Goal: Information Seeking & Learning: Learn about a topic

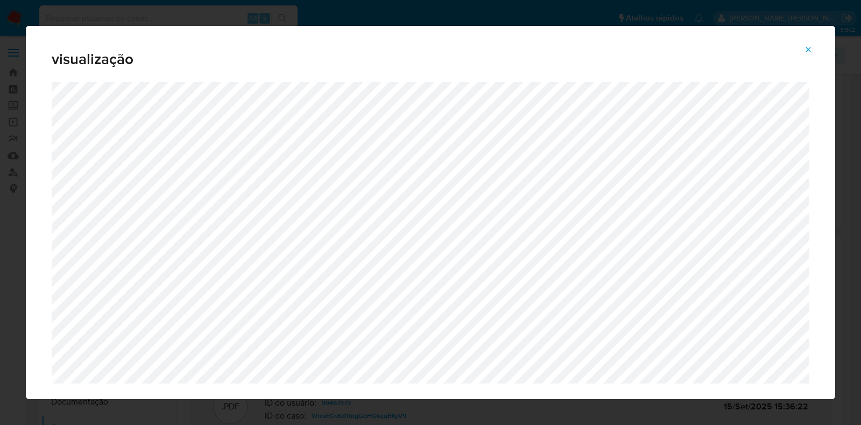
select select "10"
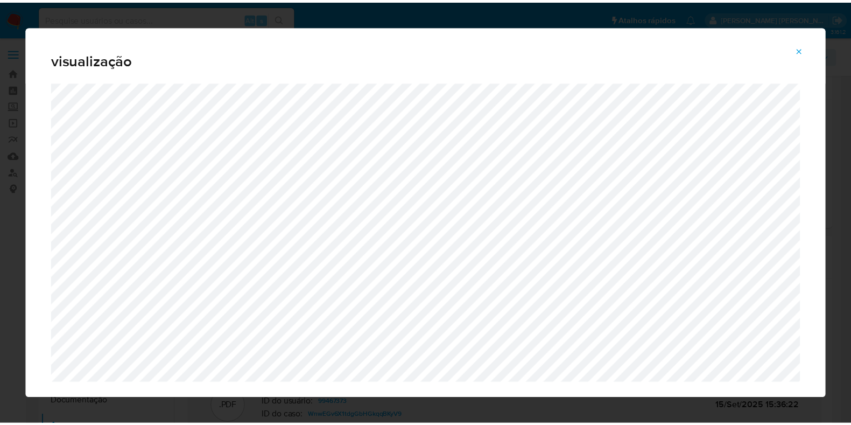
scroll to position [187, 0]
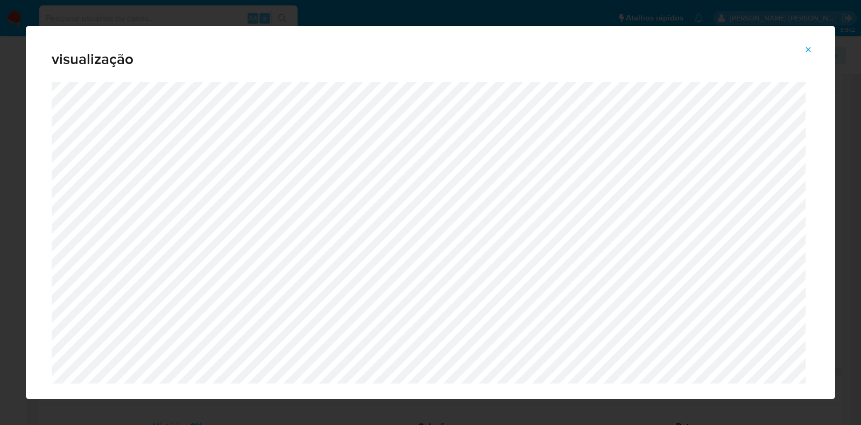
click at [810, 48] on icon "Attachment preview" at bounding box center [809, 49] width 5 height 5
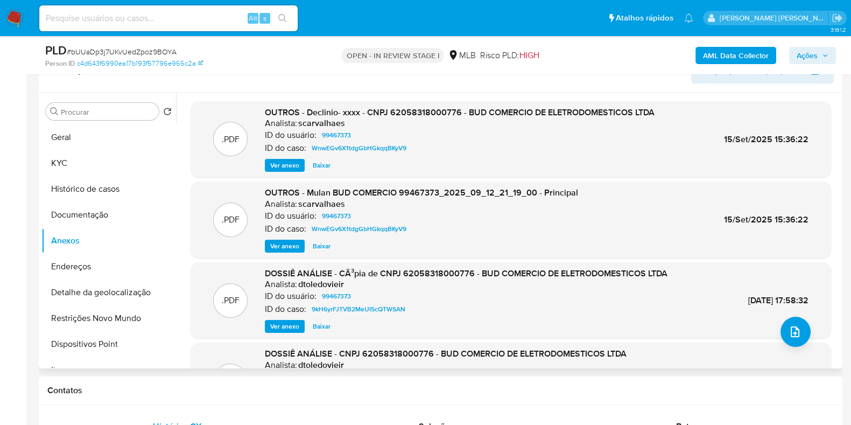
click at [745, 134] on span "15/Set/2025 15:36:22" at bounding box center [766, 139] width 85 height 12
copy div "15/Set/2025 15:36:22"
click at [742, 52] on b "AML Data Collector" at bounding box center [736, 55] width 66 height 17
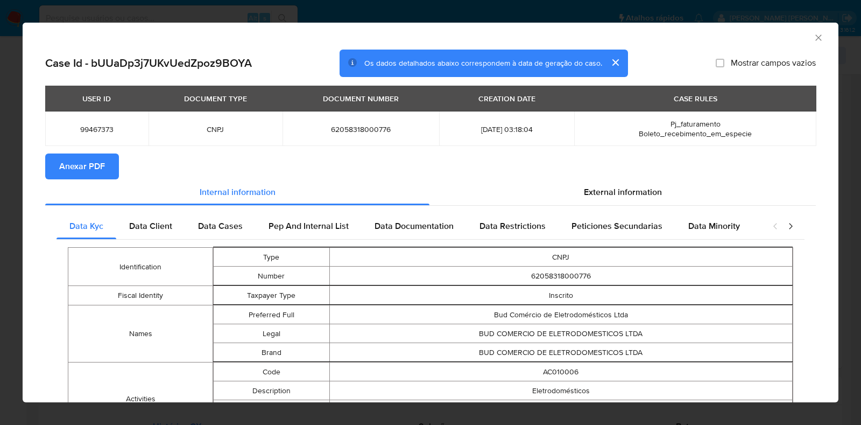
click at [73, 167] on span "Anexar PDF" at bounding box center [82, 167] width 46 height 24
click at [814, 41] on icon "Fechar a janela" at bounding box center [819, 37] width 11 height 11
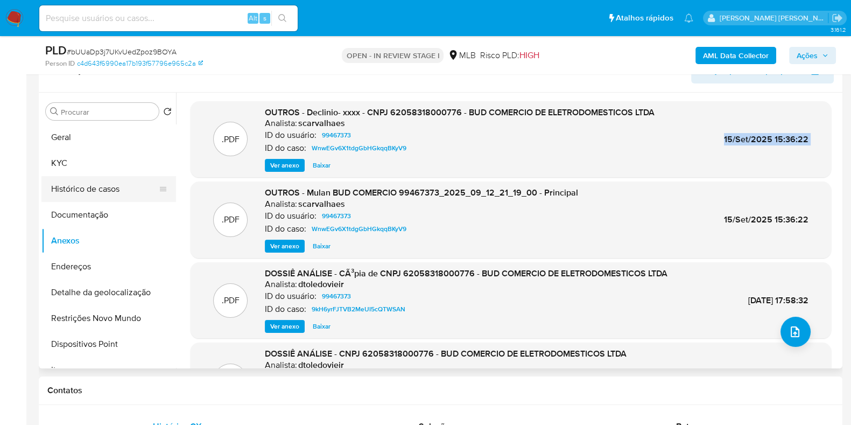
click at [120, 183] on button "Histórico de casos" at bounding box center [104, 189] width 126 height 26
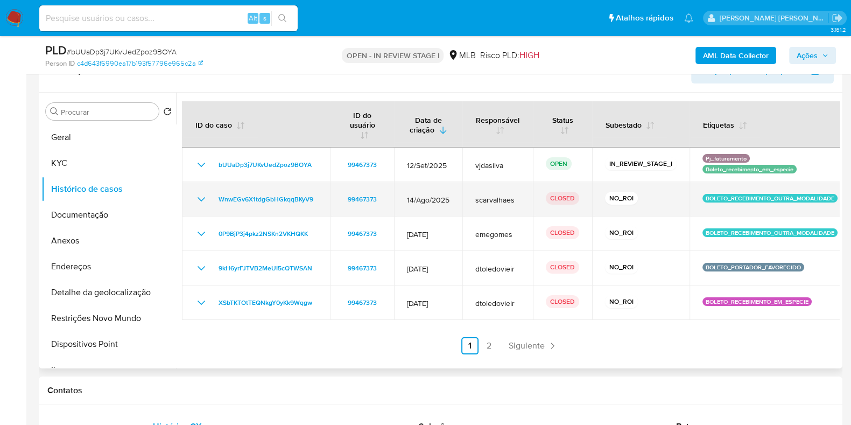
drag, startPoint x: 319, startPoint y: 200, endPoint x: 209, endPoint y: 199, distance: 110.4
click at [209, 199] on td "WnwEGv6X1tdgGbHGkqqBKyV9" at bounding box center [256, 199] width 149 height 34
click at [720, 195] on p "BOLETO_RECEBIMENTO_OUTRA_MODALIDADE" at bounding box center [770, 198] width 135 height 9
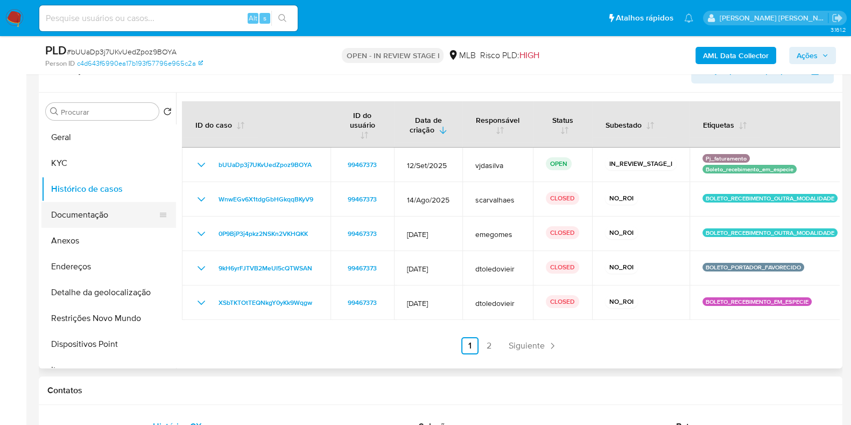
click at [116, 220] on button "Documentação" at bounding box center [104, 215] width 126 height 26
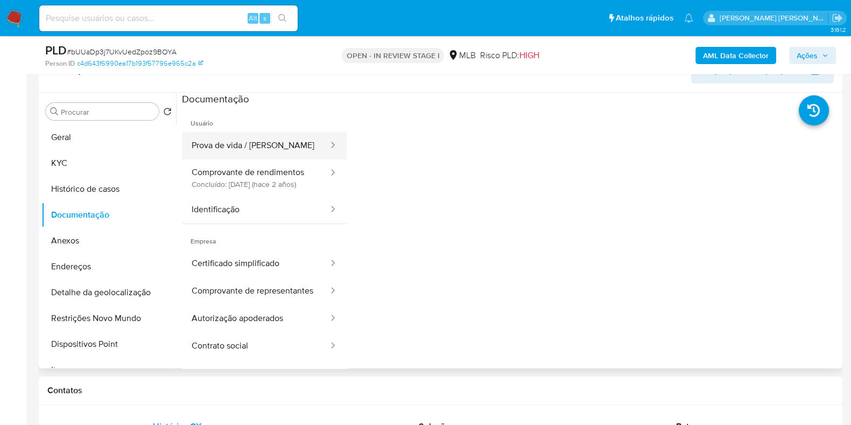
click at [248, 152] on button "Prova de vida / [PERSON_NAME]" at bounding box center [256, 145] width 148 height 27
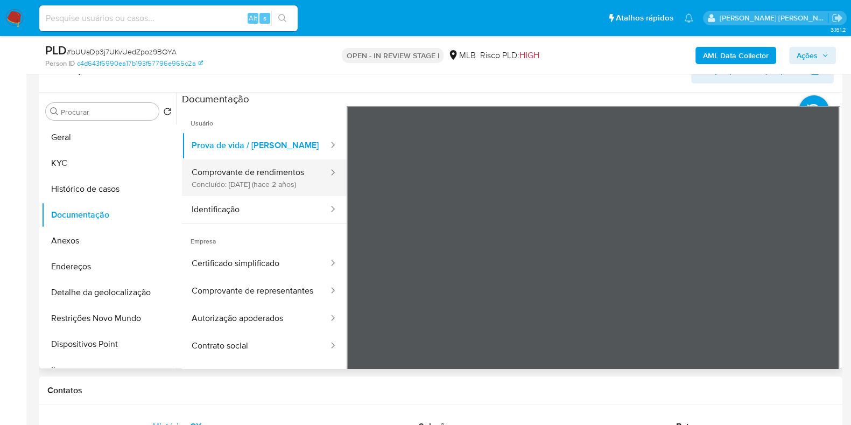
click at [271, 181] on button "Comprovante de rendimentos Concluído: 20/11/2023 (hace 2 años)" at bounding box center [256, 177] width 148 height 37
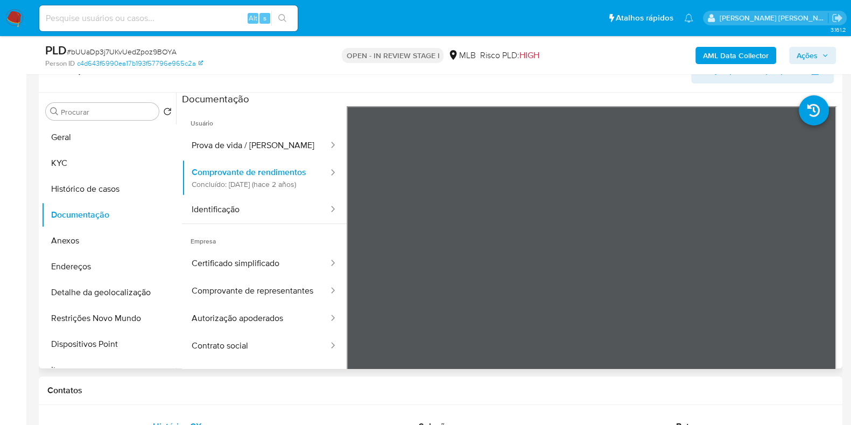
click at [254, 235] on span "Empresa" at bounding box center [264, 237] width 165 height 26
click at [248, 222] on button "Identificação" at bounding box center [256, 209] width 148 height 27
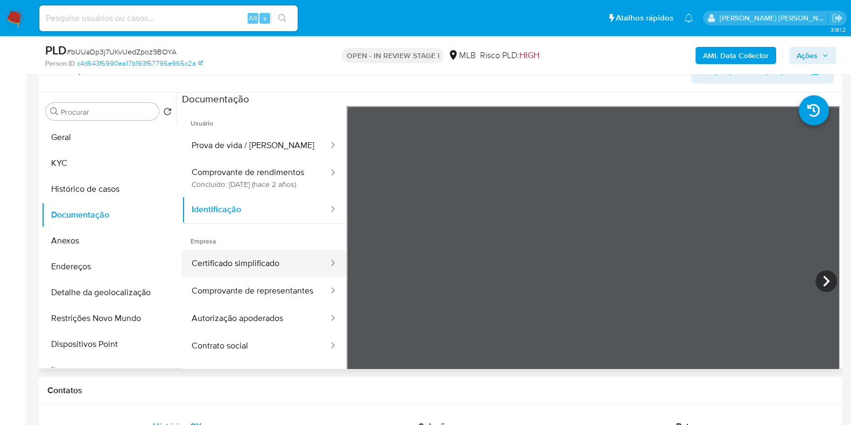
click at [244, 277] on button "Certificado simplificado" at bounding box center [256, 263] width 148 height 27
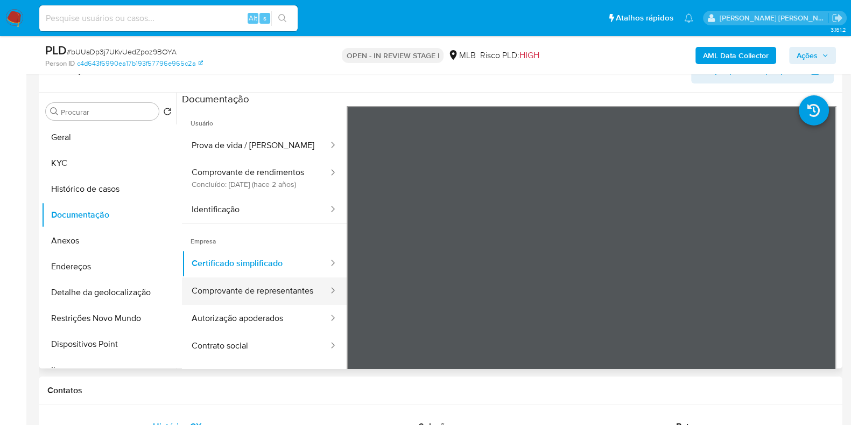
click at [234, 290] on button "Comprovante de representantes" at bounding box center [256, 290] width 148 height 27
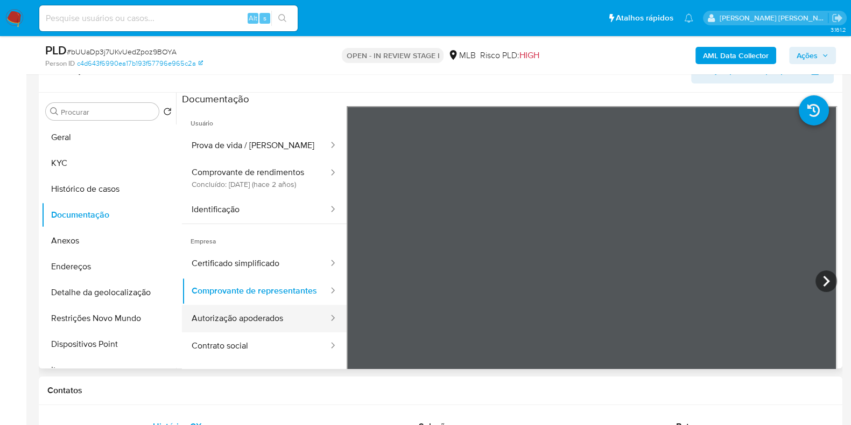
click at [237, 332] on button "Autorização apoderados" at bounding box center [256, 318] width 148 height 27
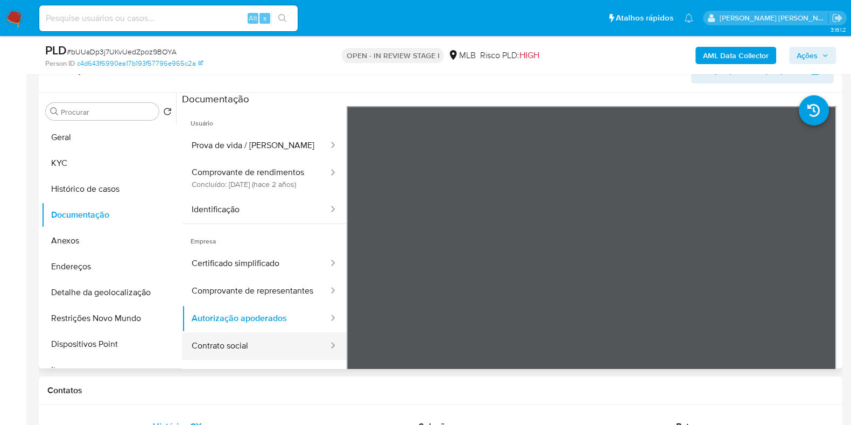
click at [268, 360] on button "Contrato social" at bounding box center [256, 345] width 148 height 27
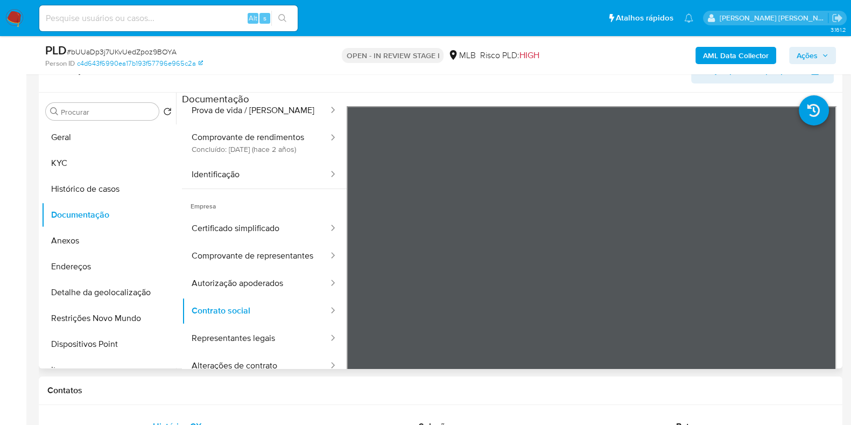
scroll to position [59, 0]
click at [270, 328] on button "Representantes legais" at bounding box center [256, 338] width 148 height 27
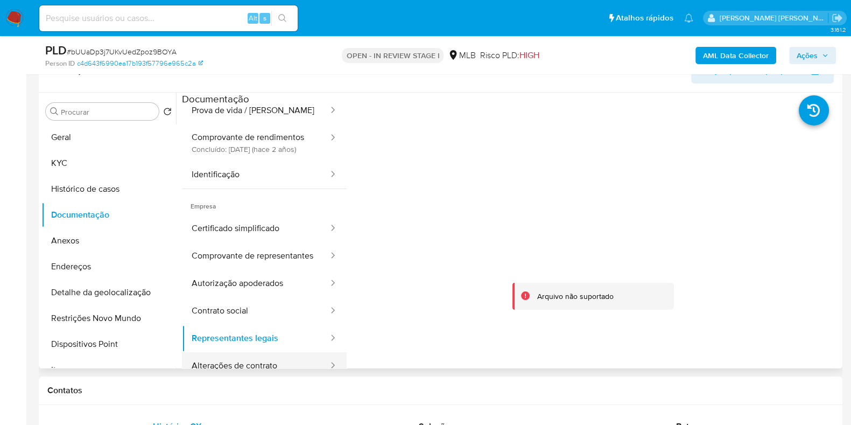
click at [265, 362] on button "Alterações de contrato" at bounding box center [256, 365] width 148 height 27
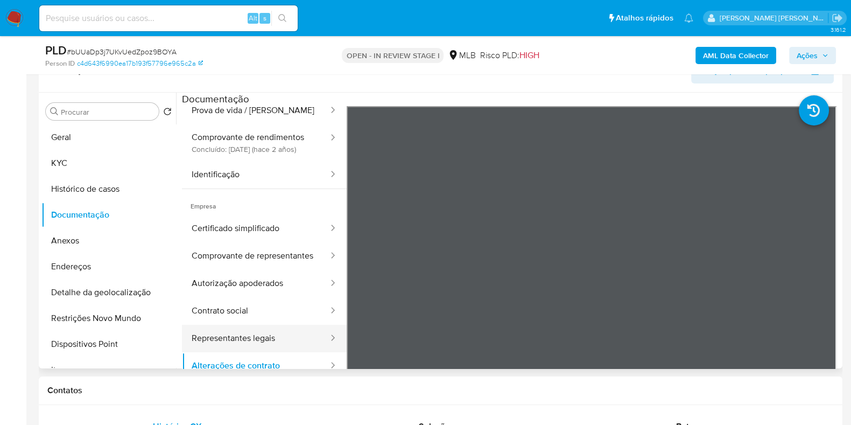
click at [258, 330] on button "Representantes legais" at bounding box center [256, 338] width 148 height 27
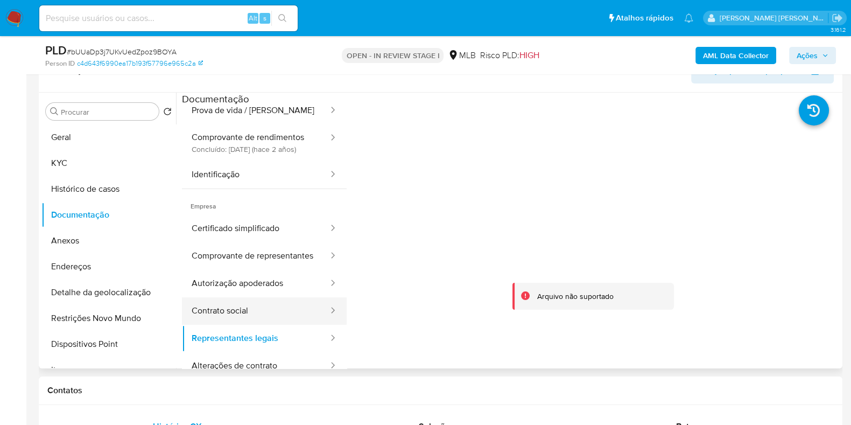
click at [262, 302] on button "Contrato social" at bounding box center [256, 310] width 148 height 27
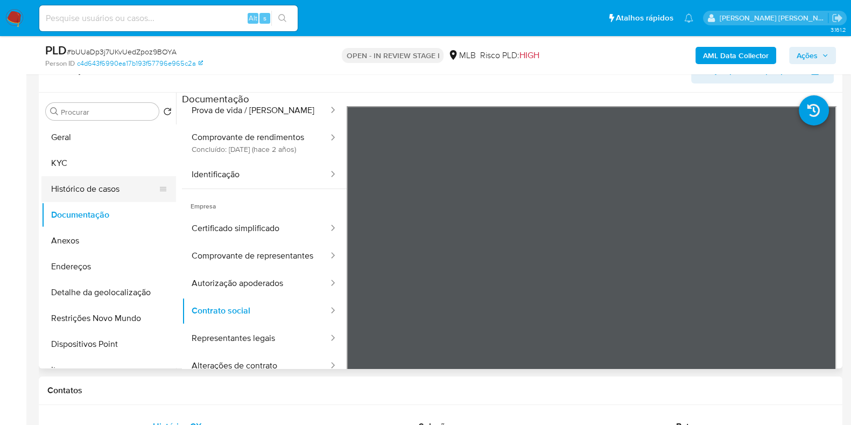
click at [102, 192] on button "Histórico de casos" at bounding box center [104, 189] width 126 height 26
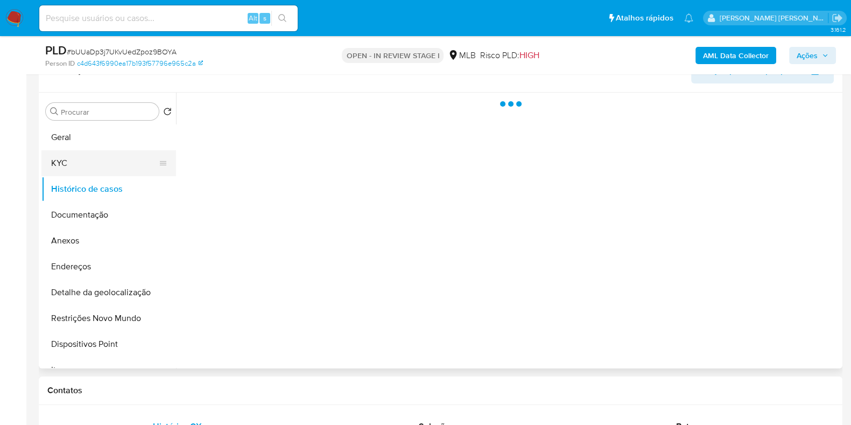
click at [94, 163] on button "KYC" at bounding box center [104, 163] width 126 height 26
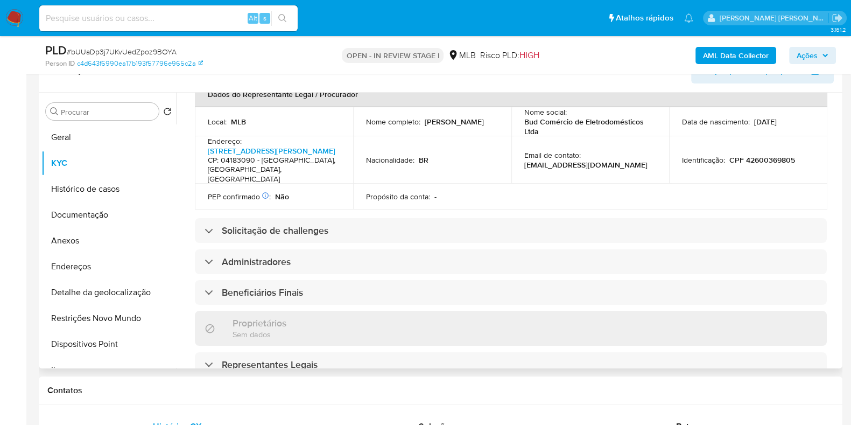
scroll to position [349, 0]
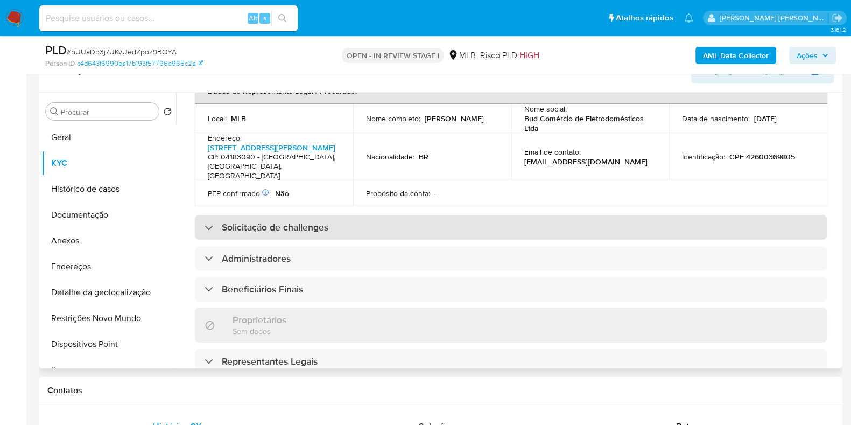
click at [642, 215] on div "Solicitação de challenges" at bounding box center [511, 227] width 632 height 25
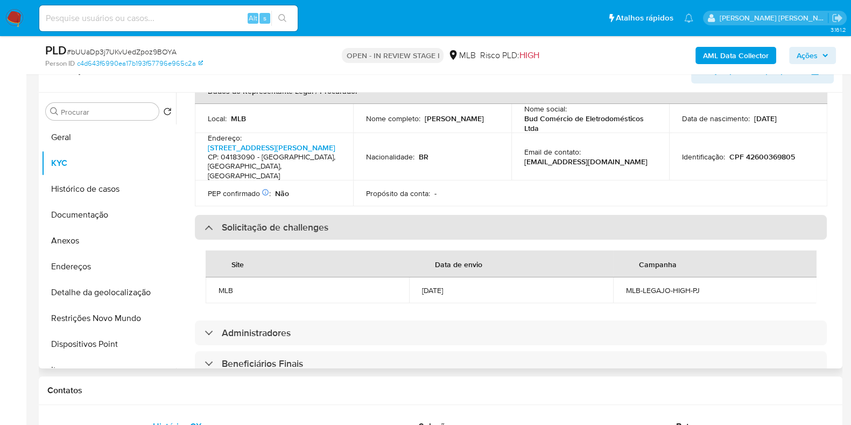
click at [586, 215] on div "Solicitação de challenges" at bounding box center [511, 227] width 632 height 25
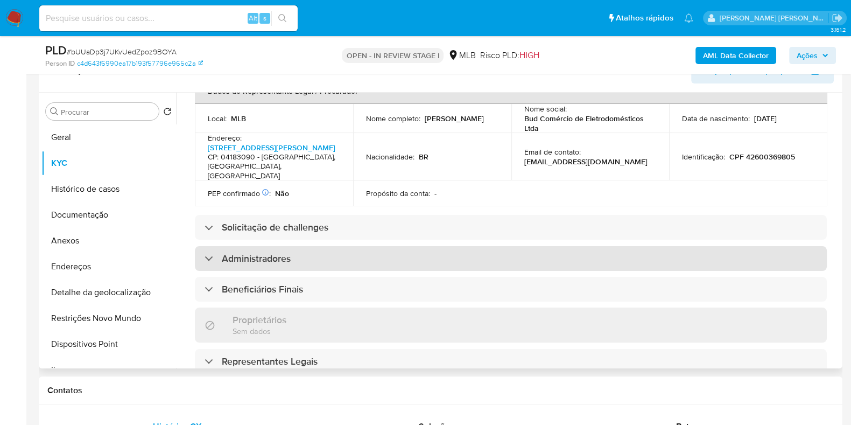
click at [568, 246] on div "Administradores" at bounding box center [511, 258] width 632 height 25
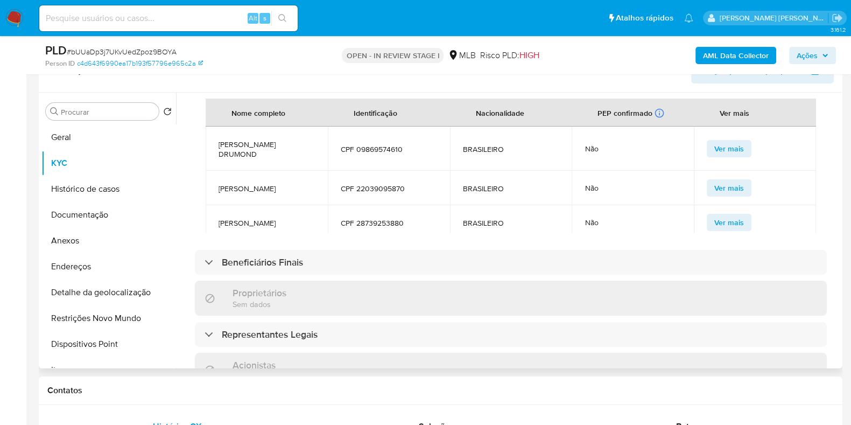
scroll to position [535, 0]
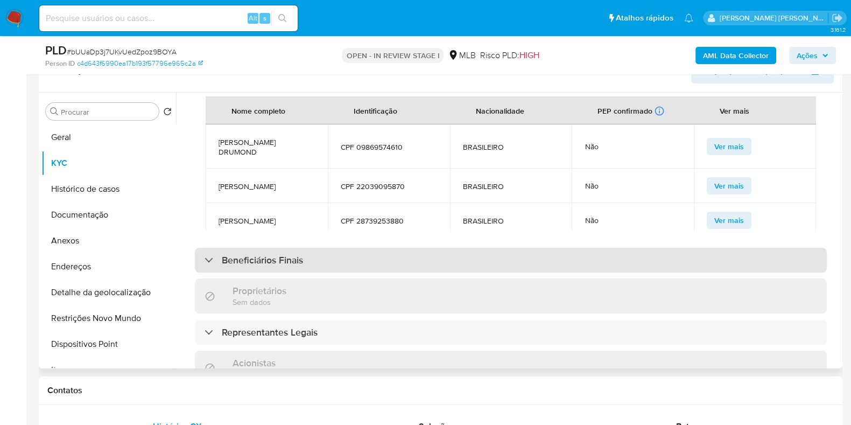
click at [561, 248] on div "Beneficiários Finais" at bounding box center [511, 260] width 632 height 25
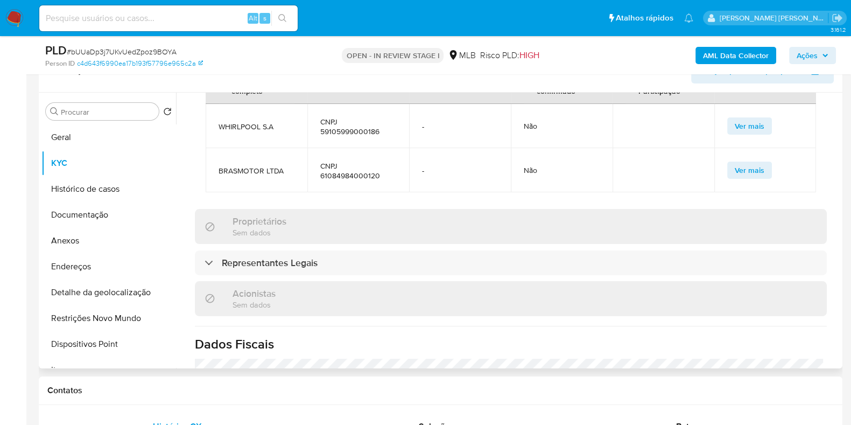
scroll to position [764, 0]
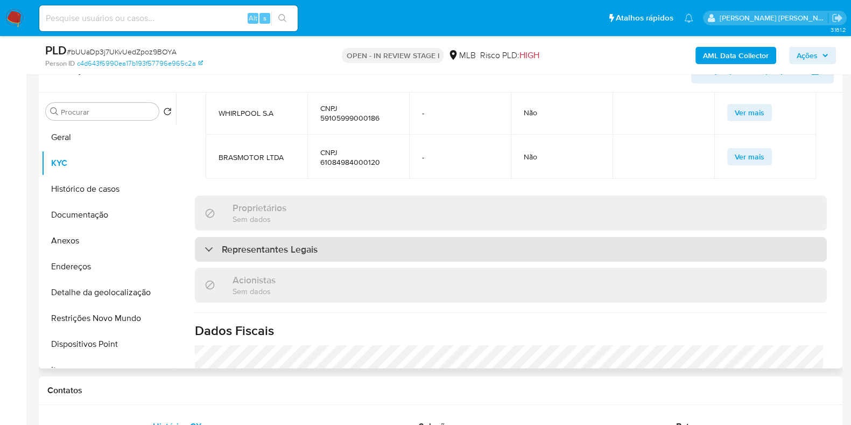
click at [744, 237] on div "Representantes Legais" at bounding box center [511, 249] width 632 height 25
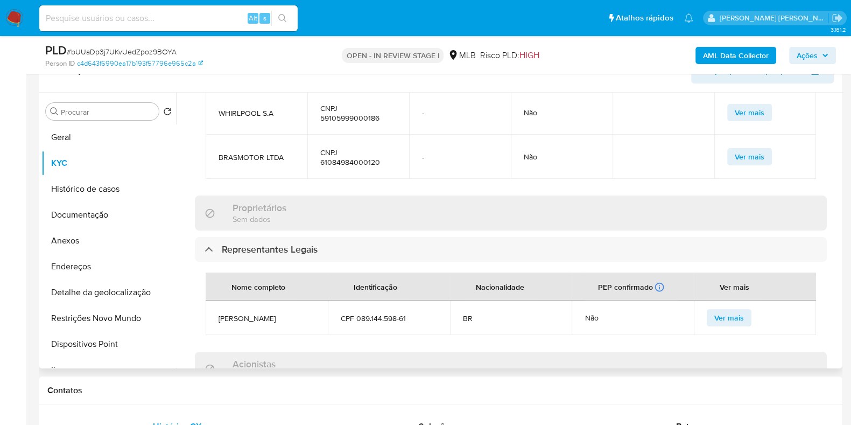
drag, startPoint x: 835, startPoint y: 263, endPoint x: 835, endPoint y: 317, distance: 54.4
click at [835, 317] on div "Atualizado há 7 horas Criado: 16/03/2020 10:05:19 Atualizado: 25/09/2025 09:26:…" at bounding box center [511, 2] width 658 height 1295
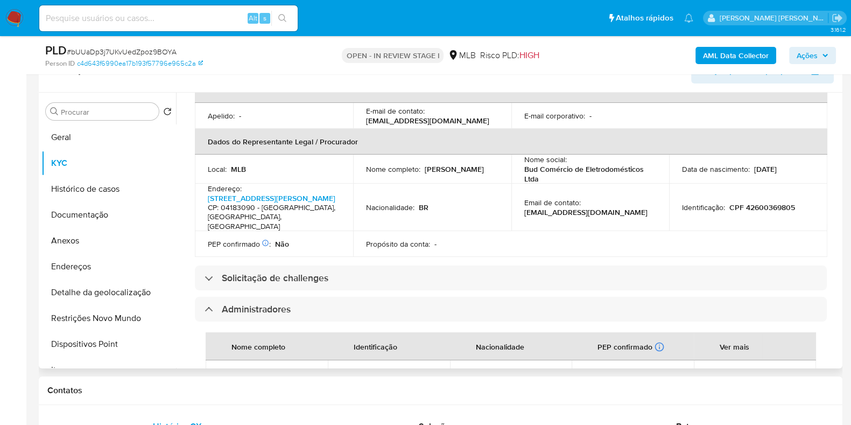
scroll to position [295, 0]
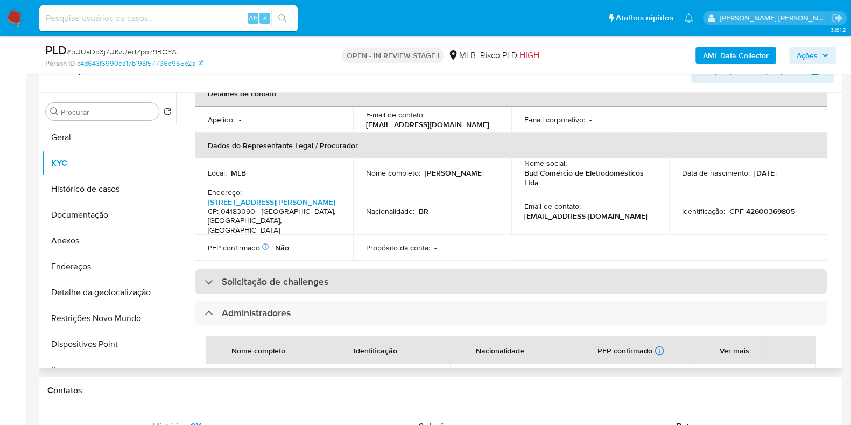
click at [617, 269] on div "Solicitação de challenges" at bounding box center [511, 281] width 632 height 25
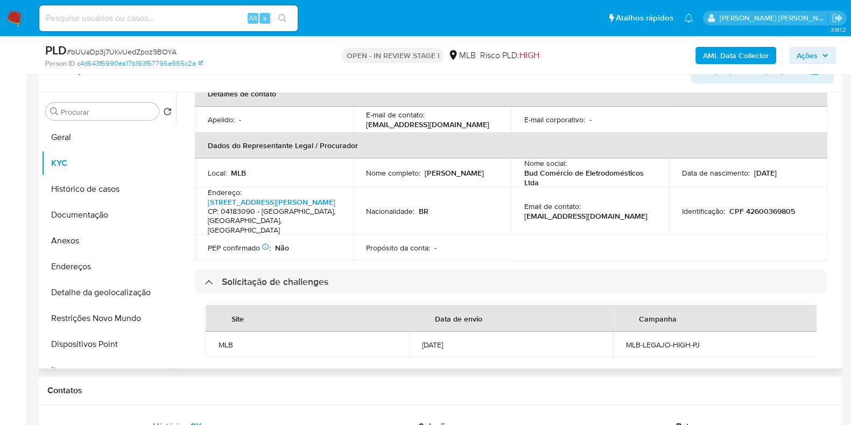
drag, startPoint x: 835, startPoint y: 171, endPoint x: 835, endPoint y: 129, distance: 41.5
drag, startPoint x: 835, startPoint y: 163, endPoint x: 840, endPoint y: 115, distance: 48.2
click at [840, 115] on div "Procurar Retornar ao pedido padrão Geral KYC Histórico de casos Documentação An…" at bounding box center [441, 231] width 804 height 276
click at [840, 117] on div "Procurar Retornar ao pedido padrão Geral KYC Histórico de casos Documentação An…" at bounding box center [441, 231] width 804 height 276
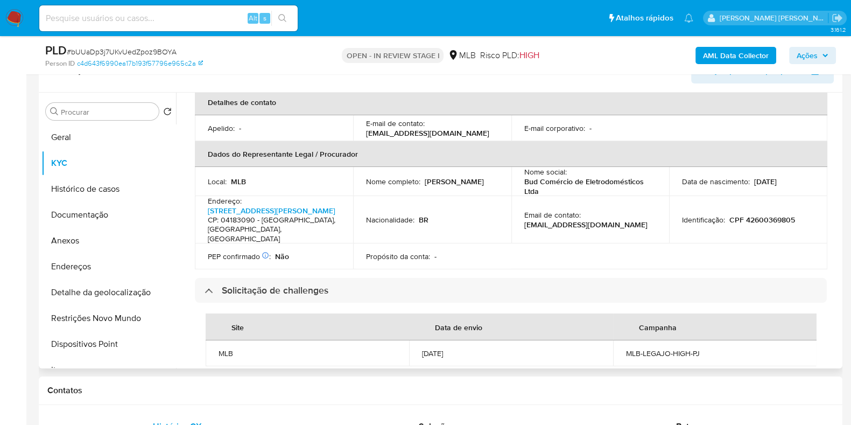
scroll to position [309, 0]
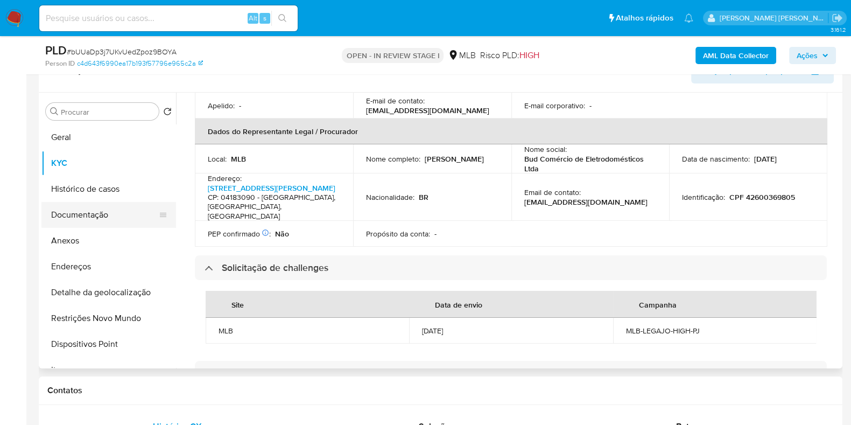
click at [122, 215] on button "Documentação" at bounding box center [104, 215] width 126 height 26
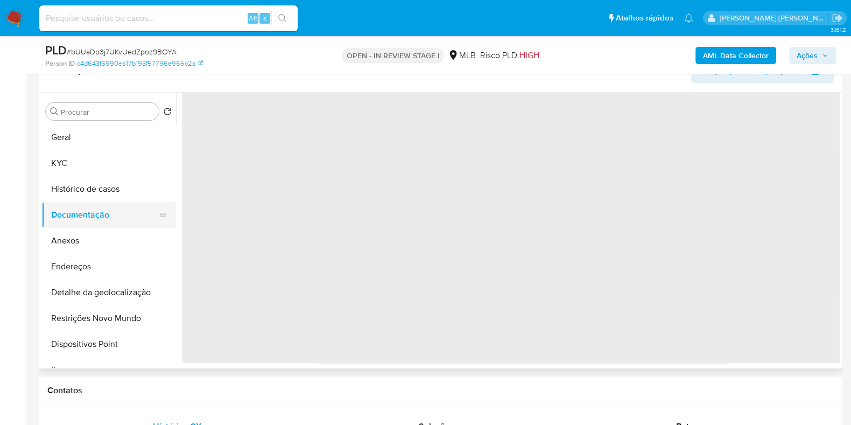
scroll to position [0, 0]
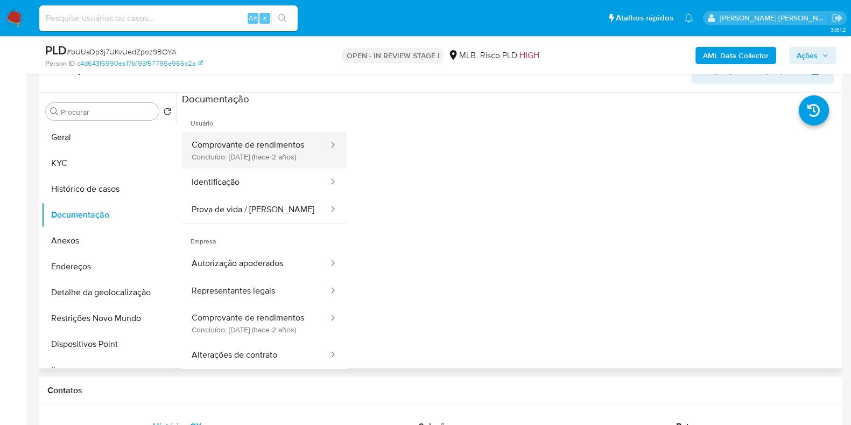
click at [289, 149] on button "Comprovante de rendimentos Concluído: 20/11/2023 (hace 2 años)" at bounding box center [256, 150] width 148 height 37
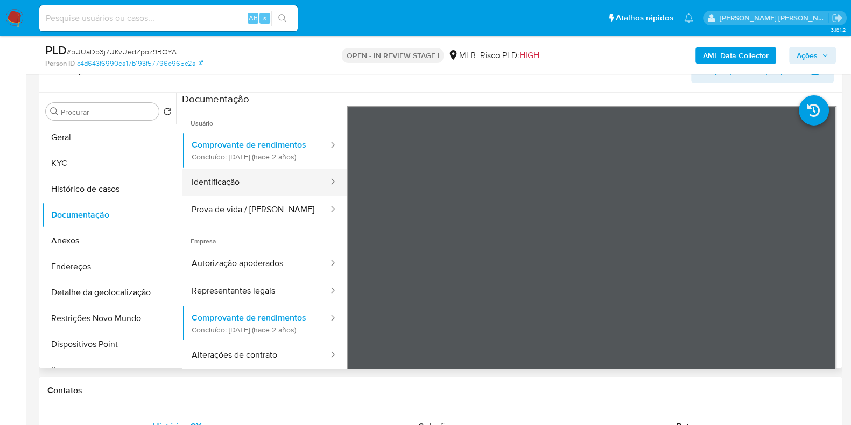
click at [293, 180] on button "Identificação" at bounding box center [256, 182] width 148 height 27
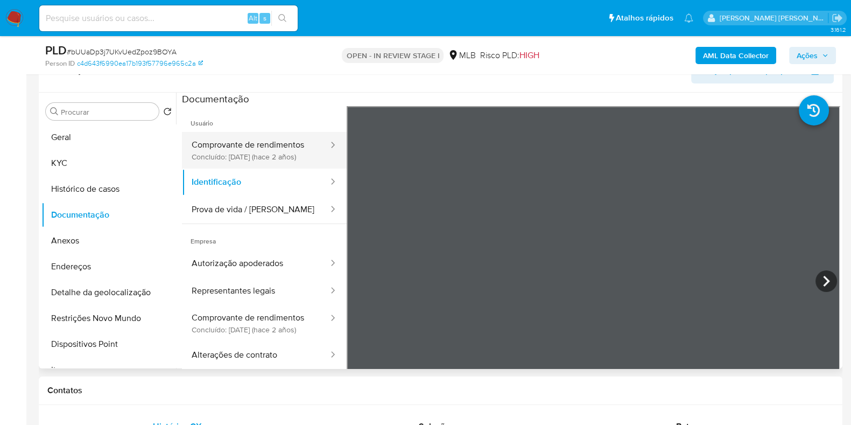
click at [279, 146] on button "Comprovante de rendimentos Concluído: 20/11/2023 (hace 2 años)" at bounding box center [256, 150] width 148 height 37
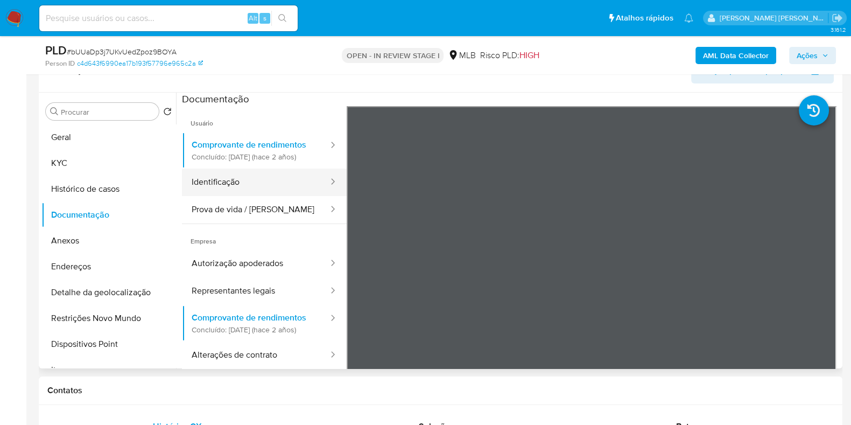
click at [276, 187] on button "Identificação" at bounding box center [256, 182] width 148 height 27
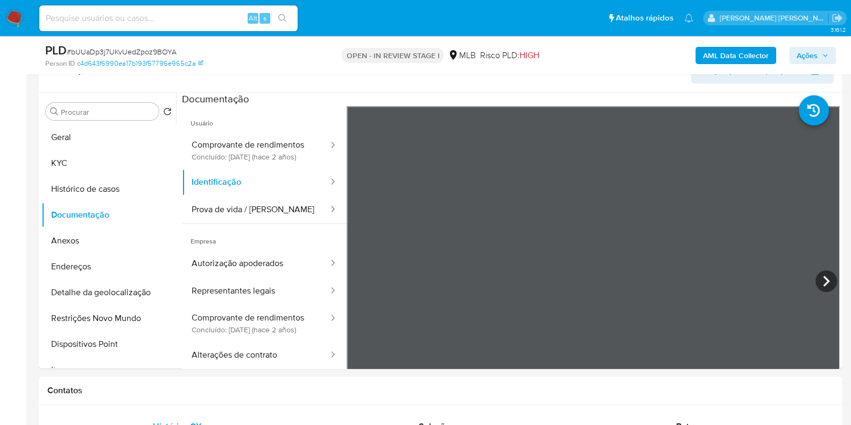
click at [827, 282] on icon at bounding box center [827, 281] width 22 height 22
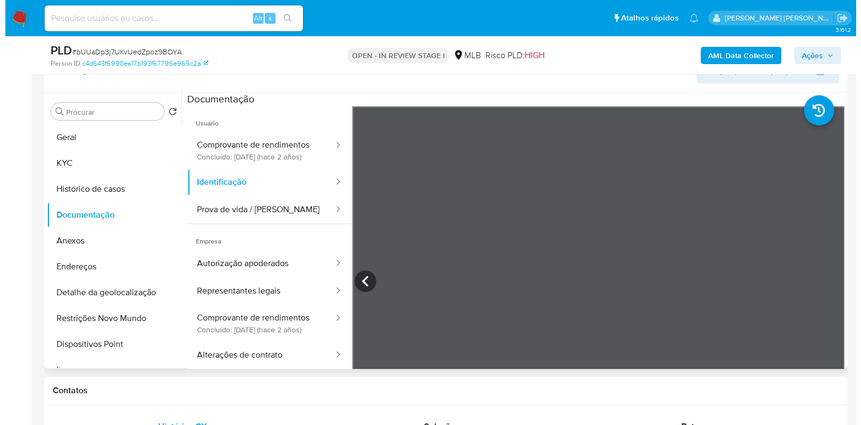
scroll to position [308, 0]
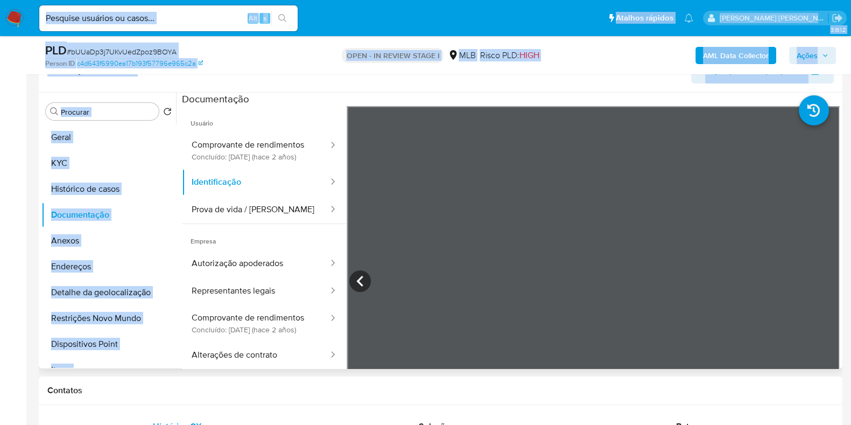
drag, startPoint x: 728, startPoint y: 23, endPoint x: 718, endPoint y: 286, distance: 263.5
click at [284, 326] on button "Comprovante de rendimentos Concluído: 20/11/2023 (hace 2 años)" at bounding box center [256, 323] width 148 height 37
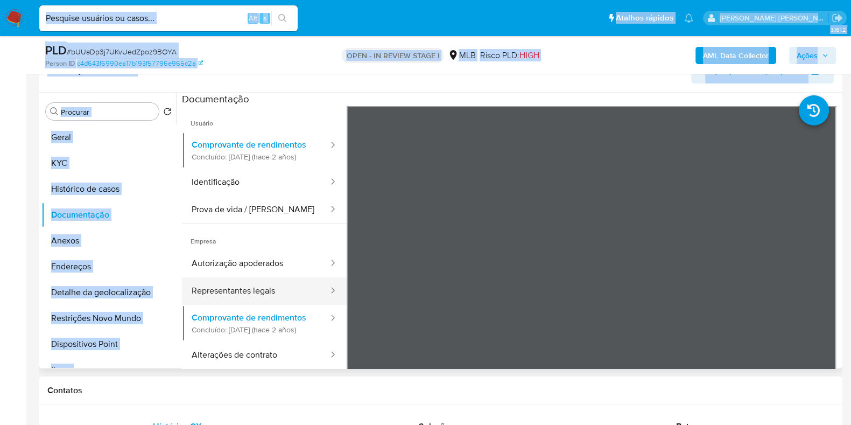
click at [256, 297] on button "Representantes legais" at bounding box center [256, 290] width 148 height 27
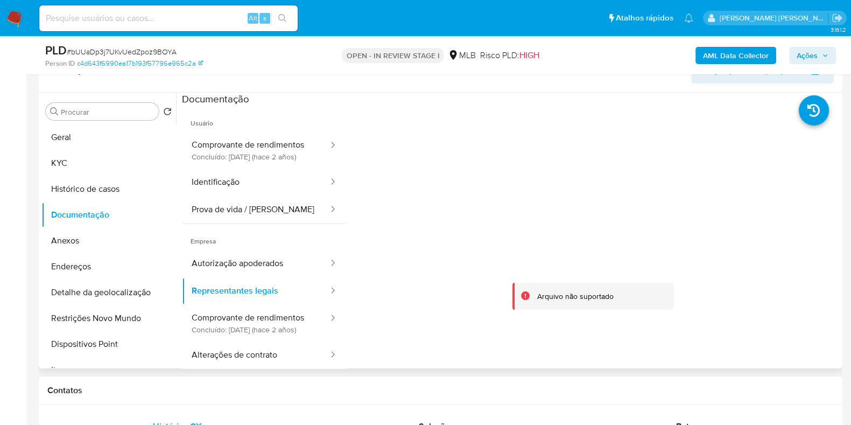
drag, startPoint x: 528, startPoint y: 208, endPoint x: 522, endPoint y: 211, distance: 7.2
click at [522, 211] on div "Arquivo não suportado" at bounding box center [594, 282] width 494 height 353
click at [810, 110] on icon at bounding box center [814, 110] width 30 height 30
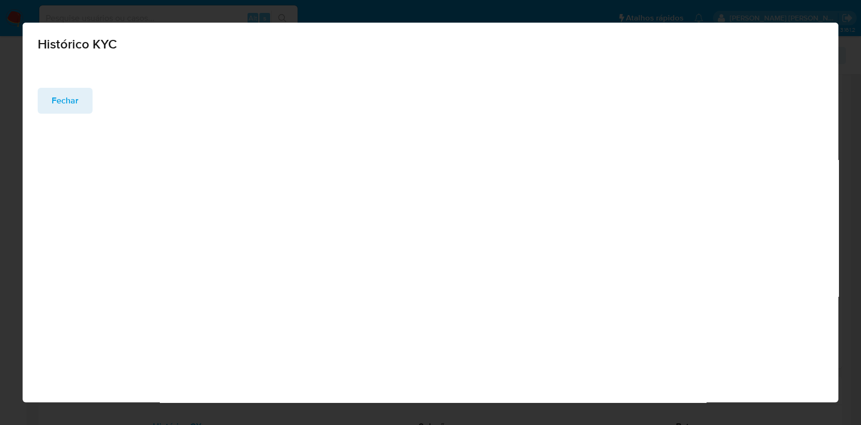
click at [748, 106] on div "Fechar" at bounding box center [431, 108] width 816 height 41
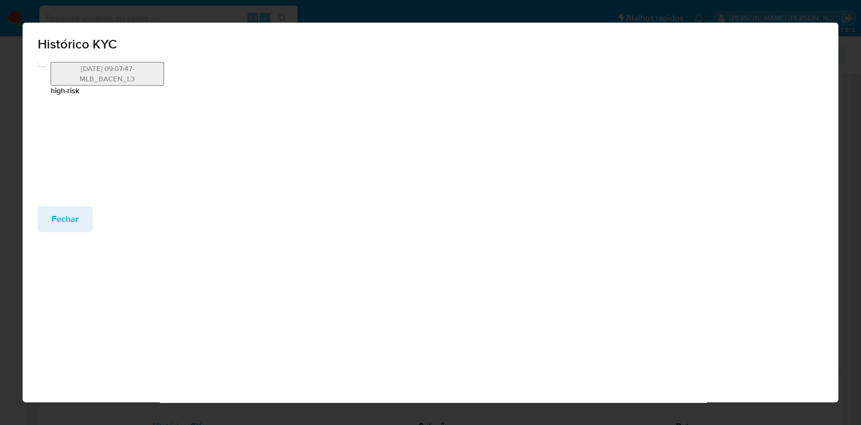
click at [110, 82] on button "18/12/2023 09:07:47-MLB_BACEN_L3" at bounding box center [108, 74] width 114 height 24
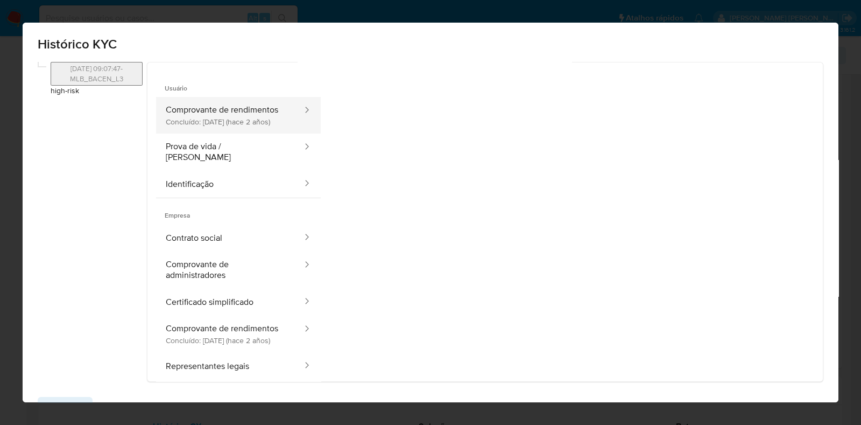
click at [269, 130] on button "Comprovante de rendimentos Concluído: 20/11/2023 (hace 2 años)" at bounding box center [230, 115] width 148 height 37
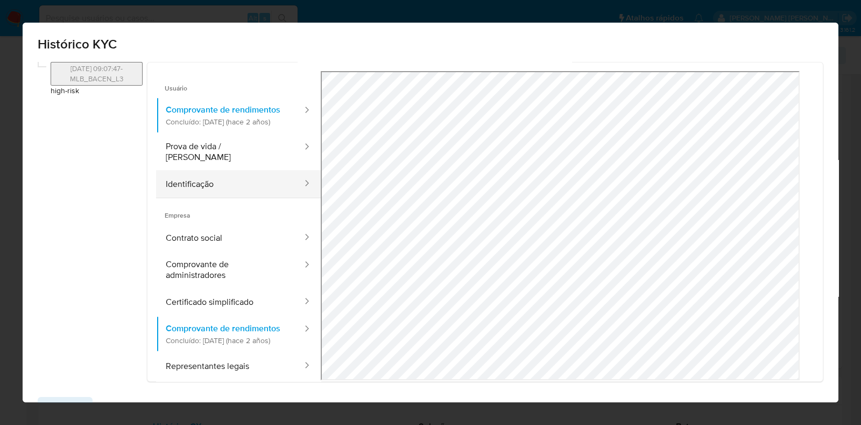
click at [248, 198] on button "Identificação" at bounding box center [230, 183] width 148 height 27
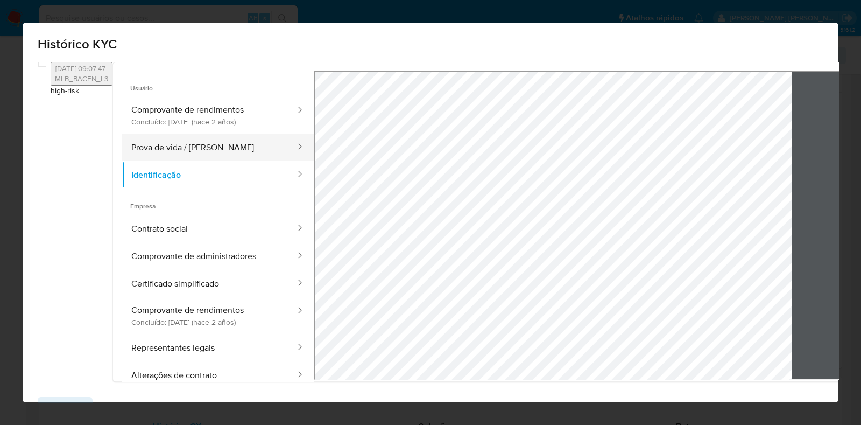
click at [254, 160] on button "Prova de vida / [PERSON_NAME]" at bounding box center [209, 147] width 175 height 27
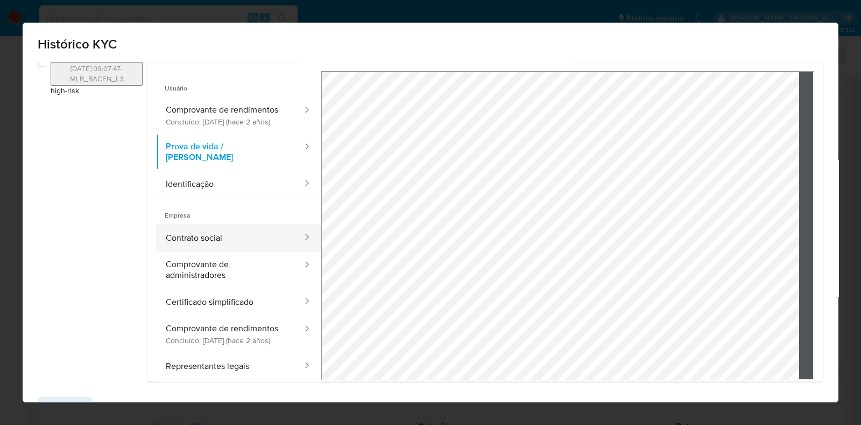
click at [234, 250] on button "Contrato social" at bounding box center [230, 237] width 148 height 27
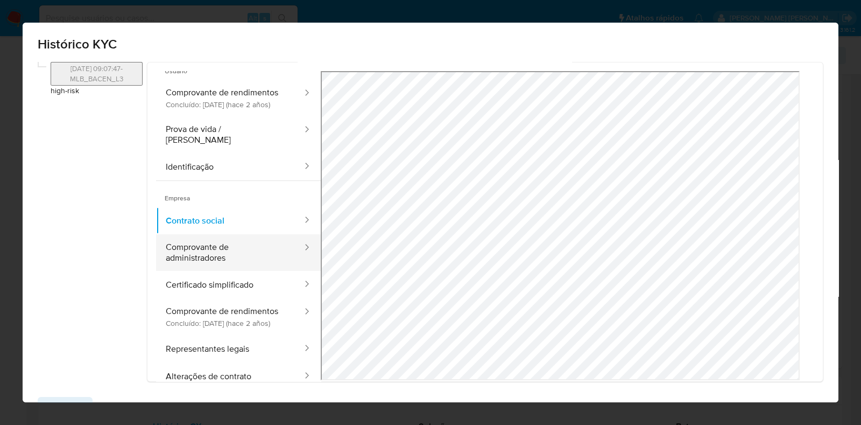
scroll to position [16, 0]
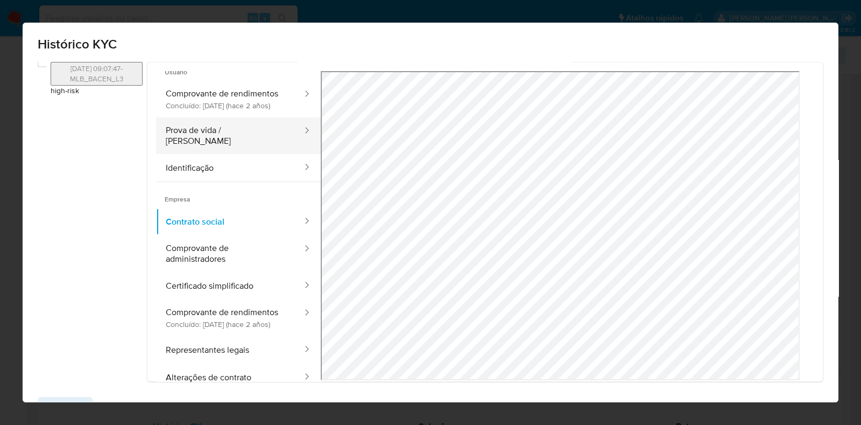
click at [245, 154] on button "Prova de vida / [PERSON_NAME]" at bounding box center [230, 135] width 148 height 37
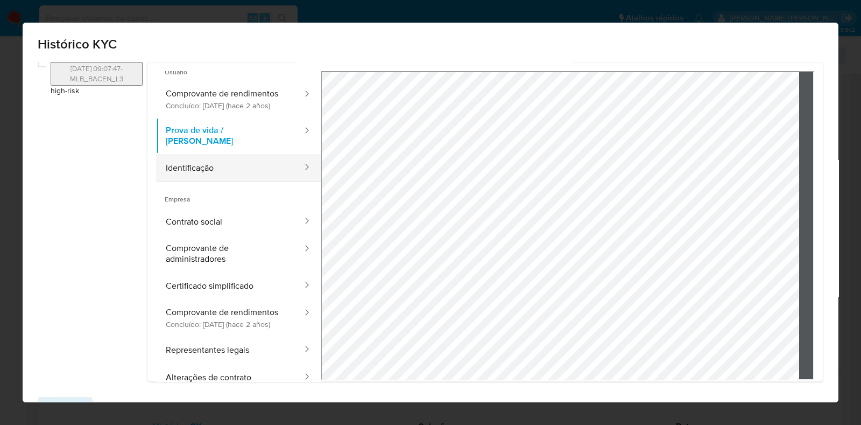
click at [236, 178] on button "Identificação" at bounding box center [230, 167] width 148 height 27
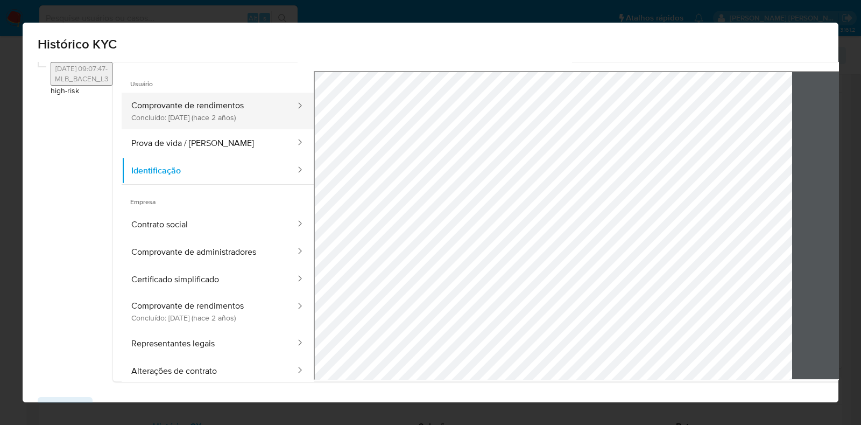
scroll to position [0, 0]
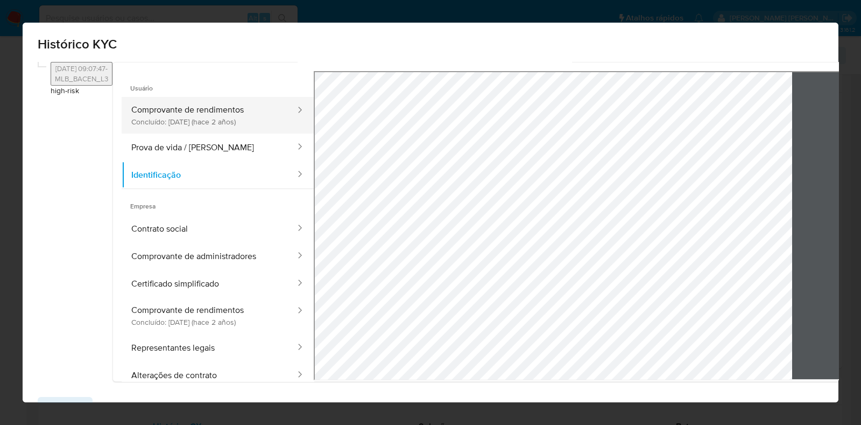
click at [215, 128] on button "Comprovante de rendimentos Concluído: 20/11/2023 (hace 2 años)" at bounding box center [209, 115] width 175 height 37
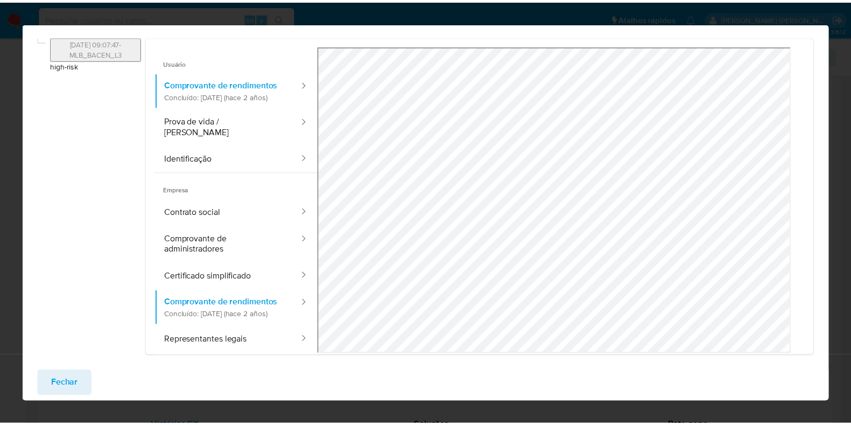
scroll to position [35, 0]
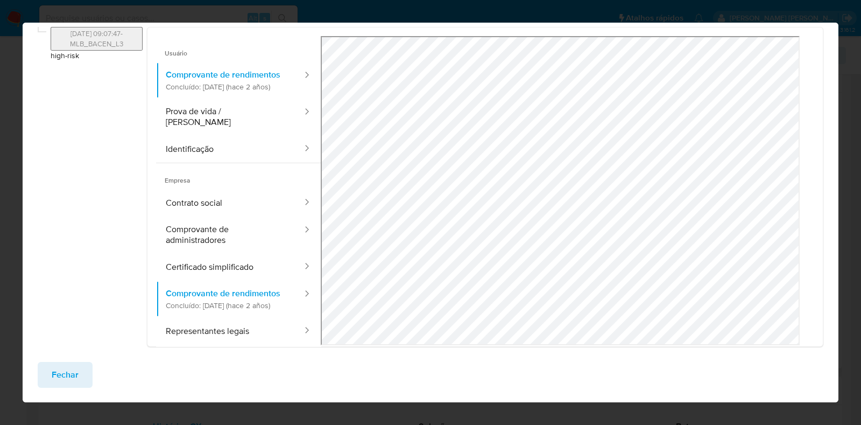
click at [67, 374] on span "Fechar" at bounding box center [65, 375] width 27 height 24
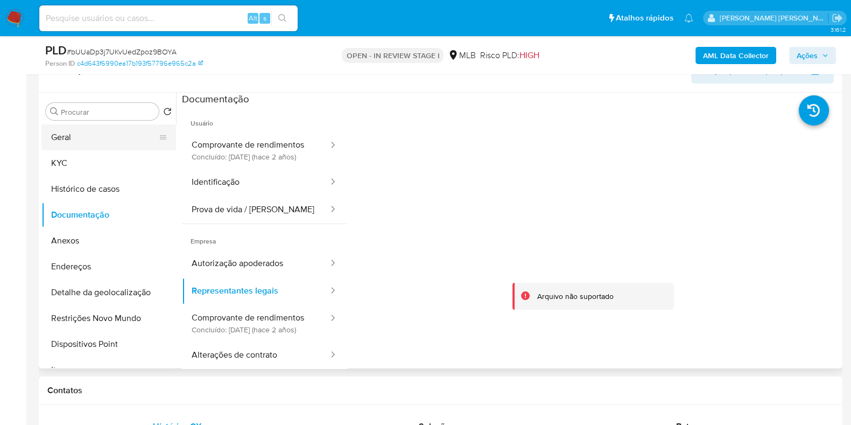
click at [101, 128] on button "Geral" at bounding box center [104, 137] width 126 height 26
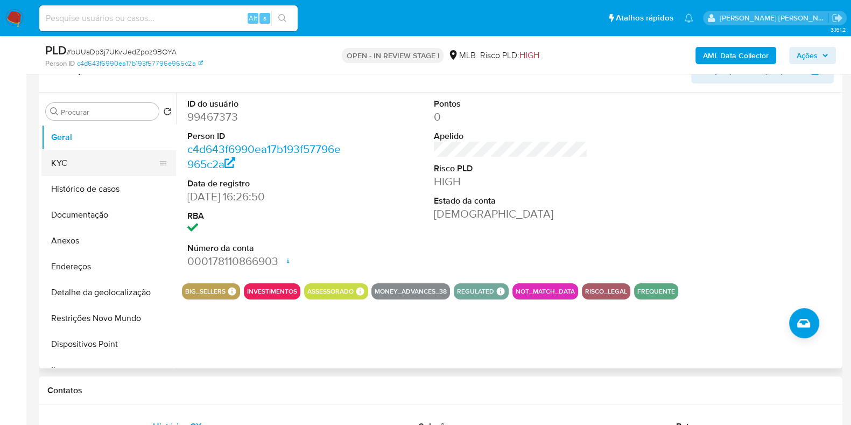
click at [73, 166] on button "KYC" at bounding box center [104, 163] width 126 height 26
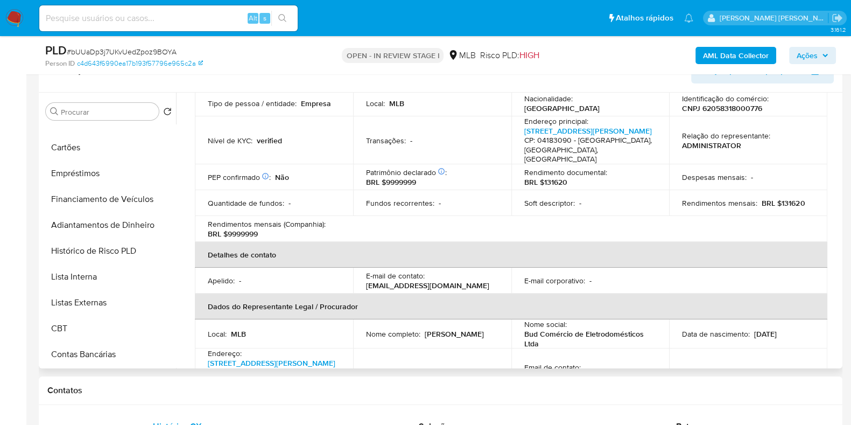
scroll to position [222, 0]
click at [100, 144] on button "Items" at bounding box center [104, 148] width 126 height 26
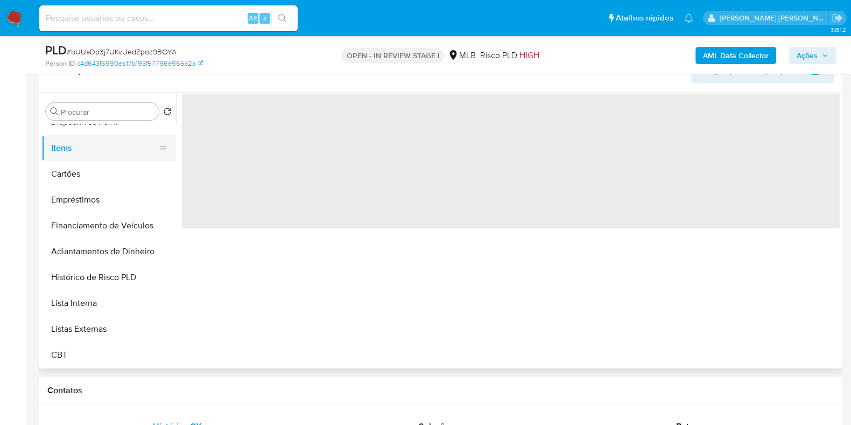
scroll to position [0, 0]
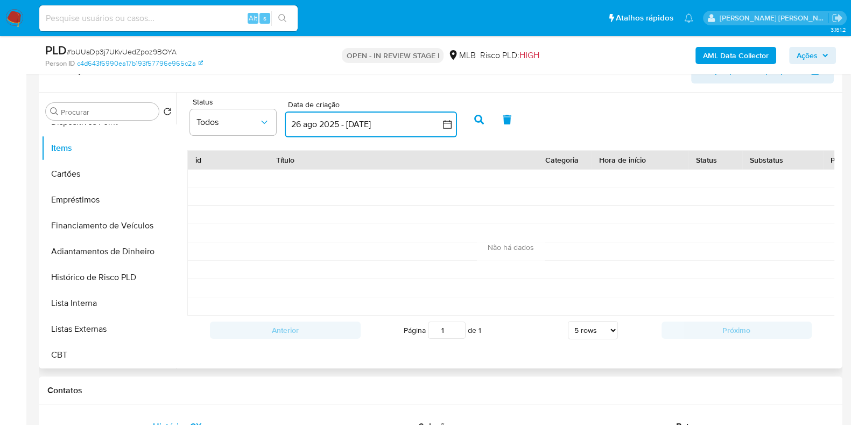
click at [316, 122] on button "26 ago 2025 - 25 sep 2025" at bounding box center [371, 124] width 172 height 26
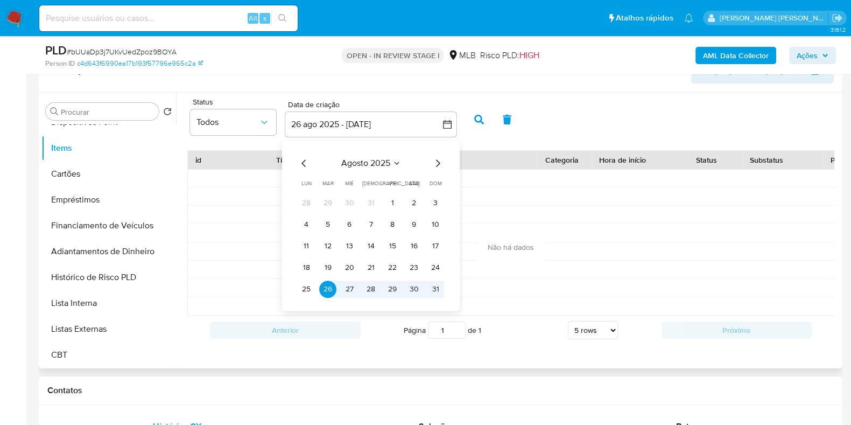
click at [303, 163] on icon "Mes anterior" at bounding box center [304, 163] width 4 height 8
click at [307, 165] on icon "Mes anterior" at bounding box center [304, 163] width 13 height 13
click at [438, 199] on button "1" at bounding box center [435, 202] width 17 height 17
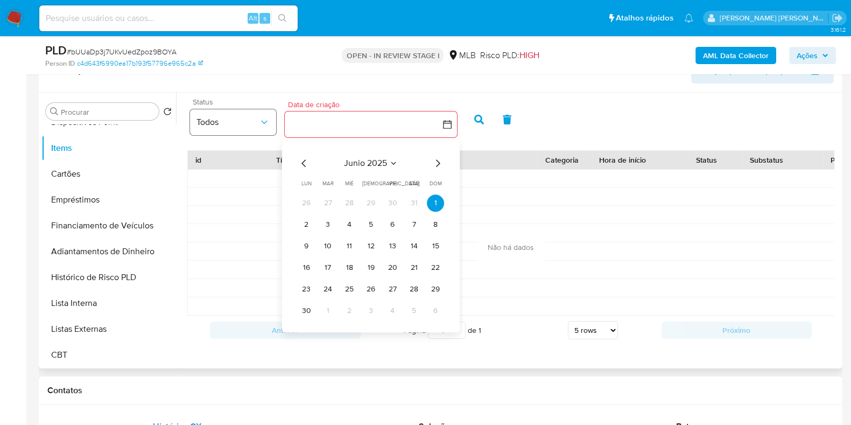
click at [262, 128] on button "Todos" at bounding box center [233, 122] width 86 height 26
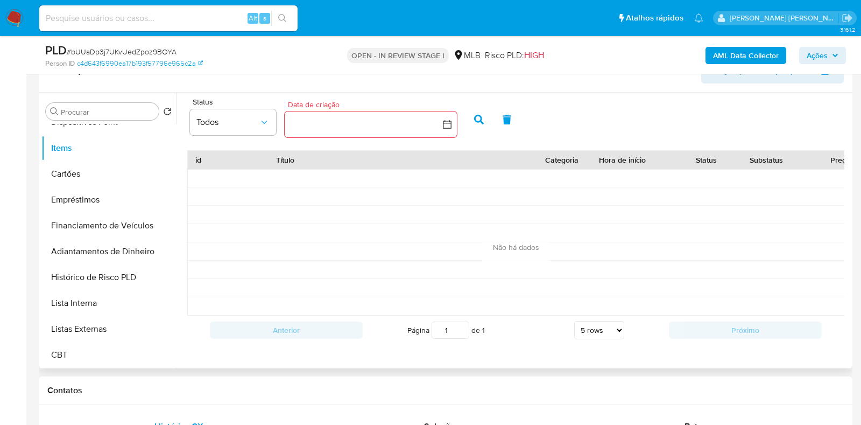
click at [331, 127] on button "button" at bounding box center [371, 124] width 172 height 26
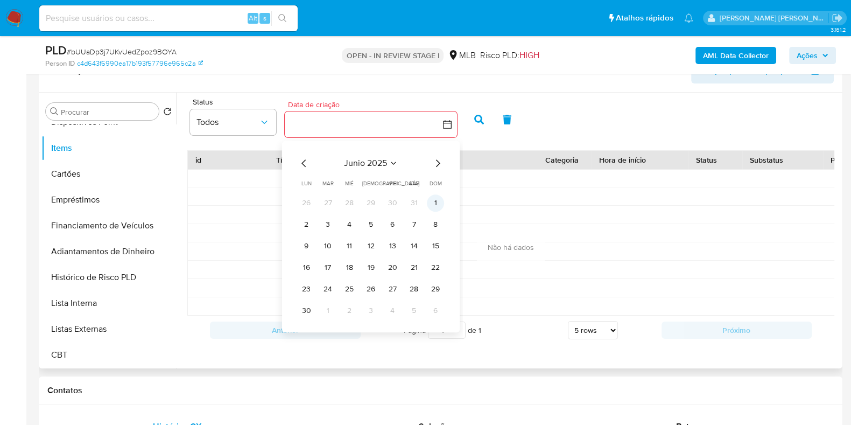
click at [434, 200] on button "1" at bounding box center [435, 202] width 17 height 17
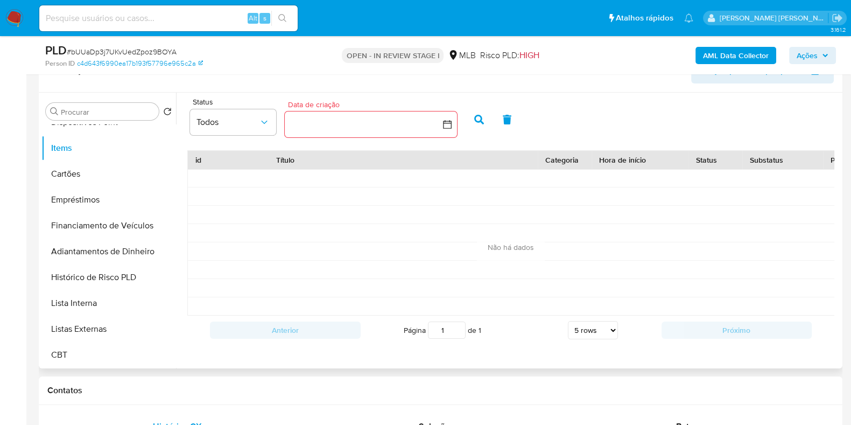
click at [592, 126] on div "Status Todos Data de criação Data de criação" at bounding box center [511, 118] width 658 height 41
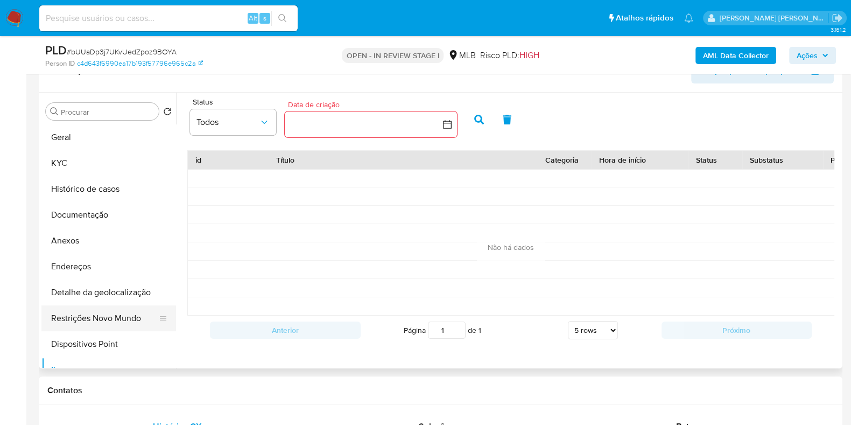
click at [122, 308] on button "Restrições Novo Mundo" at bounding box center [104, 318] width 126 height 26
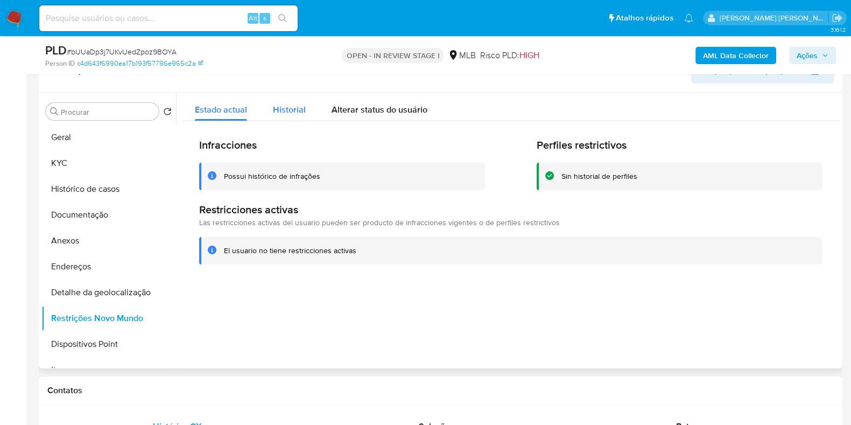
click at [290, 101] on div "Historial" at bounding box center [289, 107] width 33 height 29
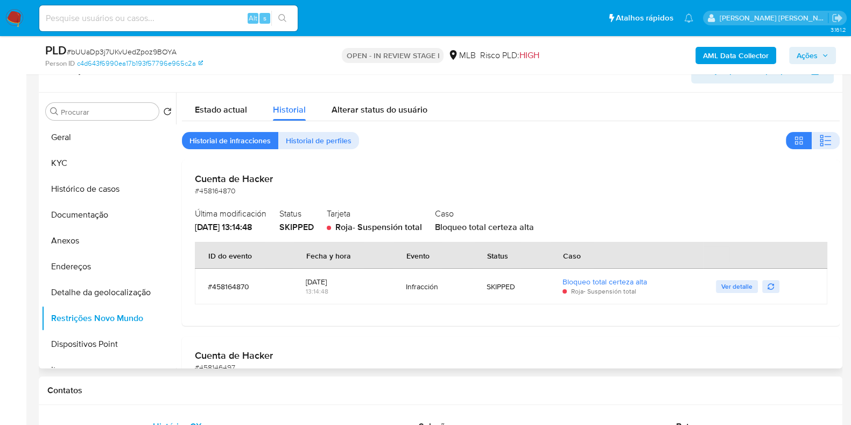
click at [417, 227] on span "Roja - Suspensión total" at bounding box center [378, 227] width 87 height 12
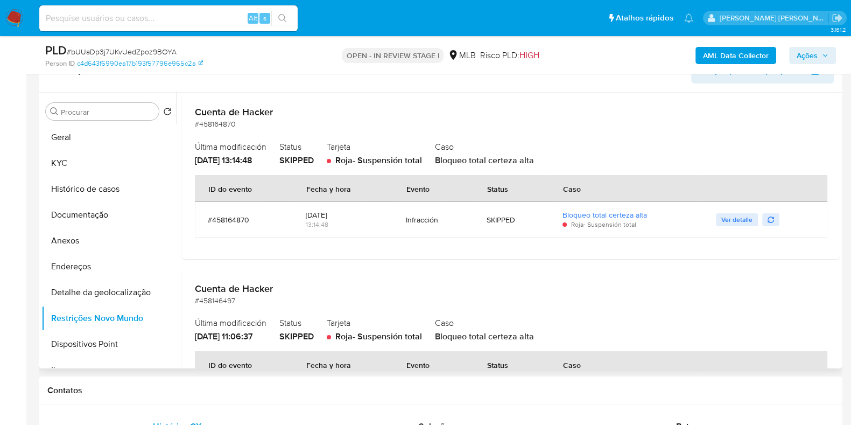
click at [721, 216] on span "Ver detalle" at bounding box center [736, 219] width 31 height 11
click at [721, 216] on div at bounding box center [508, 231] width 664 height 276
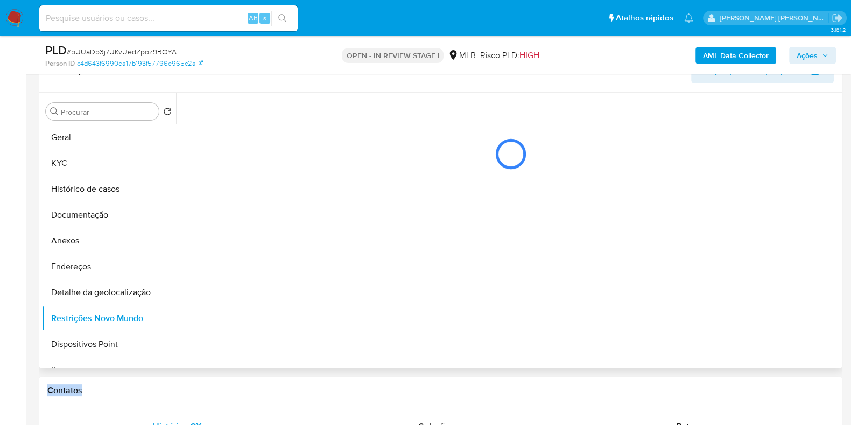
scroll to position [0, 0]
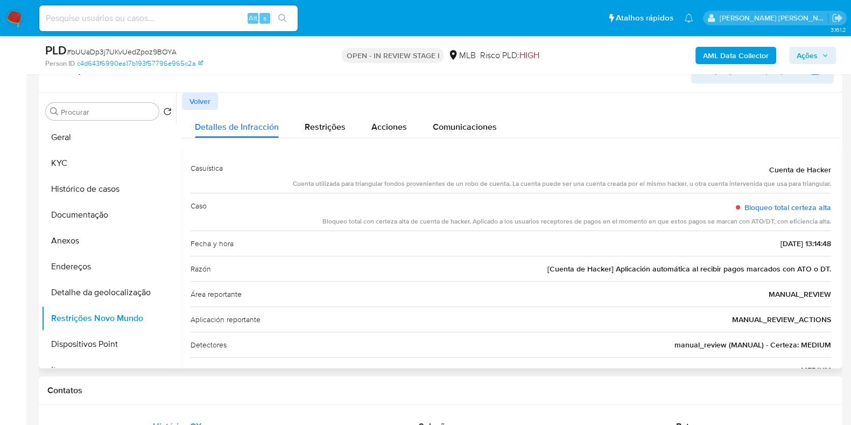
click at [745, 183] on div "Cuenta utilizada para triangular fondos provenientes de un robo de cuenta. La c…" at bounding box center [562, 183] width 538 height 9
drag, startPoint x: 795, startPoint y: 269, endPoint x: 808, endPoint y: 269, distance: 12.9
click at [808, 269] on span "[Cuenta de Hacker] Aplicación automática al recibir pagos marcados con ATO o DT." at bounding box center [690, 268] width 284 height 11
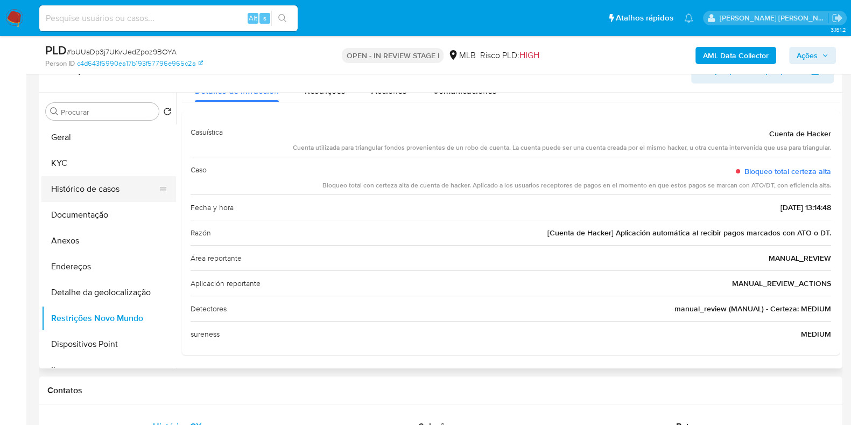
click at [115, 189] on button "Histórico de casos" at bounding box center [104, 189] width 126 height 26
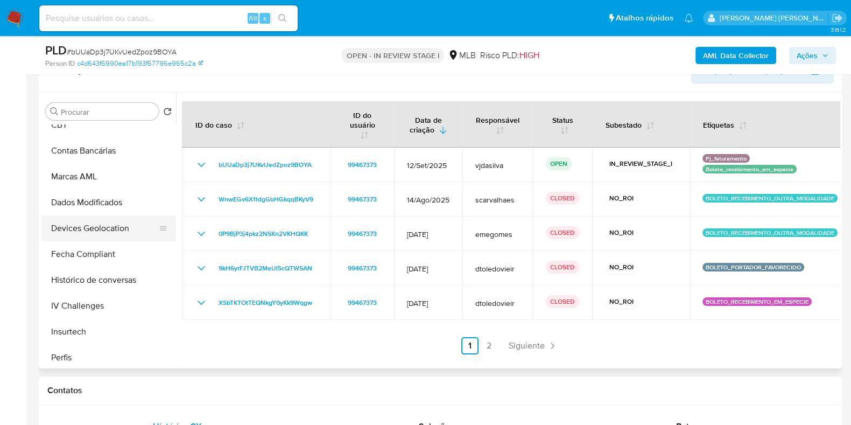
scroll to position [471, 0]
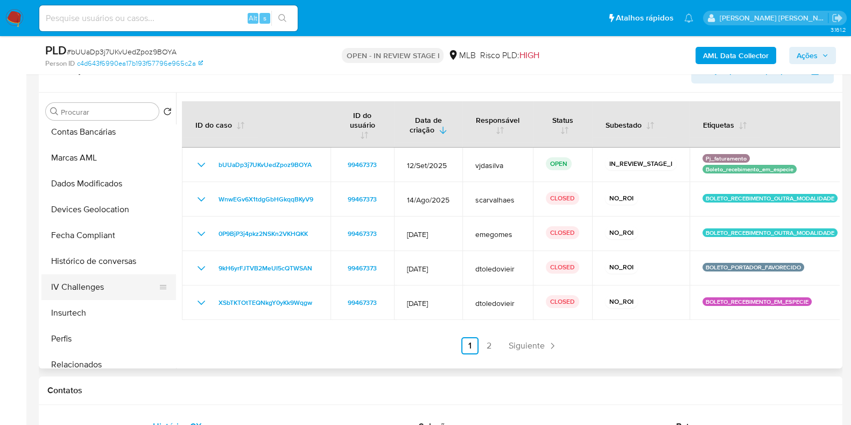
click at [108, 280] on button "IV Challenges" at bounding box center [104, 287] width 126 height 26
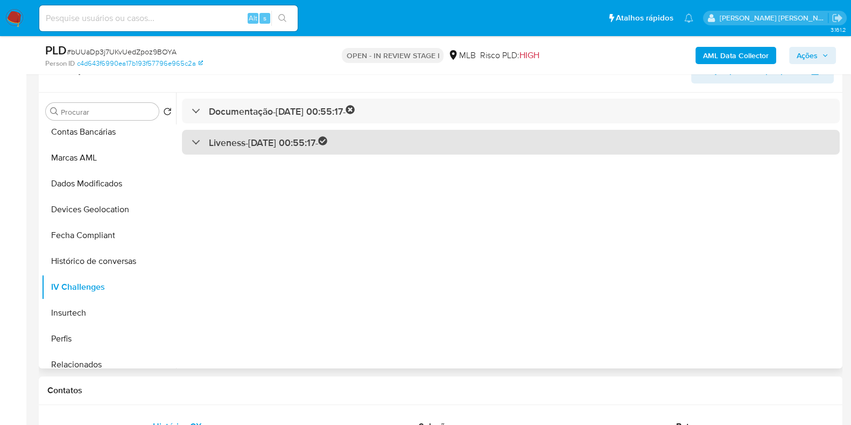
click at [192, 141] on div "Liveness - 23/11/2022 00:55:17 -" at bounding box center [260, 142] width 136 height 12
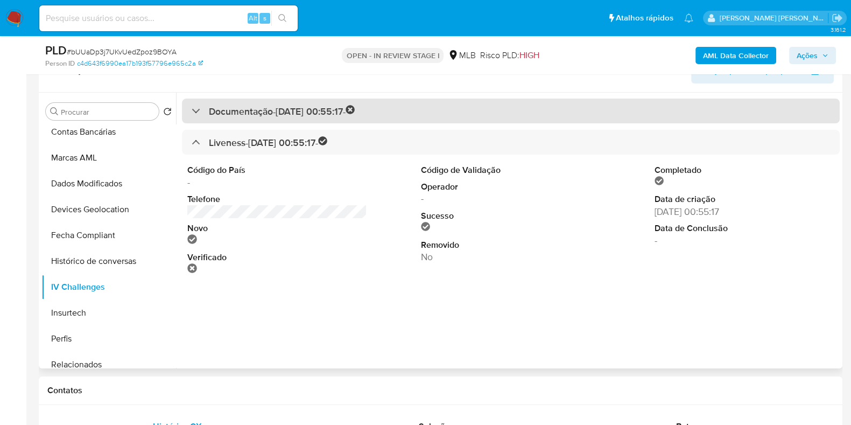
click at [197, 109] on div "Documentação - 23/11/2022 00:55:17 -" at bounding box center [274, 111] width 164 height 12
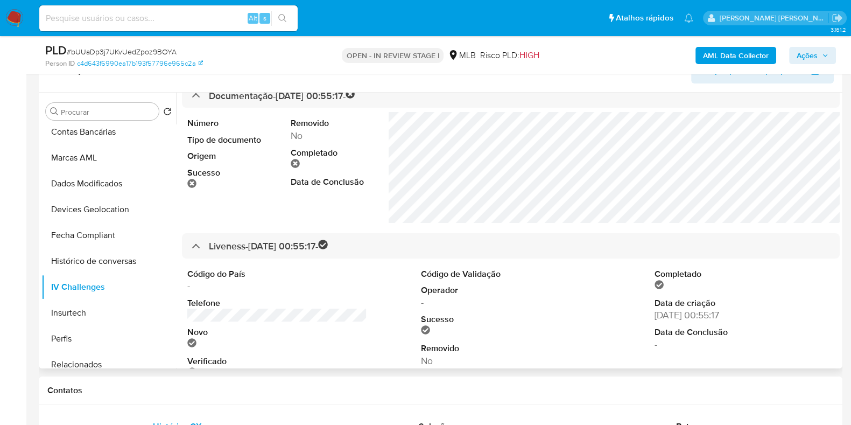
scroll to position [0, 0]
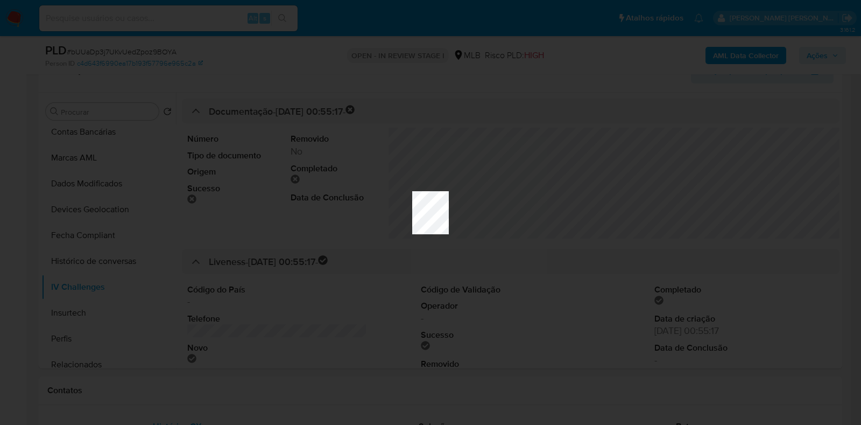
click at [403, 139] on div at bounding box center [430, 212] width 861 height 425
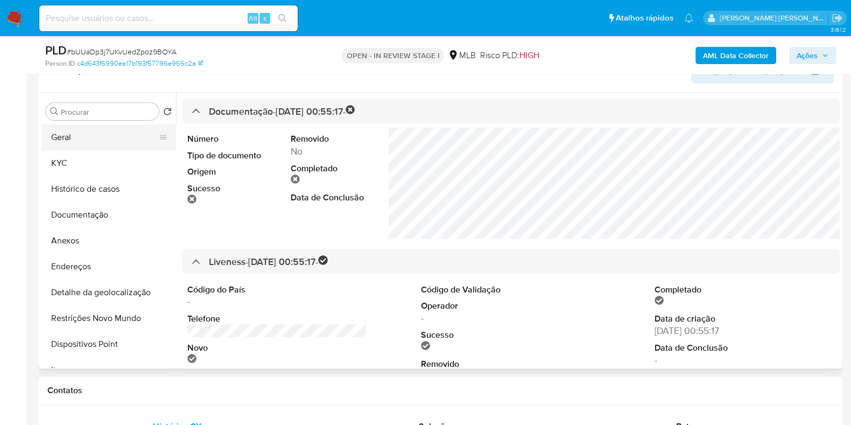
click at [75, 135] on button "Geral" at bounding box center [104, 137] width 126 height 26
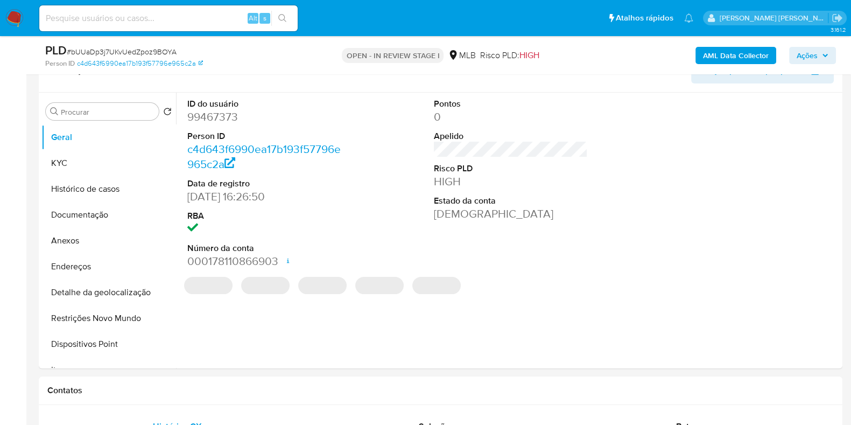
scroll to position [120, 0]
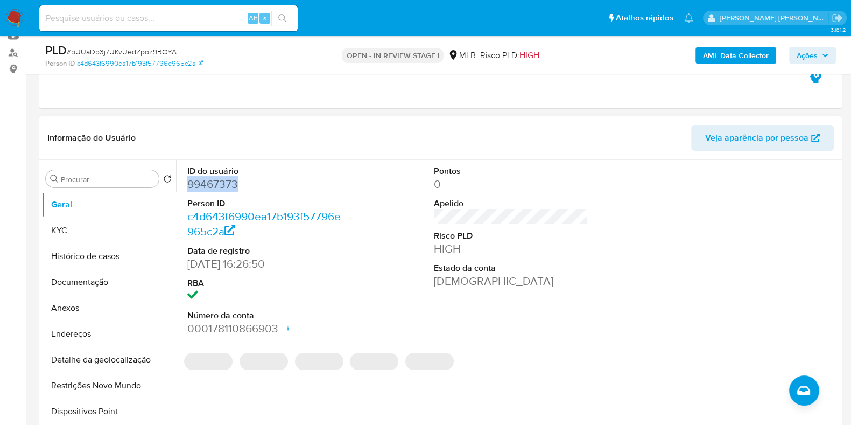
drag, startPoint x: 211, startPoint y: 184, endPoint x: 184, endPoint y: 181, distance: 27.1
click at [184, 181] on div "ID do usuário 99467373 Person ID c4d643f6990ea17b193f57796e965c2a Data de regis…" at bounding box center [264, 251] width 165 height 182
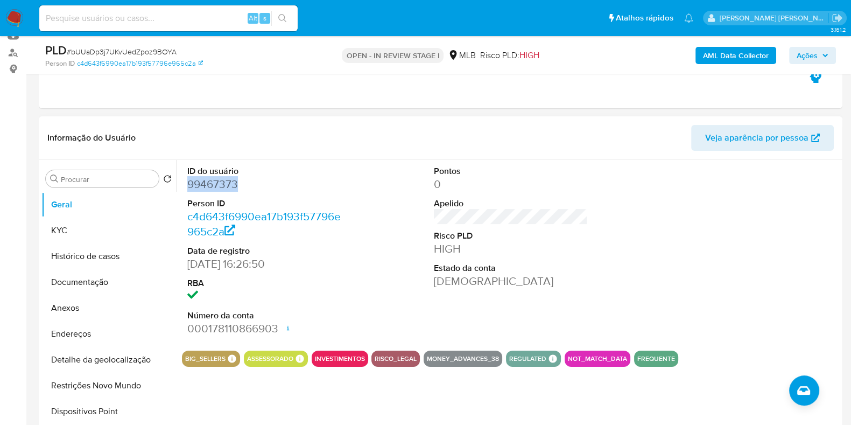
copy dd "99467373"
click at [88, 286] on button "Documentação" at bounding box center [104, 282] width 126 height 26
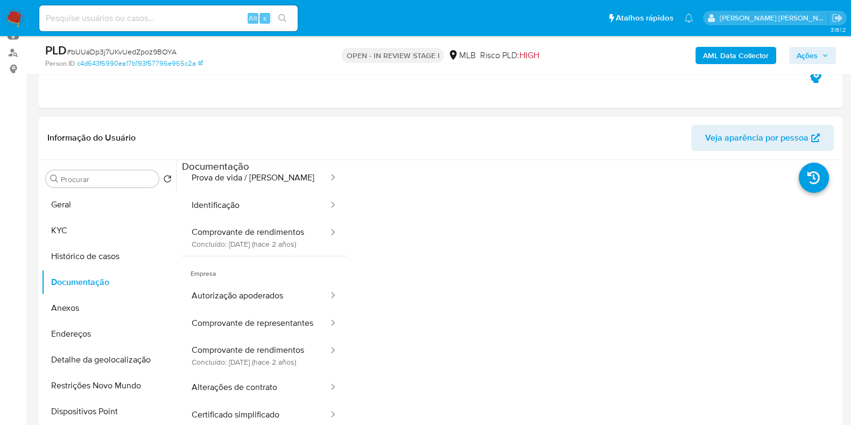
scroll to position [67, 0]
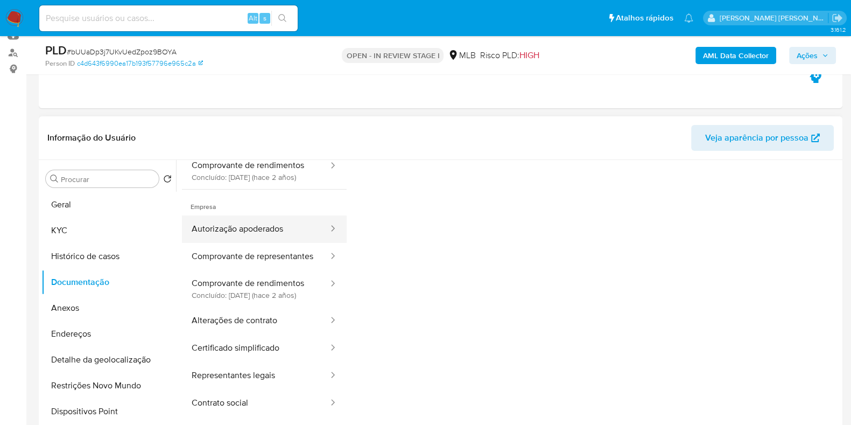
click at [259, 215] on button "Autorização apoderados" at bounding box center [256, 228] width 148 height 27
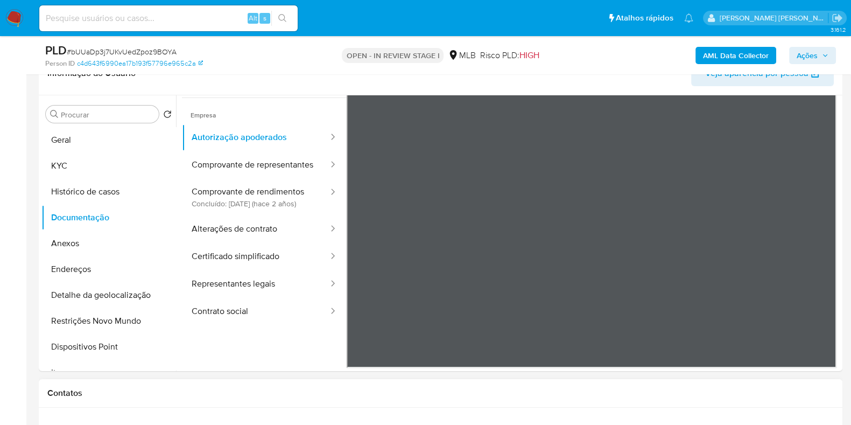
scroll to position [254, 0]
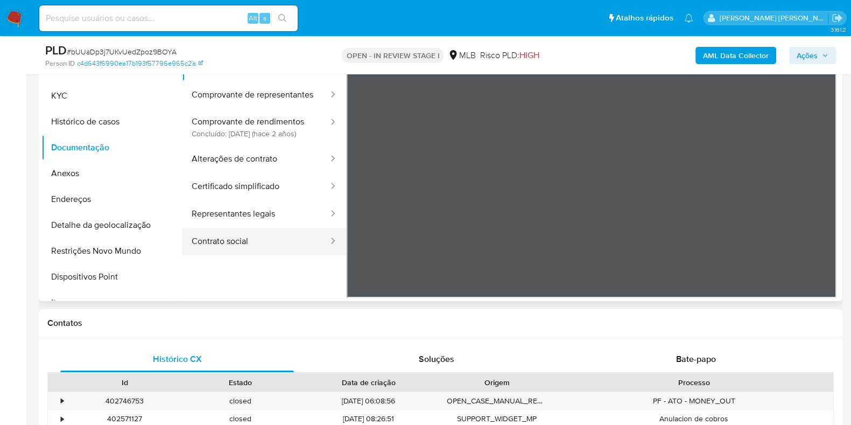
click at [233, 242] on button "Contrato social" at bounding box center [256, 241] width 148 height 27
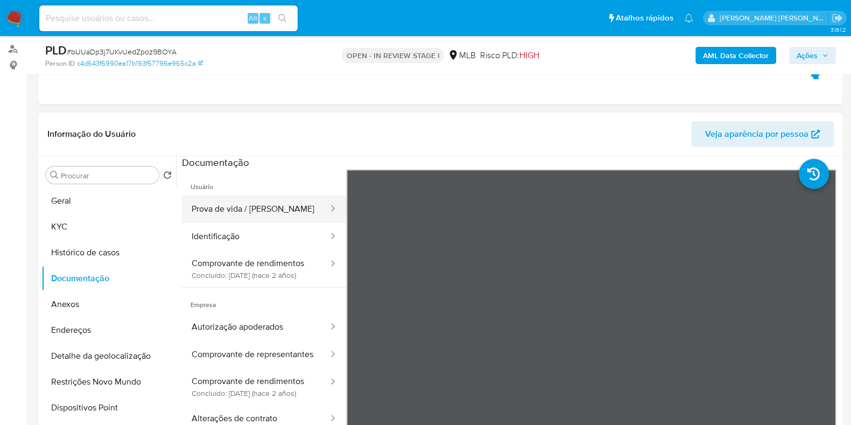
scroll to position [120, 0]
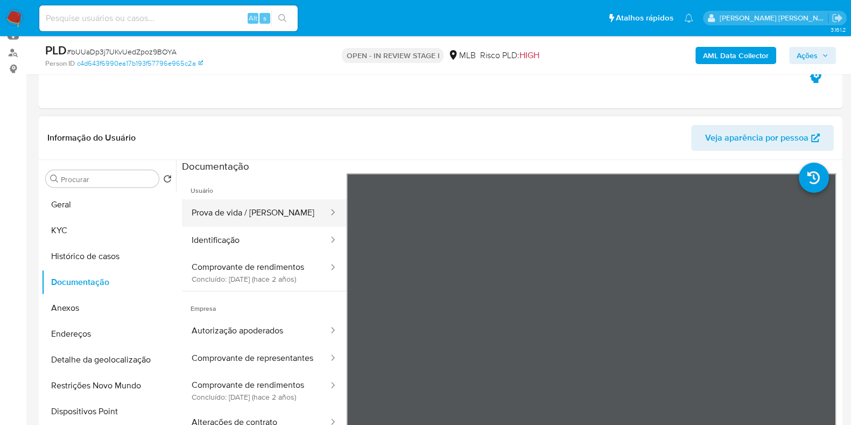
click at [235, 214] on button "Prova de vida / [PERSON_NAME]" at bounding box center [256, 212] width 148 height 27
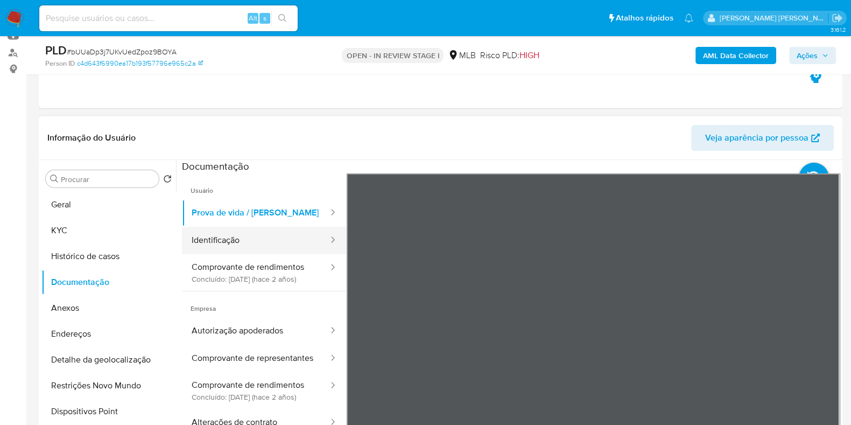
click at [263, 239] on button "Identificação" at bounding box center [256, 240] width 148 height 27
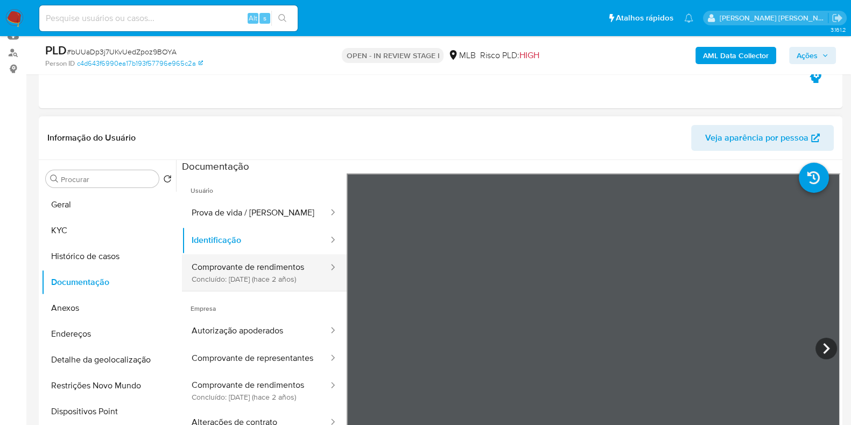
click at [221, 269] on button "Comprovante de rendimentos Concluído: 20/11/2023 (hace 2 años)" at bounding box center [256, 272] width 148 height 37
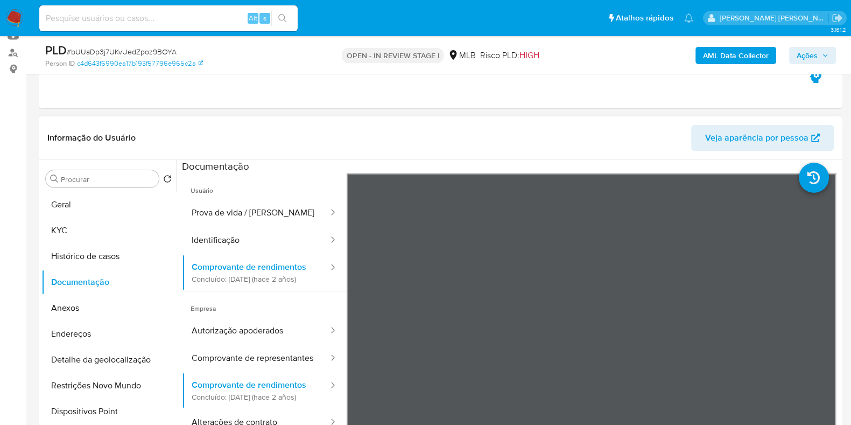
scroll to position [67, 0]
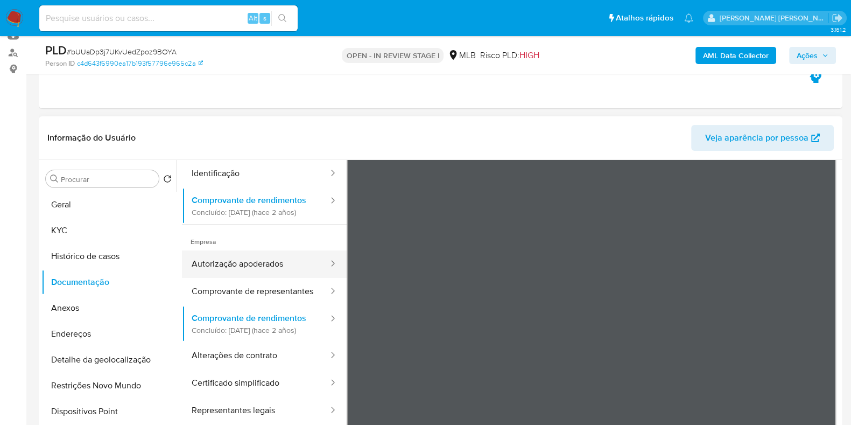
click at [232, 278] on button "Autorização apoderados" at bounding box center [256, 263] width 148 height 27
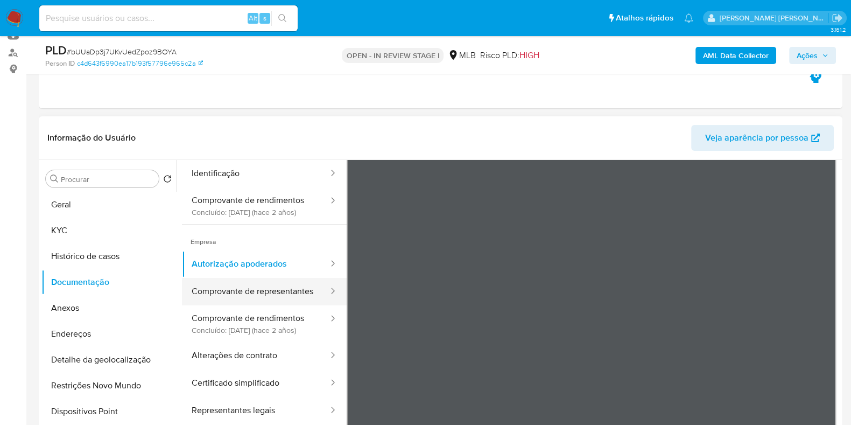
click at [257, 305] on button "Comprovante de representantes" at bounding box center [256, 291] width 148 height 27
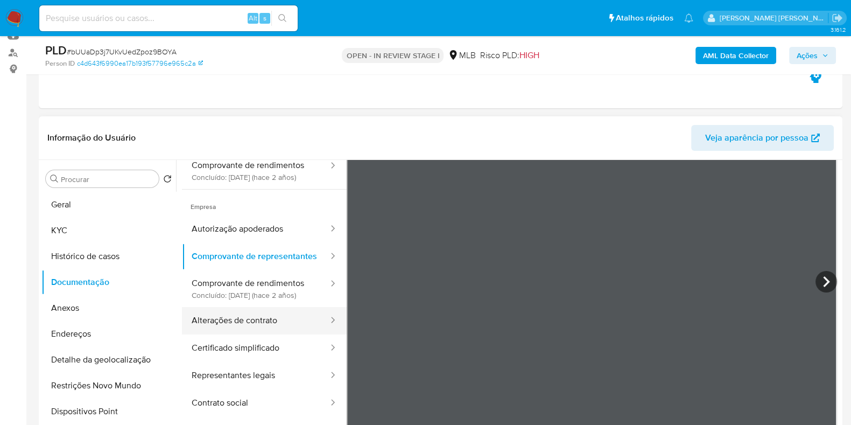
scroll to position [63, 0]
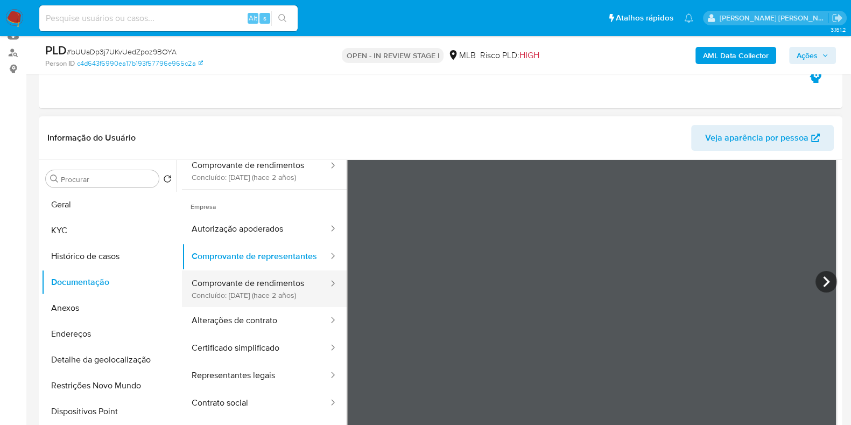
click at [244, 283] on button "Comprovante de rendimentos Concluído: 20/11/2023 (hace 2 años)" at bounding box center [256, 288] width 148 height 37
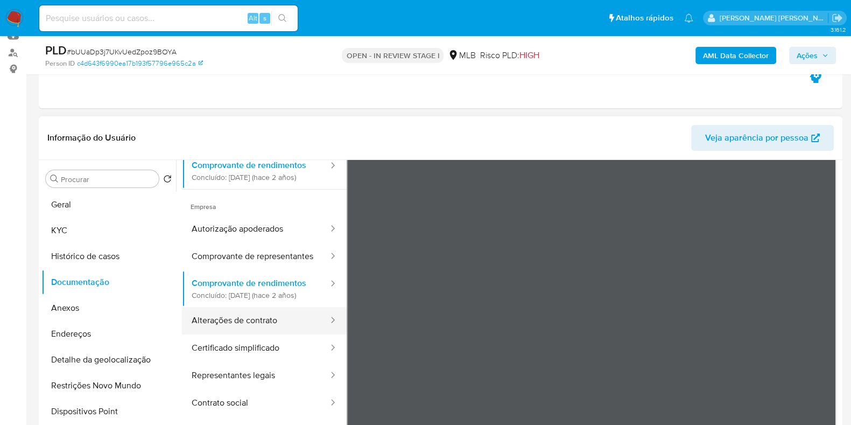
click at [226, 328] on button "Alterações de contrato" at bounding box center [256, 320] width 148 height 27
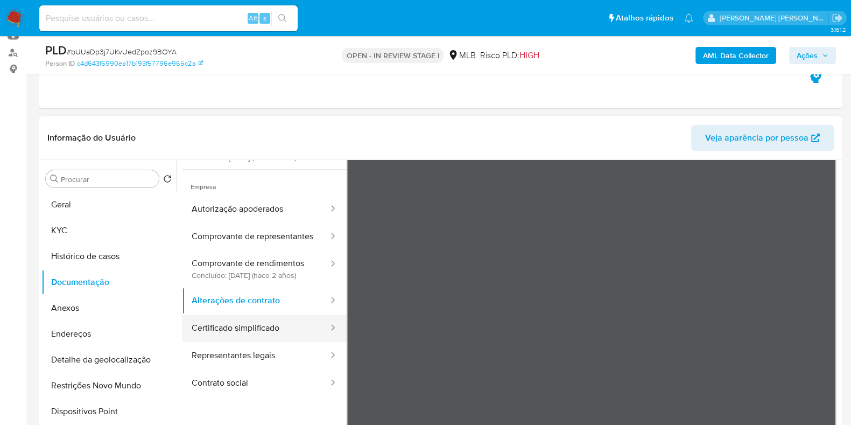
scroll to position [94, 0]
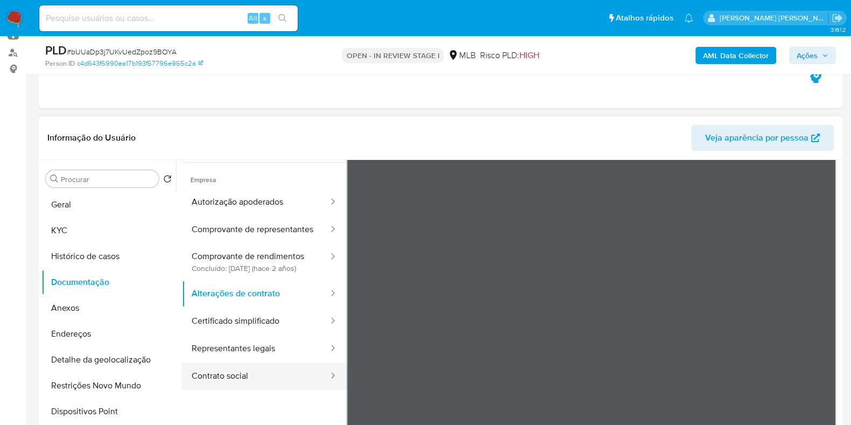
click at [216, 373] on button "Contrato social" at bounding box center [256, 375] width 148 height 27
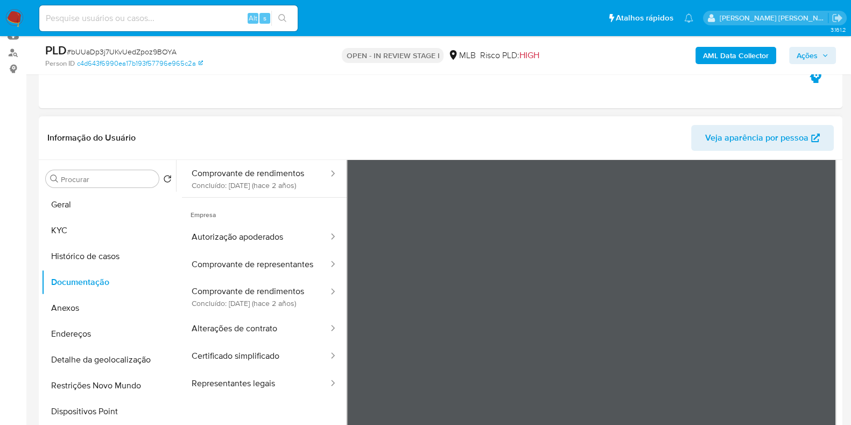
scroll to position [0, 0]
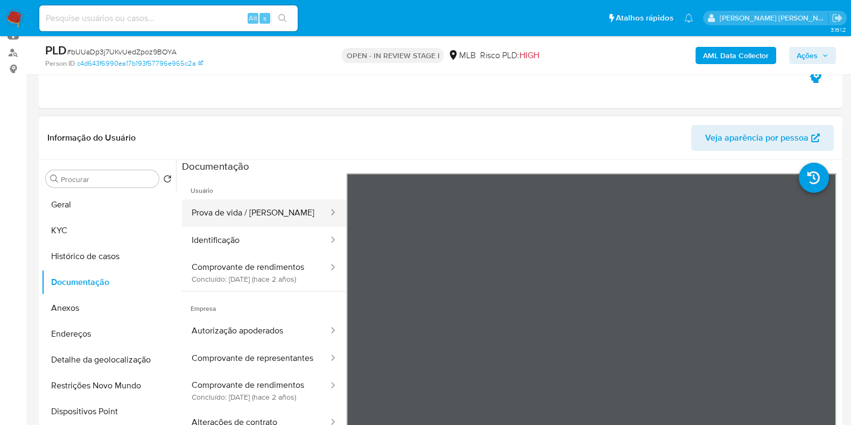
click at [229, 214] on button "Prova de vida / [PERSON_NAME]" at bounding box center [256, 212] width 148 height 27
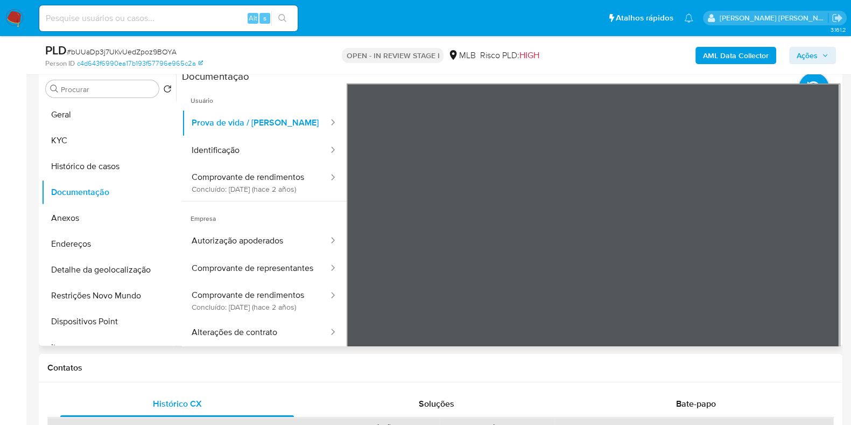
scroll to position [34, 0]
click at [291, 153] on button "Identificação" at bounding box center [256, 150] width 148 height 27
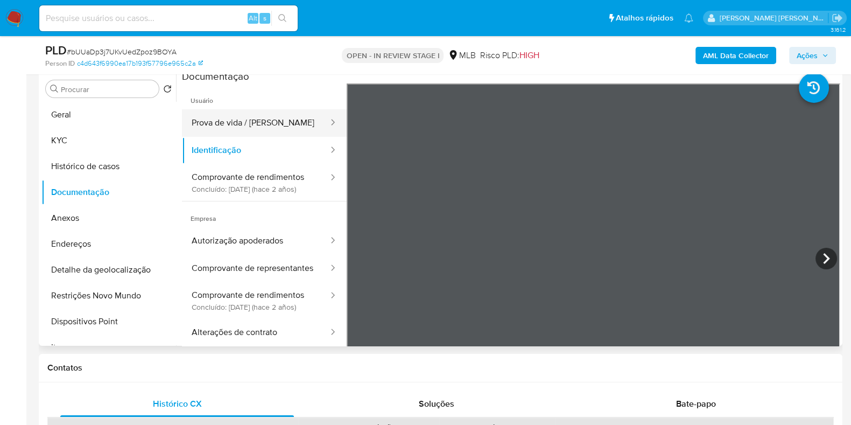
click at [219, 125] on button "Prova de vida / [PERSON_NAME]" at bounding box center [256, 122] width 148 height 27
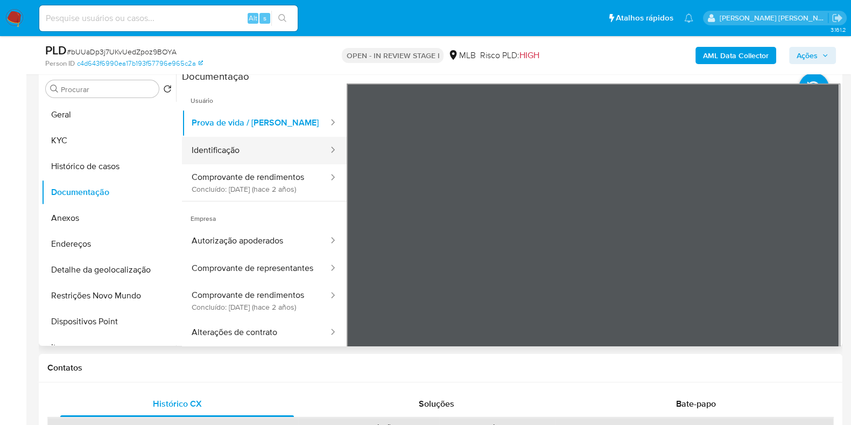
click at [255, 157] on button "Identificação" at bounding box center [256, 150] width 148 height 27
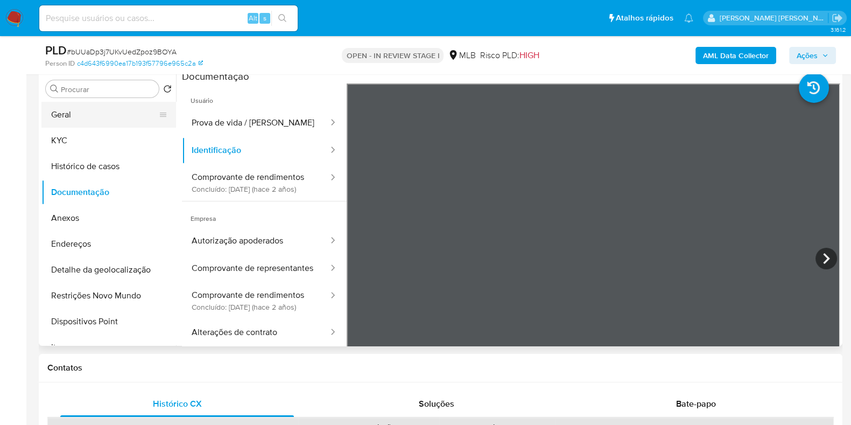
click at [105, 116] on button "Geral" at bounding box center [104, 115] width 126 height 26
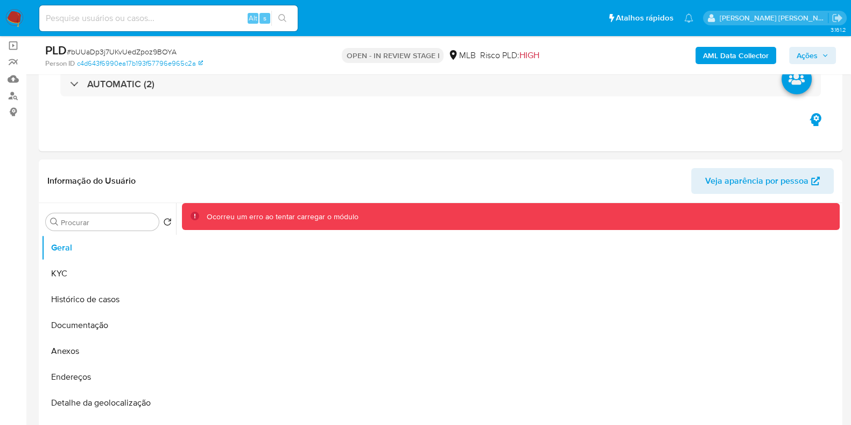
scroll to position [75, 0]
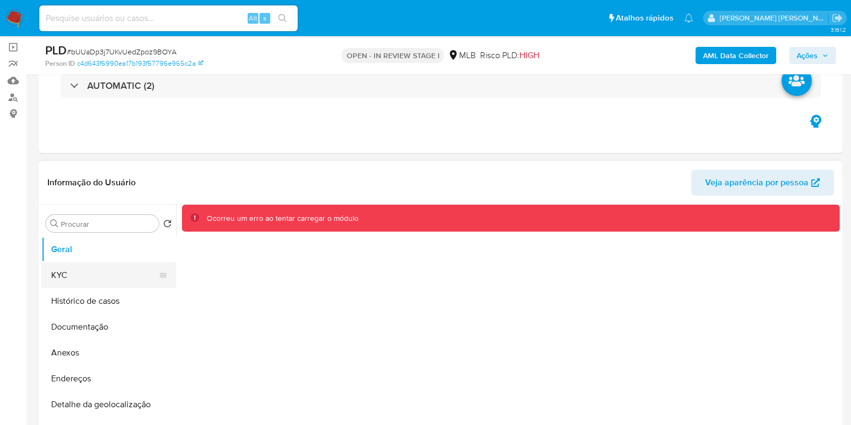
click at [82, 276] on button "KYC" at bounding box center [104, 275] width 126 height 26
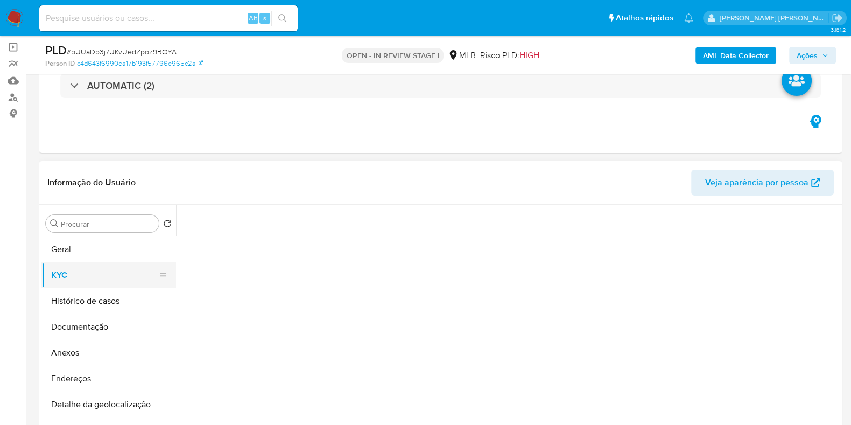
click at [81, 265] on button "KYC" at bounding box center [104, 275] width 126 height 26
click at [83, 249] on button "Geral" at bounding box center [104, 249] width 126 height 26
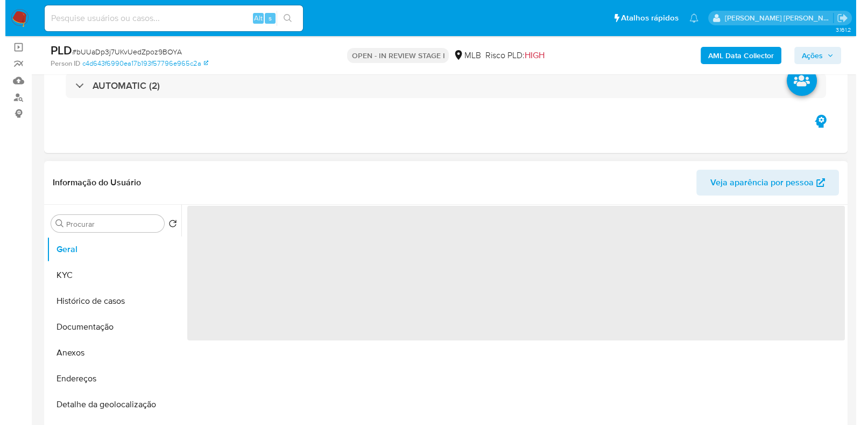
scroll to position [142, 0]
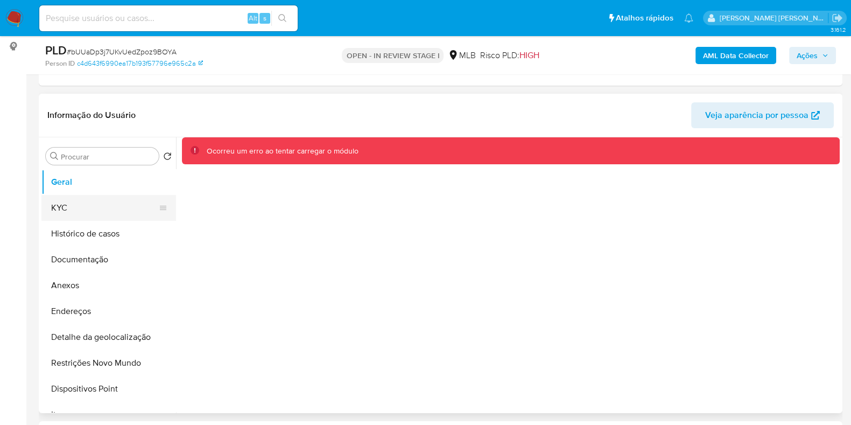
click at [102, 195] on button "KYC" at bounding box center [104, 208] width 126 height 26
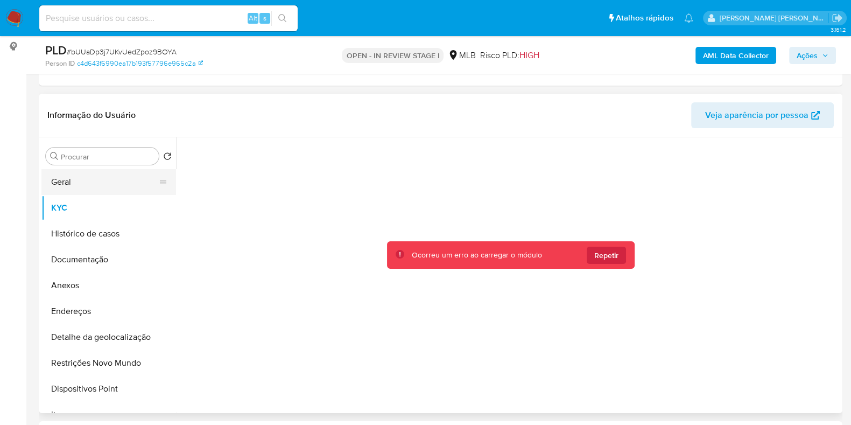
click at [102, 186] on button "Geral" at bounding box center [104, 182] width 126 height 26
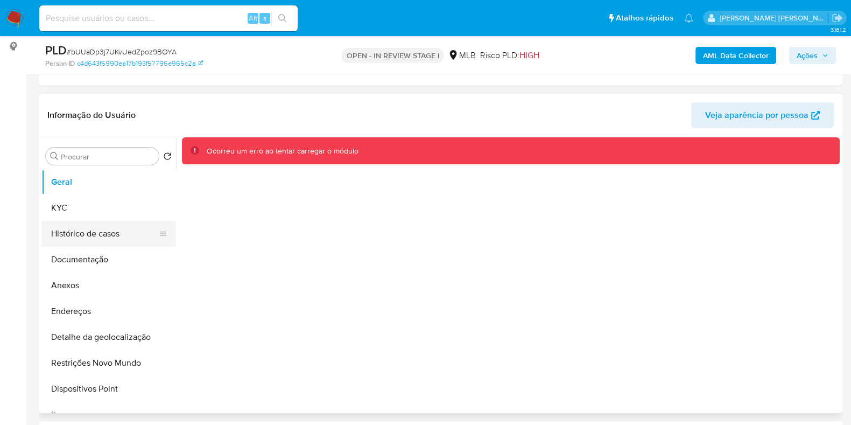
click at [80, 237] on button "Histórico de casos" at bounding box center [104, 234] width 126 height 26
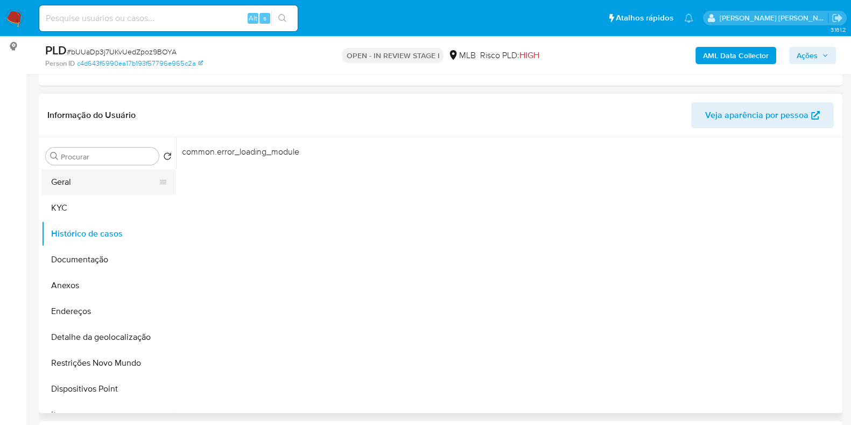
click at [98, 184] on button "Geral" at bounding box center [104, 182] width 126 height 26
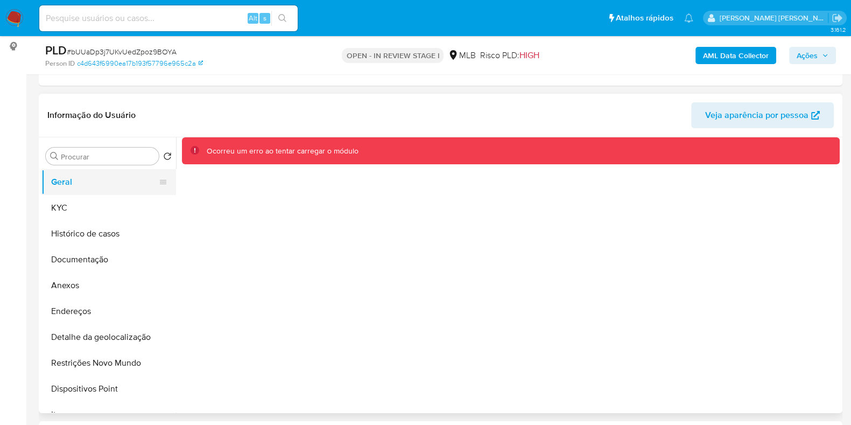
click at [79, 184] on button "Geral" at bounding box center [104, 182] width 126 height 26
drag, startPoint x: 178, startPoint y: 53, endPoint x: 73, endPoint y: 52, distance: 105.5
click at [73, 52] on div "PLD # bUUaDp3j7UKvUedZpoz9BOYA" at bounding box center [175, 51] width 260 height 16
copy span "bUUaDp3j7UKvUedZpoz9BOYA"
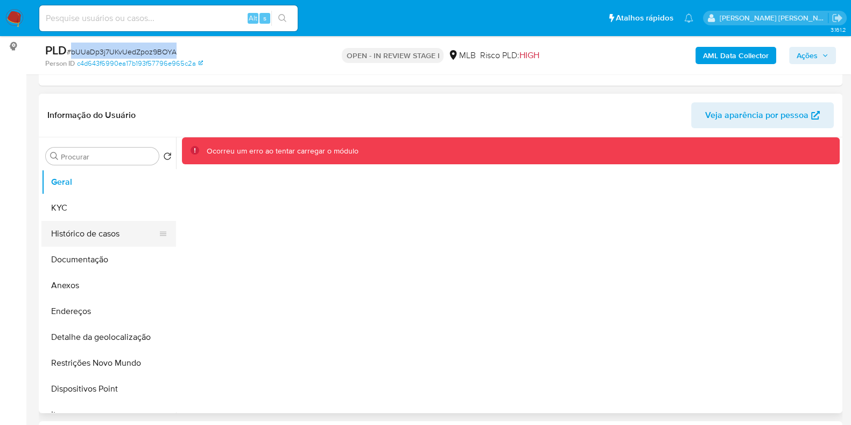
drag, startPoint x: 78, startPoint y: 197, endPoint x: 70, endPoint y: 221, distance: 26.0
click at [78, 197] on button "KYC" at bounding box center [108, 208] width 135 height 26
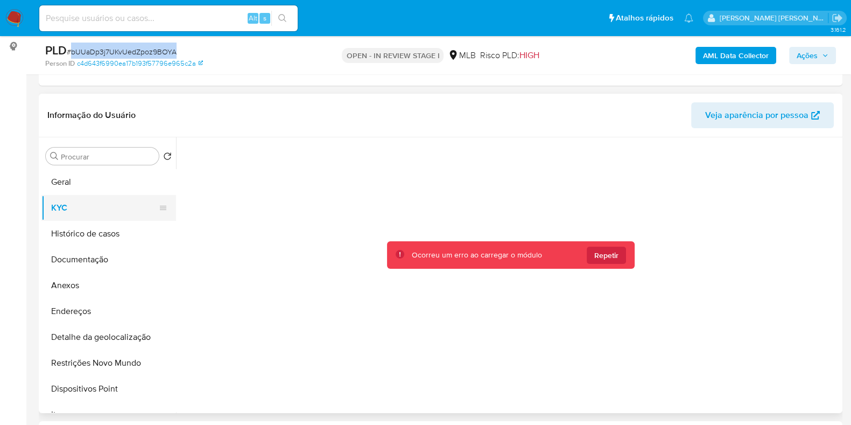
click at [75, 213] on button "KYC" at bounding box center [104, 208] width 126 height 26
click at [604, 249] on span "Repetir" at bounding box center [606, 255] width 24 height 17
click at [519, 150] on div at bounding box center [511, 272] width 658 height 270
click at [77, 192] on button "Geral" at bounding box center [104, 182] width 126 height 26
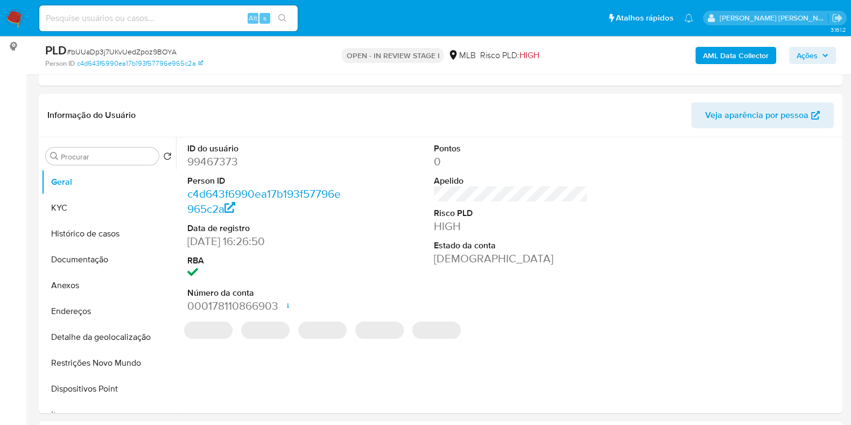
click at [226, 162] on dd "99467373" at bounding box center [264, 161] width 154 height 15
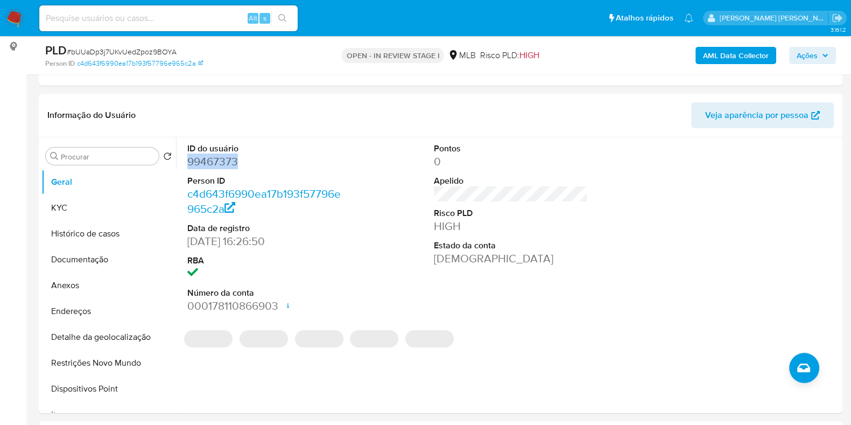
click at [226, 162] on dd "99467373" at bounding box center [264, 161] width 154 height 15
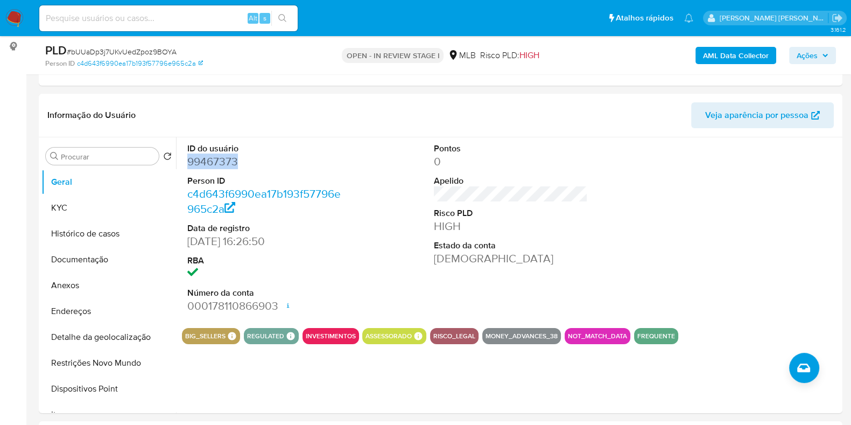
copy dd "99467373"
click at [145, 202] on button "KYC" at bounding box center [104, 208] width 126 height 26
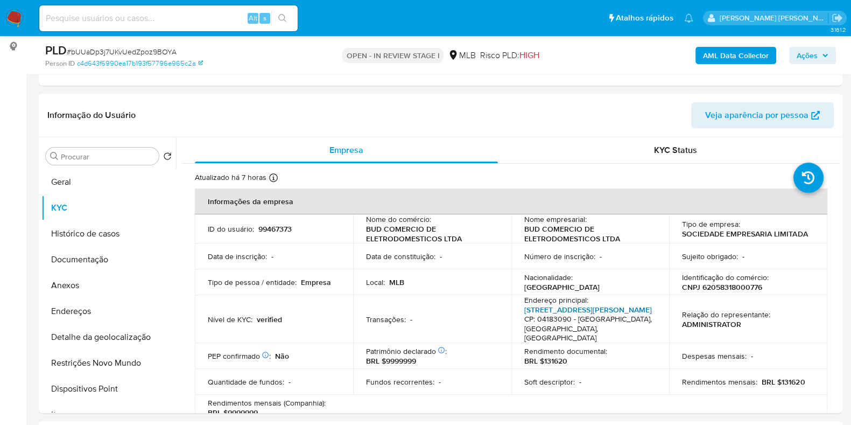
click at [593, 310] on link "Rua Olympia Semeraro 675" at bounding box center [588, 309] width 128 height 11
click at [84, 247] on button "Documentação" at bounding box center [104, 260] width 126 height 26
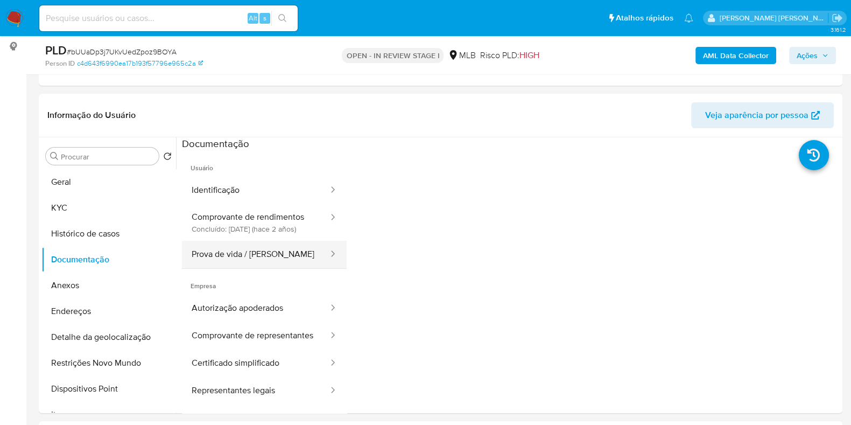
click at [244, 266] on button "Prova de vida / [PERSON_NAME]" at bounding box center [256, 254] width 148 height 27
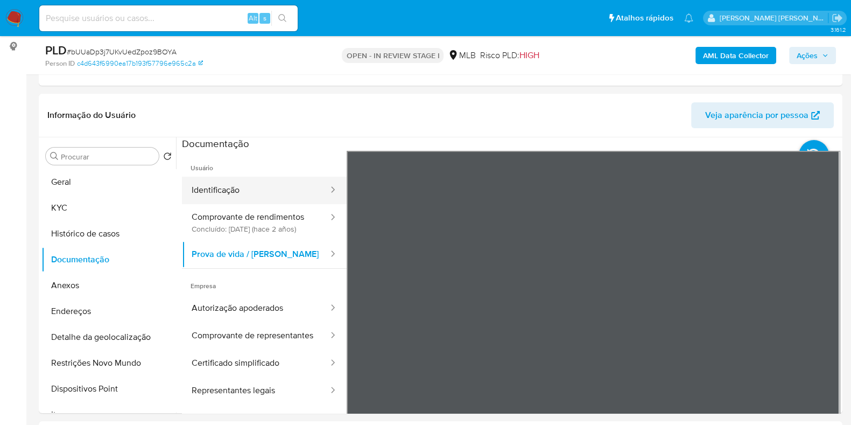
click at [223, 193] on button "Identificação" at bounding box center [256, 190] width 148 height 27
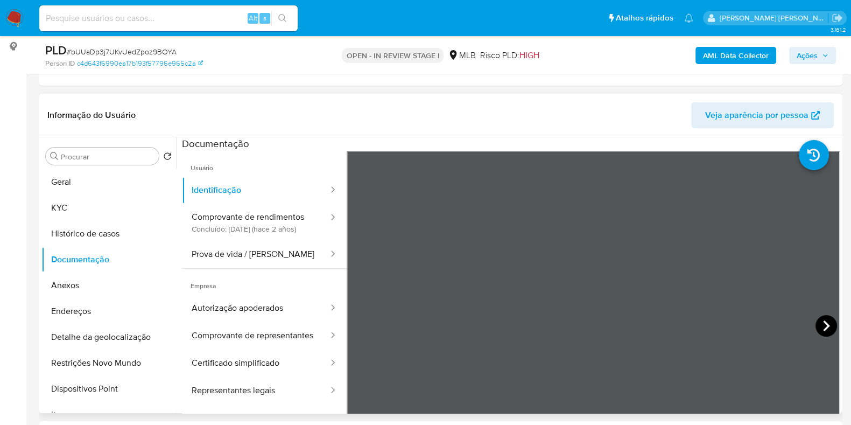
click at [817, 319] on icon at bounding box center [827, 326] width 22 height 22
click at [808, 150] on icon at bounding box center [814, 155] width 30 height 30
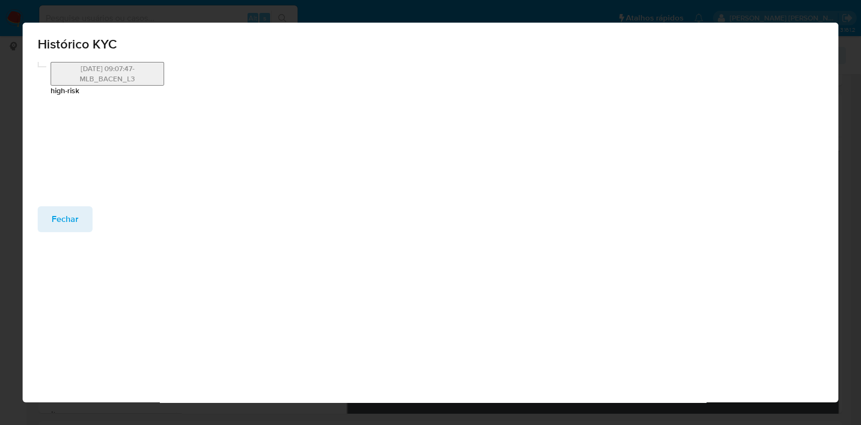
click at [110, 73] on button "18/12/2023 09:07:47-MLB_BACEN_L3" at bounding box center [108, 74] width 114 height 24
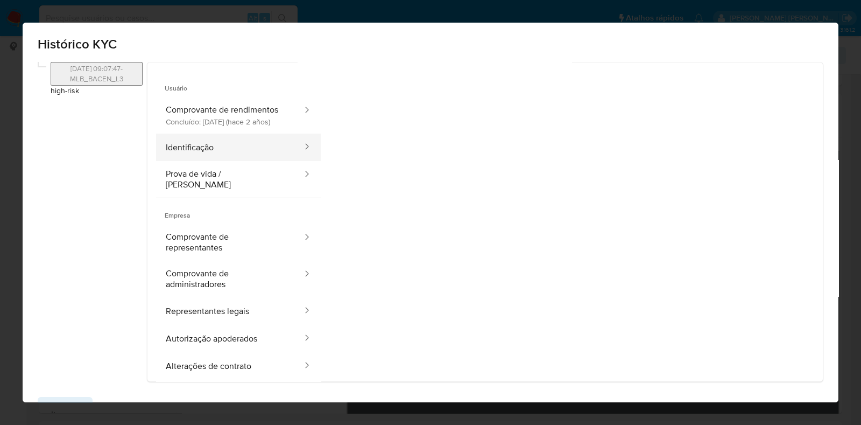
click at [241, 161] on button "Identificação" at bounding box center [230, 147] width 148 height 27
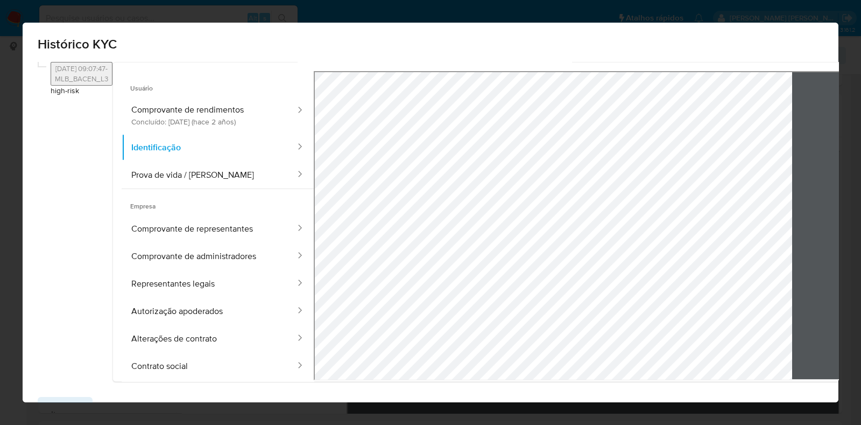
click at [861, 229] on icon at bounding box center [876, 224] width 6 height 11
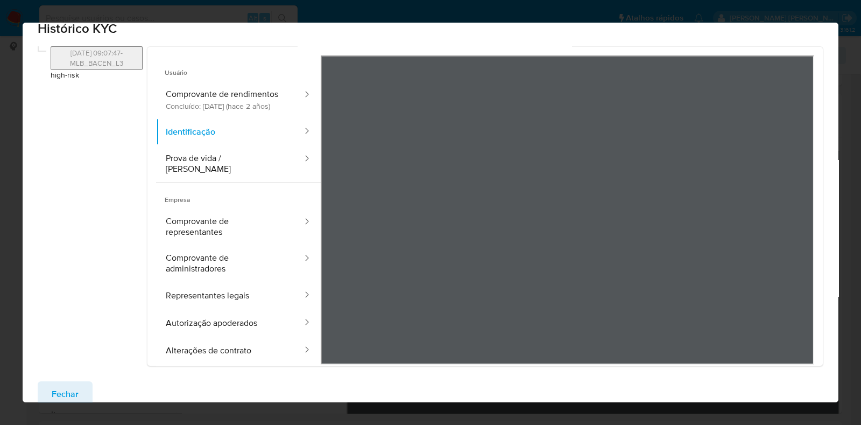
scroll to position [0, 0]
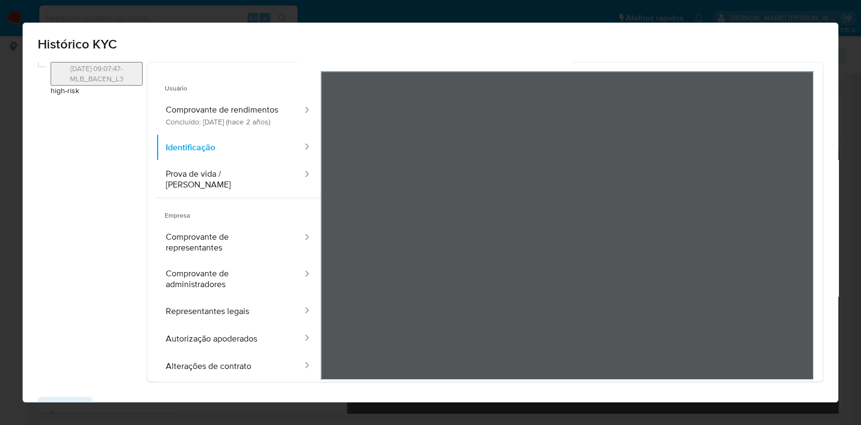
click at [508, 220] on div at bounding box center [568, 225] width 494 height 309
click at [210, 195] on button "Prova de vida / [PERSON_NAME]" at bounding box center [230, 179] width 148 height 37
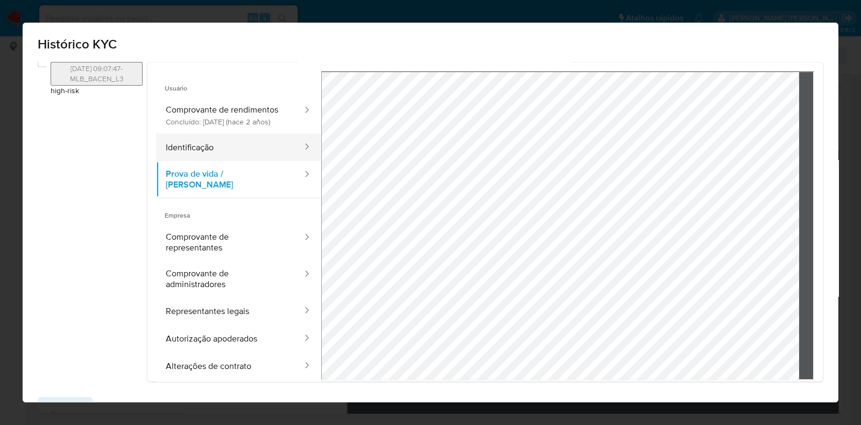
click at [210, 161] on button "Identificação" at bounding box center [230, 147] width 148 height 27
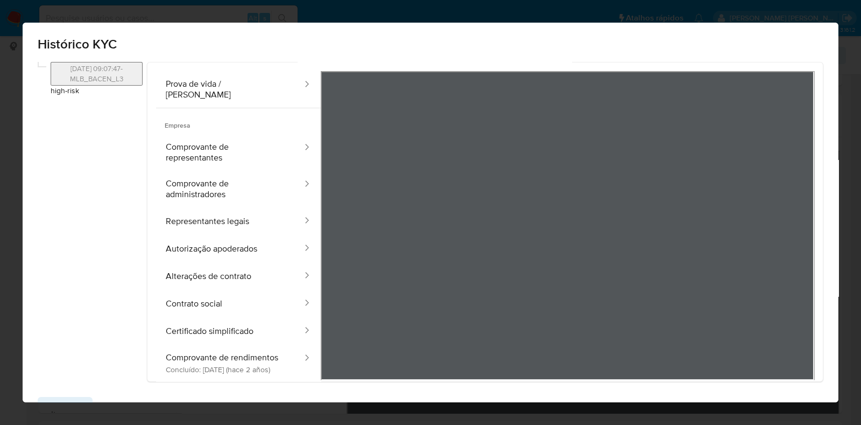
click at [578, 189] on div at bounding box center [568, 225] width 494 height 309
drag, startPoint x: 578, startPoint y: 189, endPoint x: 628, endPoint y: 181, distance: 50.6
click at [628, 181] on div at bounding box center [568, 225] width 494 height 309
click at [199, 142] on button "Comprovante de representantes" at bounding box center [230, 152] width 148 height 37
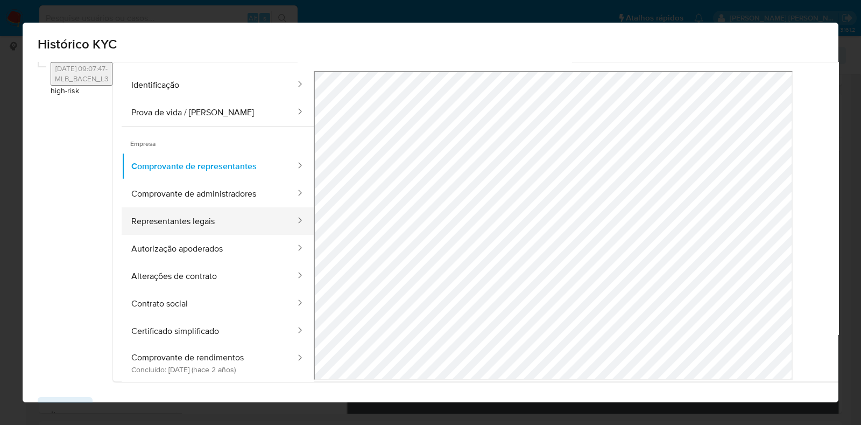
click at [218, 207] on button "Representantes legais" at bounding box center [209, 220] width 175 height 27
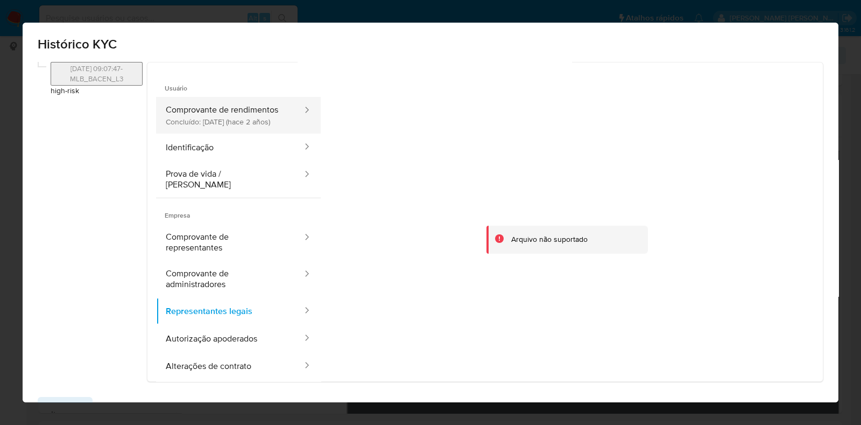
click at [208, 116] on button "Comprovante de rendimentos Concluído: 20/11/2023 (hace 2 años)" at bounding box center [230, 115] width 148 height 37
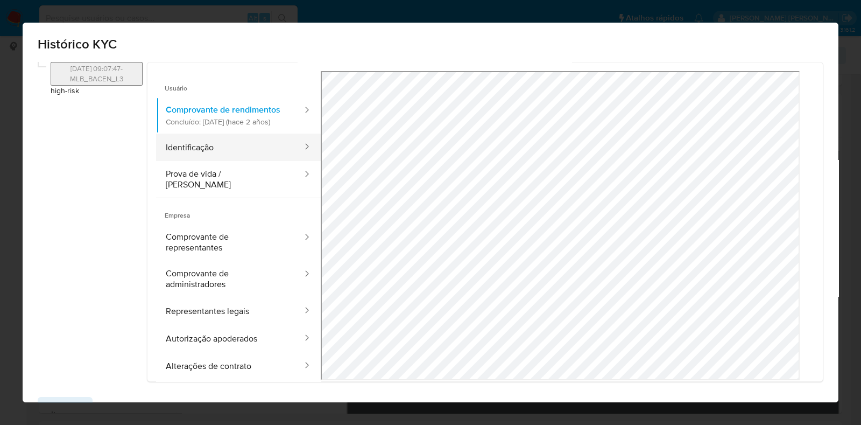
click at [183, 161] on button "Identificação" at bounding box center [230, 147] width 148 height 27
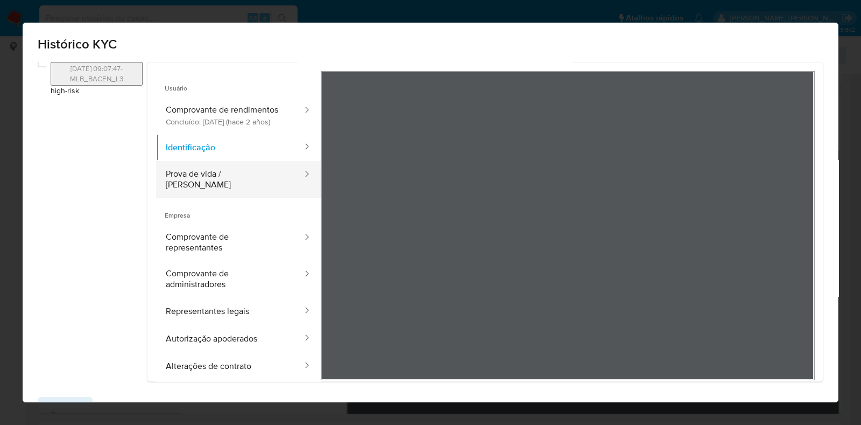
click at [235, 194] on button "Prova de vida / [PERSON_NAME]" at bounding box center [230, 179] width 148 height 37
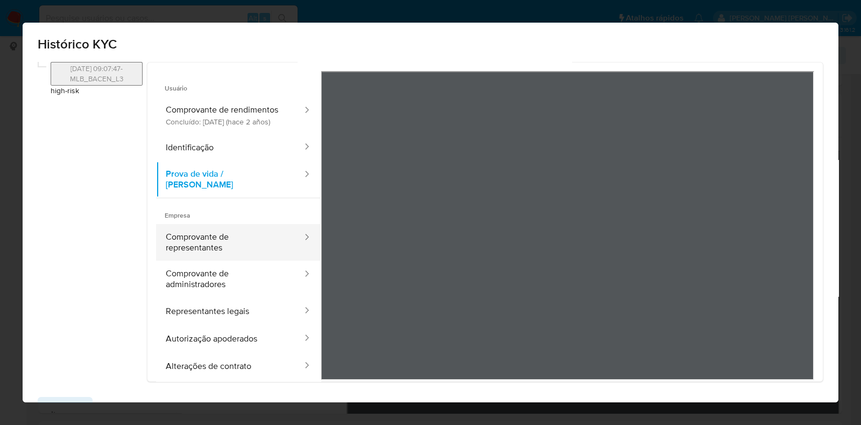
click at [228, 247] on button "Comprovante de representantes" at bounding box center [230, 242] width 148 height 37
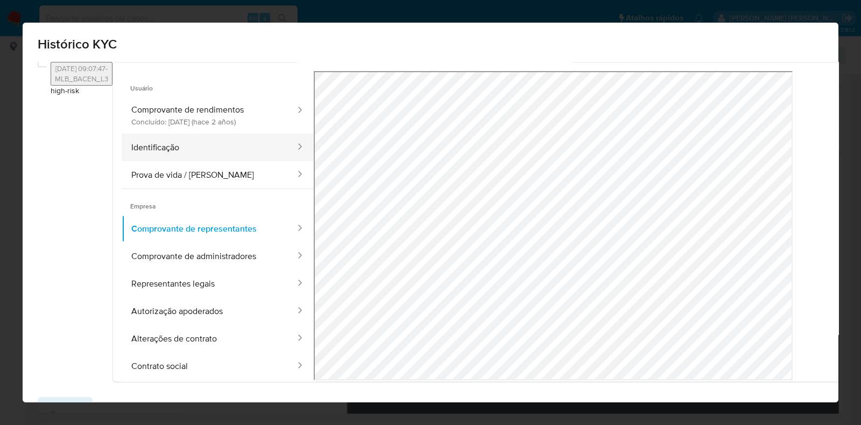
click at [219, 161] on button "Identificação" at bounding box center [209, 147] width 175 height 27
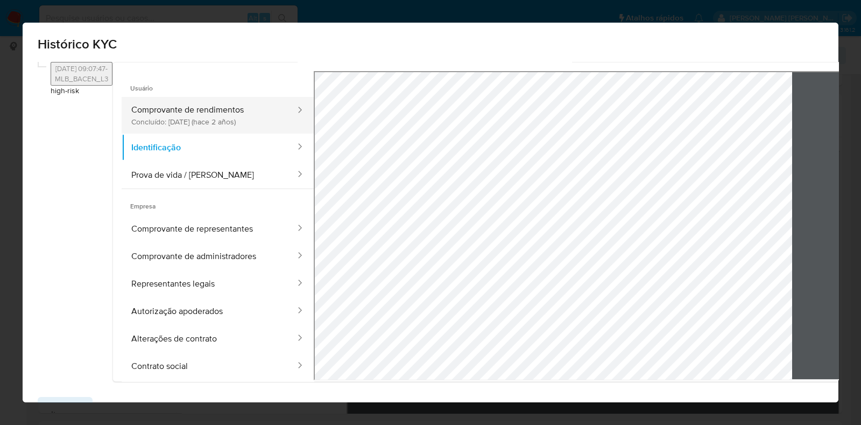
click at [233, 128] on button "Comprovante de rendimentos Concluído: 20/11/2023 (hace 2 años)" at bounding box center [209, 115] width 175 height 37
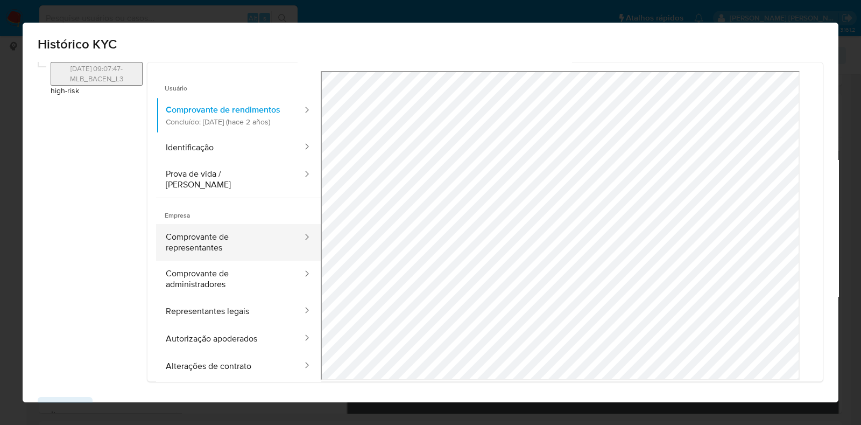
click at [243, 242] on button "Comprovante de representantes" at bounding box center [230, 242] width 148 height 37
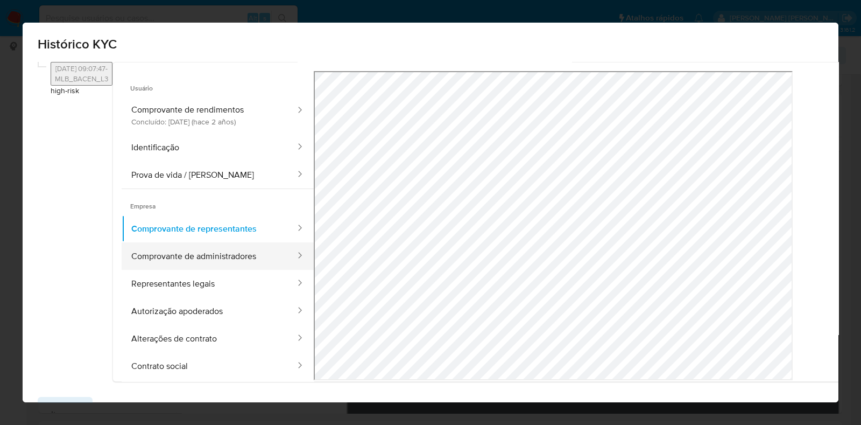
click at [222, 270] on button "Comprovante de administradores" at bounding box center [209, 255] width 175 height 27
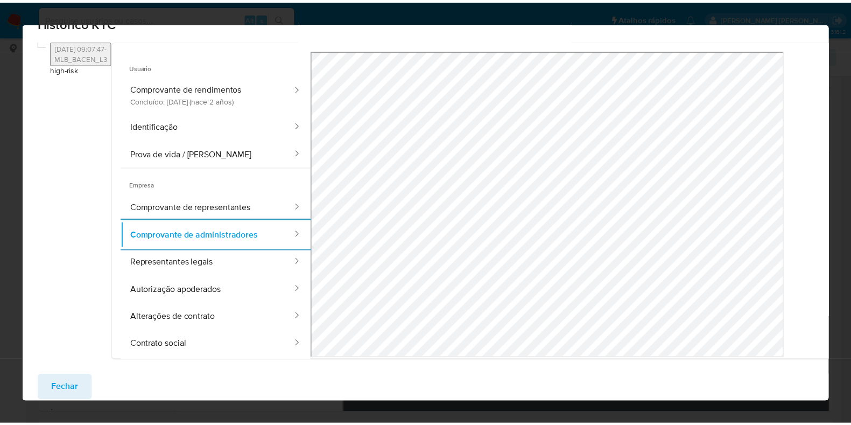
scroll to position [35, 0]
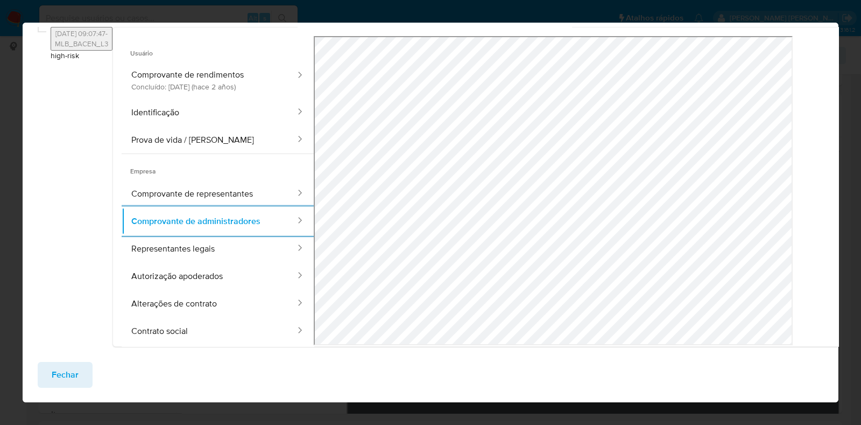
click at [71, 369] on span "Fechar" at bounding box center [65, 375] width 27 height 24
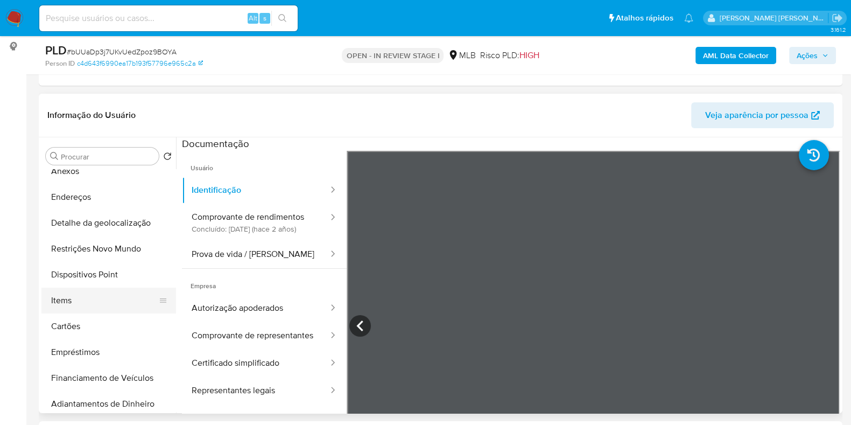
scroll to position [134, 0]
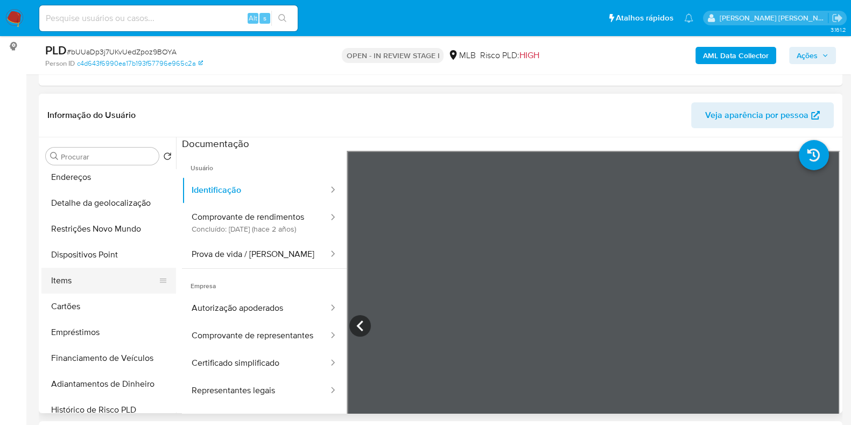
click at [75, 284] on button "Items" at bounding box center [104, 281] width 126 height 26
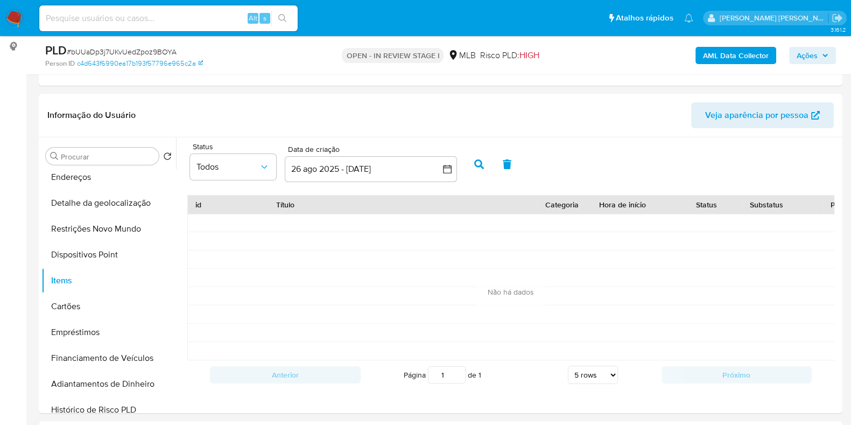
scroll to position [2, 0]
click at [586, 384] on select "5 rows 10 rows 20 rows 25 rows 50 rows 100 rows" at bounding box center [593, 375] width 50 height 18
click at [568, 373] on select "5 rows 10 rows 20 rows 25 rows 50 rows 100 rows" at bounding box center [593, 375] width 50 height 18
select select "5"
click at [102, 232] on button "Restrições Novo Mundo" at bounding box center [104, 229] width 126 height 26
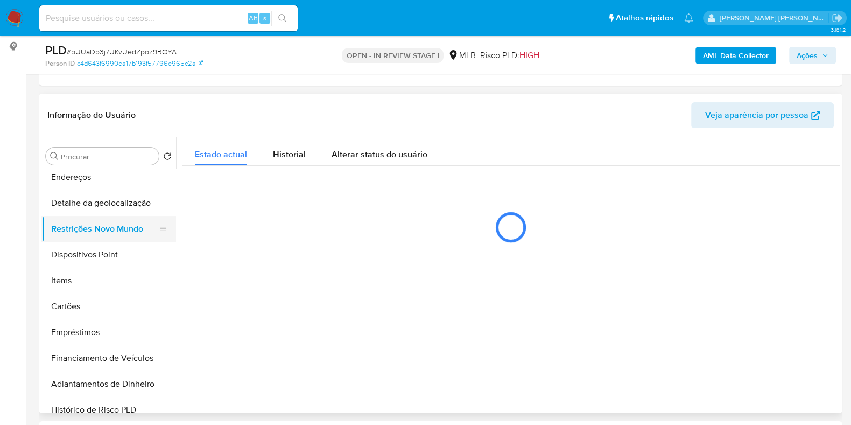
scroll to position [0, 0]
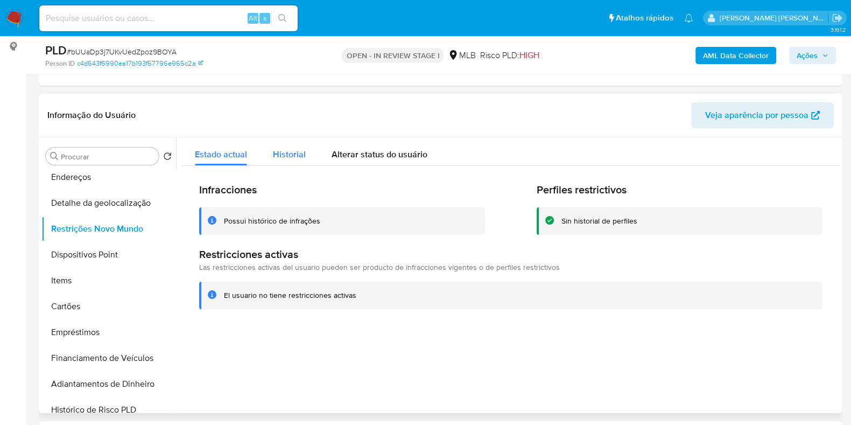
click at [296, 153] on span "Historial" at bounding box center [289, 154] width 33 height 12
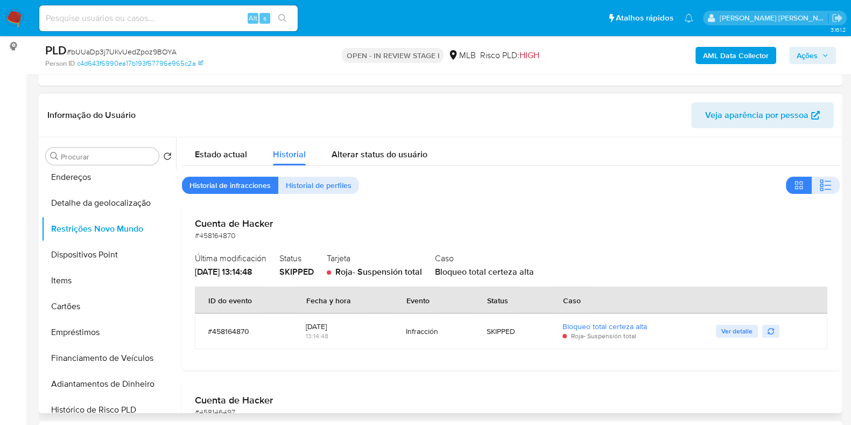
click at [206, 269] on span "24/09/2025 - 13:14:48" at bounding box center [224, 271] width 58 height 12
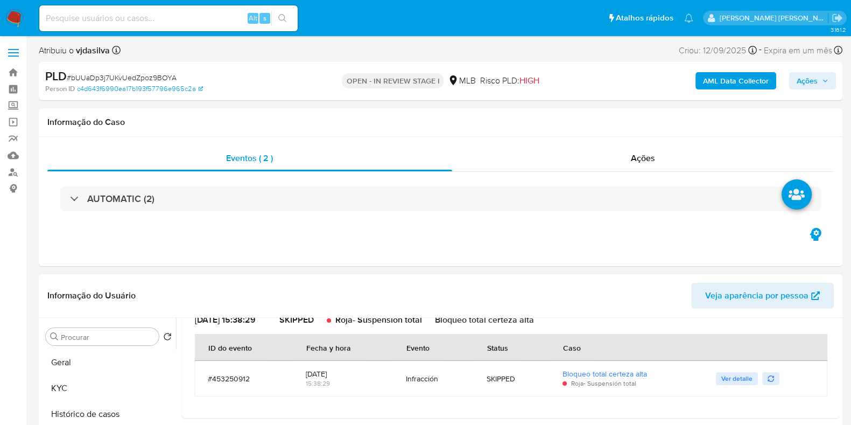
click at [61, 364] on button "Geral" at bounding box center [108, 362] width 135 height 26
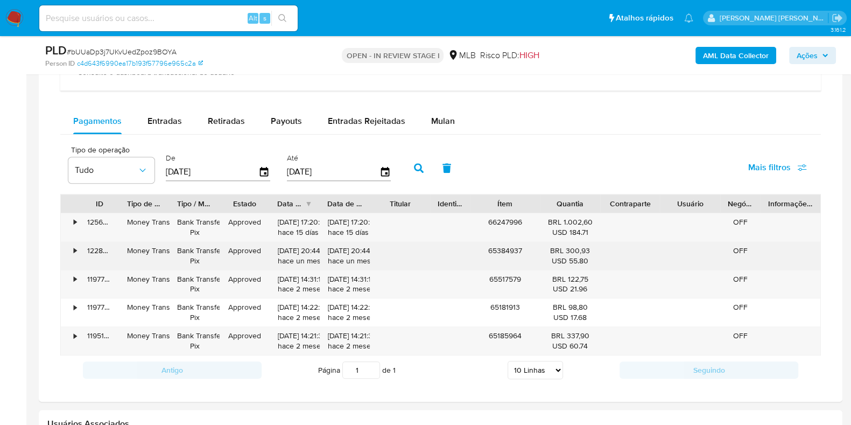
scroll to position [874, 0]
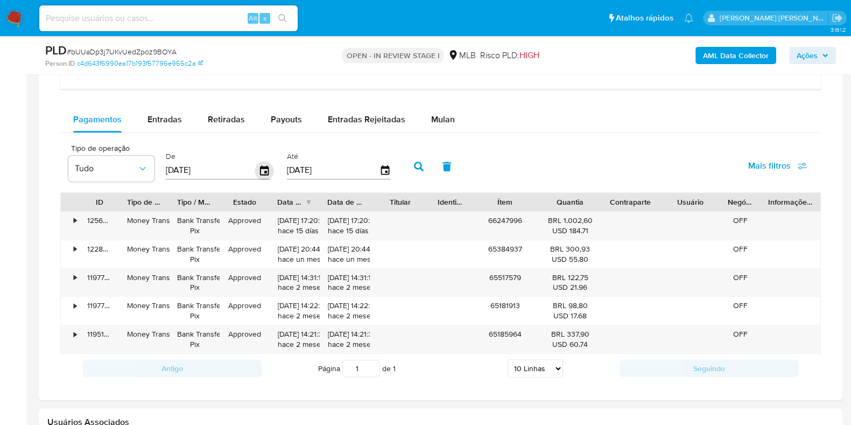
click at [261, 166] on icon "button" at bounding box center [264, 170] width 19 height 19
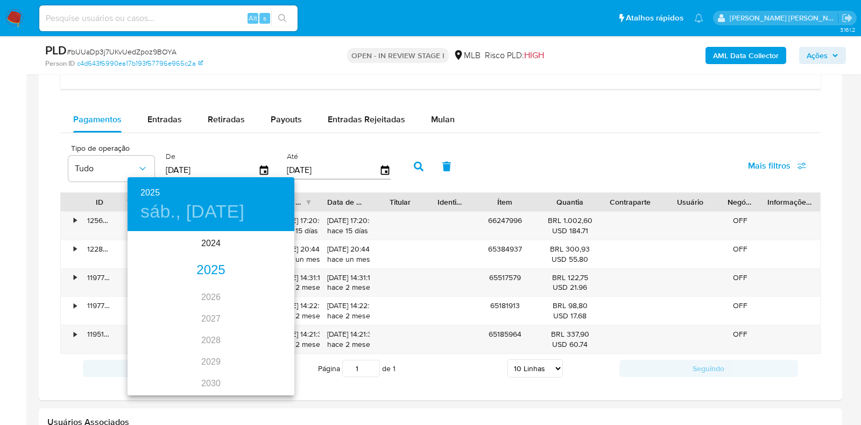
click at [206, 271] on div "2025" at bounding box center [211, 271] width 167 height 22
click at [263, 333] on div "sep." at bounding box center [266, 333] width 55 height 40
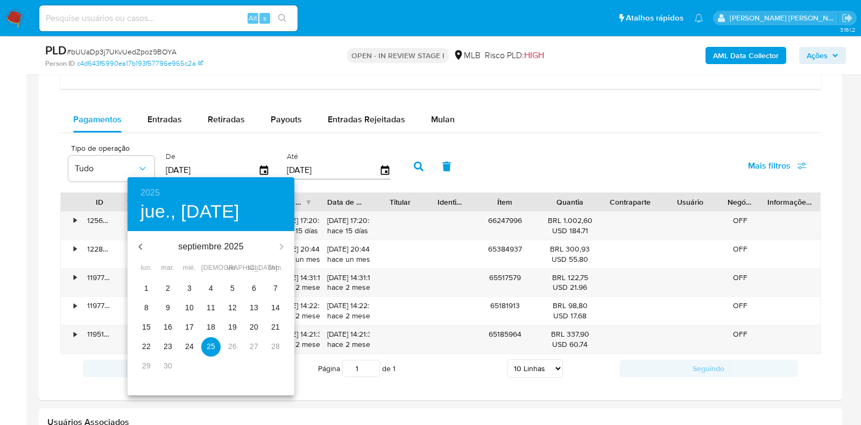
click at [143, 348] on p "22" at bounding box center [146, 346] width 9 height 11
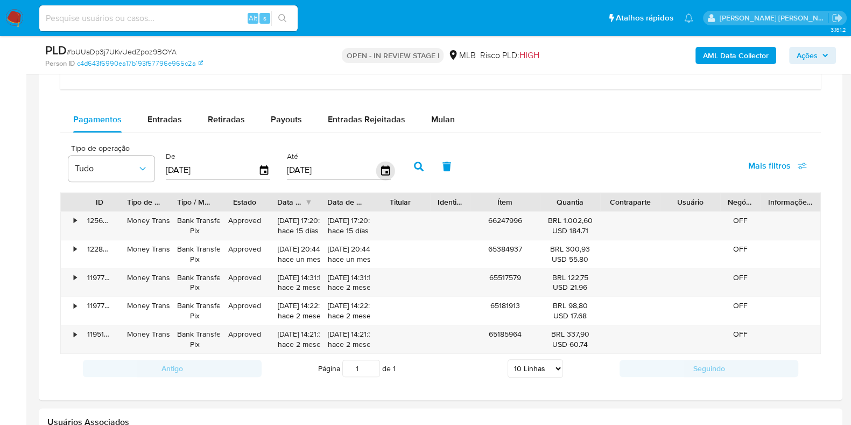
click at [381, 166] on icon "button" at bounding box center [385, 170] width 9 height 10
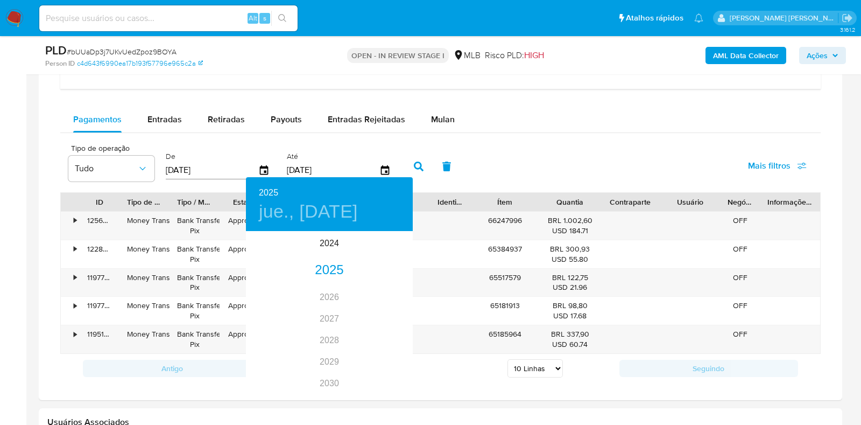
click at [154, 117] on div at bounding box center [430, 212] width 861 height 425
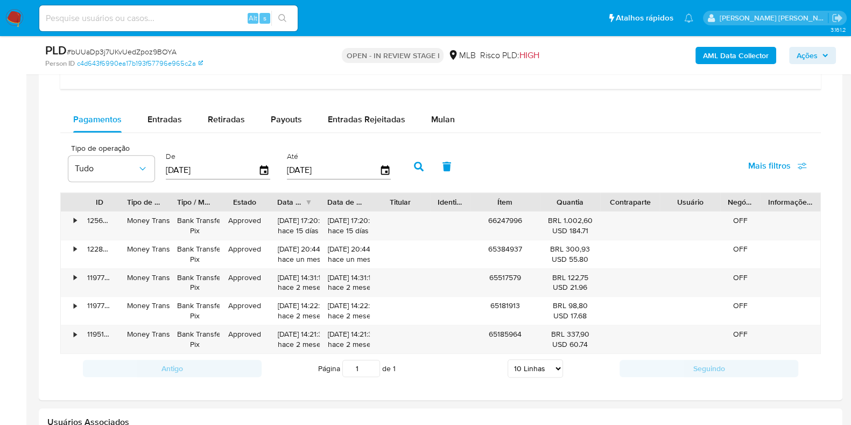
click at [154, 117] on span "Entradas" at bounding box center [165, 119] width 34 height 12
select select "10"
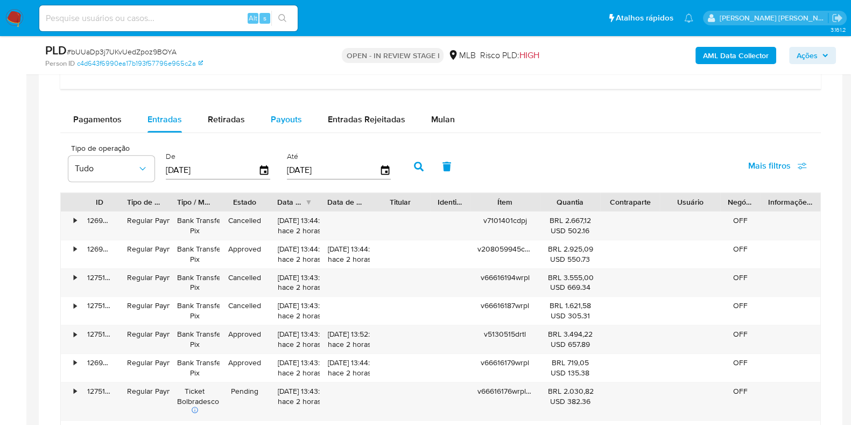
click at [290, 115] on span "Payouts" at bounding box center [286, 119] width 31 height 12
select select "10"
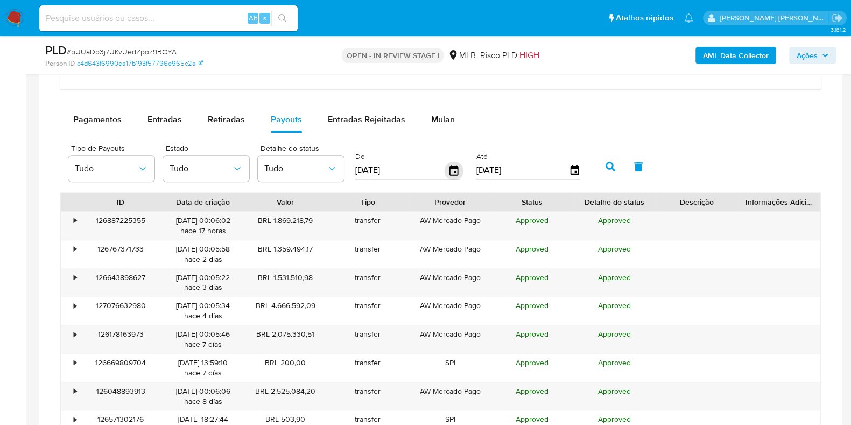
click at [452, 172] on icon "button" at bounding box center [454, 170] width 19 height 19
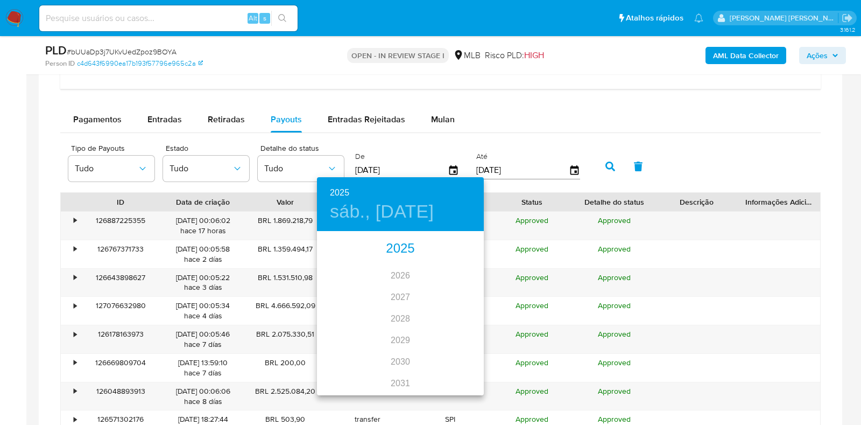
click at [397, 251] on div "2025" at bounding box center [400, 249] width 167 height 22
click at [455, 335] on div "sep." at bounding box center [456, 333] width 55 height 40
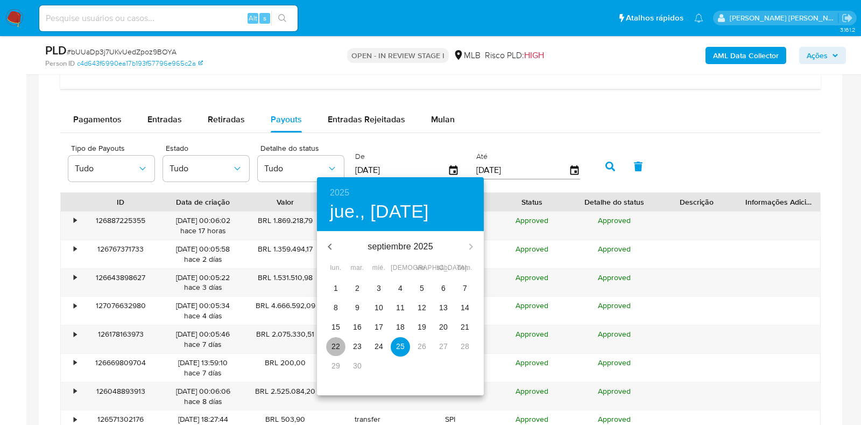
click at [332, 348] on p "22" at bounding box center [336, 346] width 9 height 11
type input "22/09/2025"
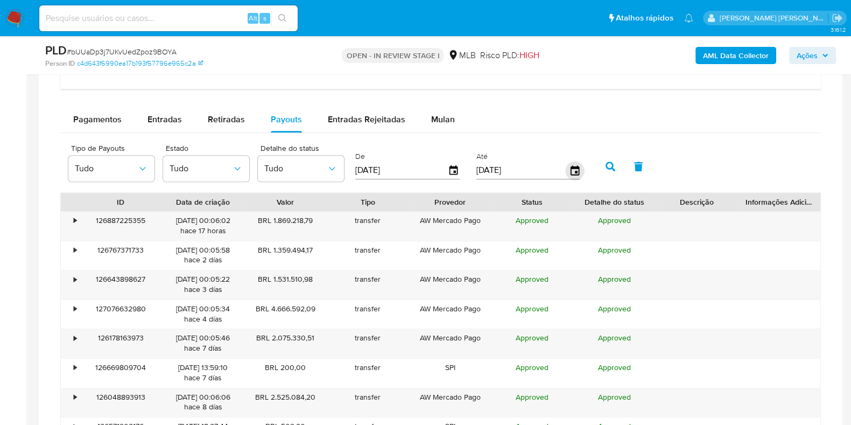
click at [566, 169] on icon "button" at bounding box center [574, 170] width 19 height 19
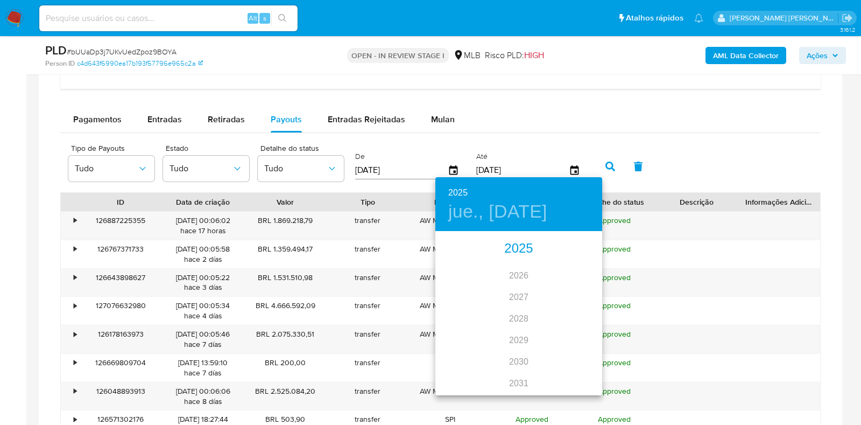
click at [517, 249] on div "2025" at bounding box center [519, 249] width 167 height 22
click at [571, 337] on div "sep." at bounding box center [574, 333] width 55 height 40
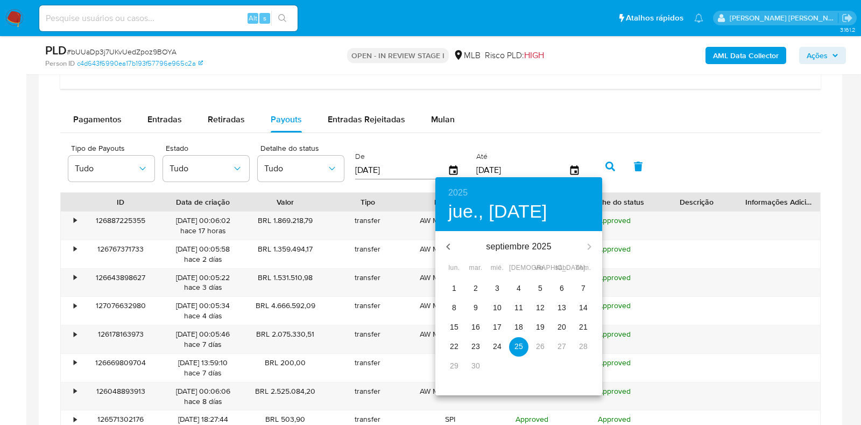
click at [454, 348] on p "22" at bounding box center [454, 346] width 9 height 11
type input "22/09/2025"
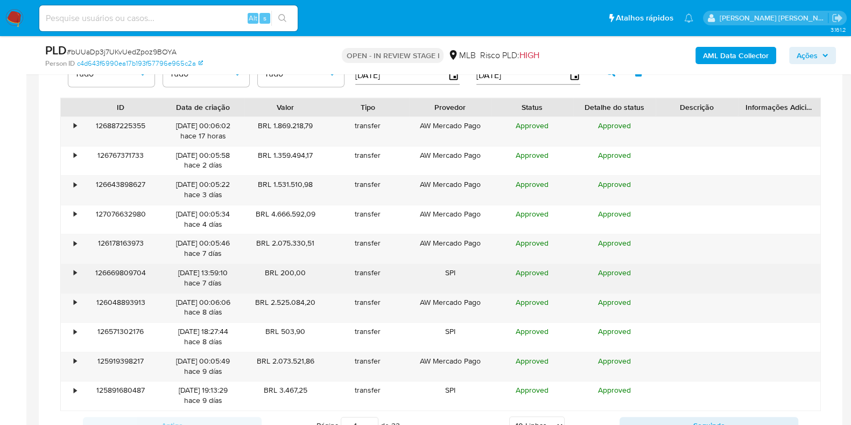
scroll to position [942, 0]
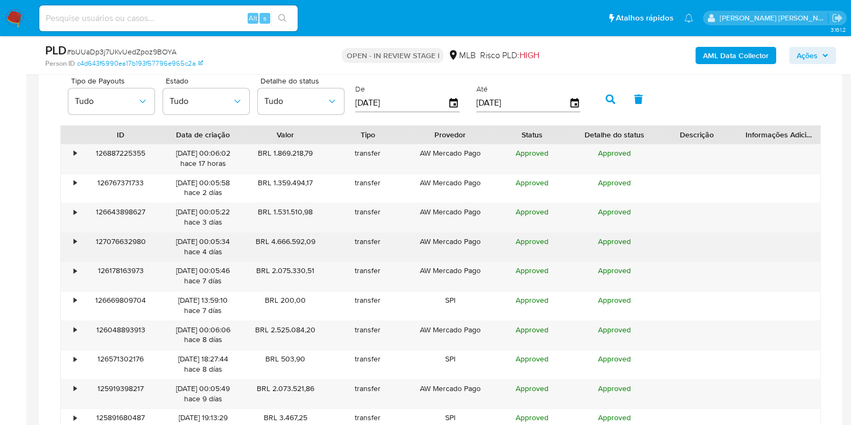
click at [74, 237] on div "•" at bounding box center [75, 241] width 3 height 10
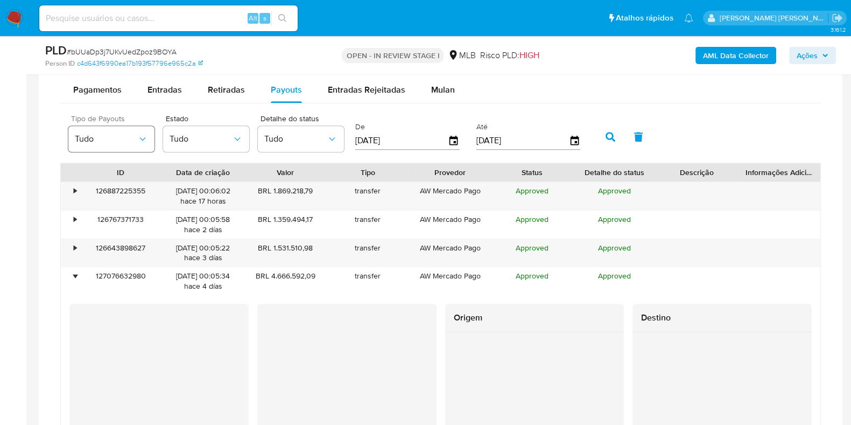
scroll to position [874, 0]
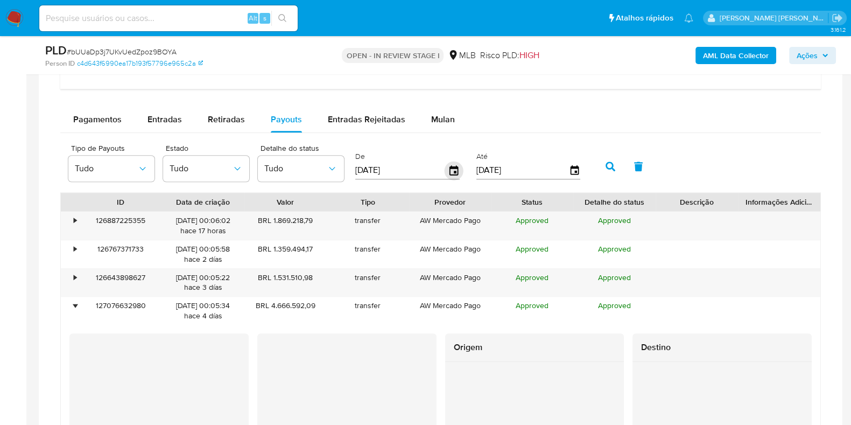
click at [450, 166] on icon "button" at bounding box center [454, 170] width 9 height 10
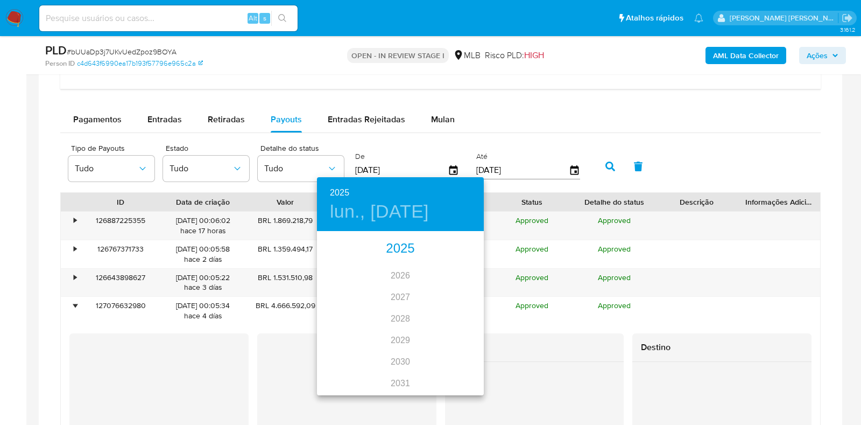
click at [395, 247] on div "2025" at bounding box center [400, 249] width 167 height 22
click at [447, 332] on div "sep." at bounding box center [456, 333] width 55 height 40
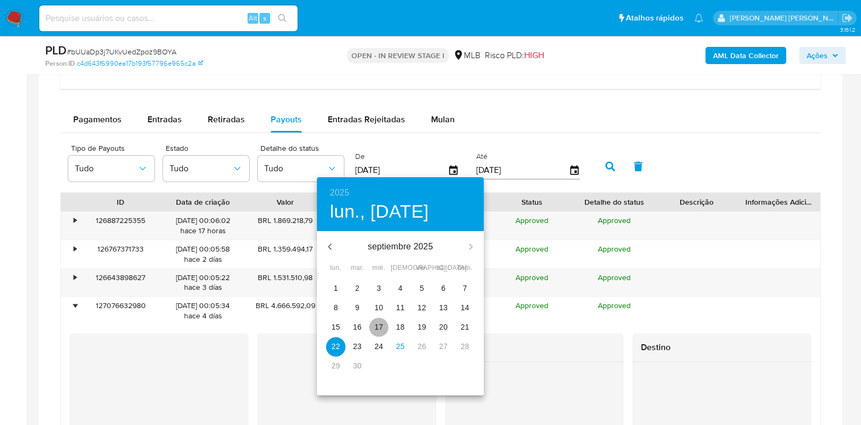
click at [374, 326] on span "17" at bounding box center [378, 326] width 19 height 11
type input "17/09/2025"
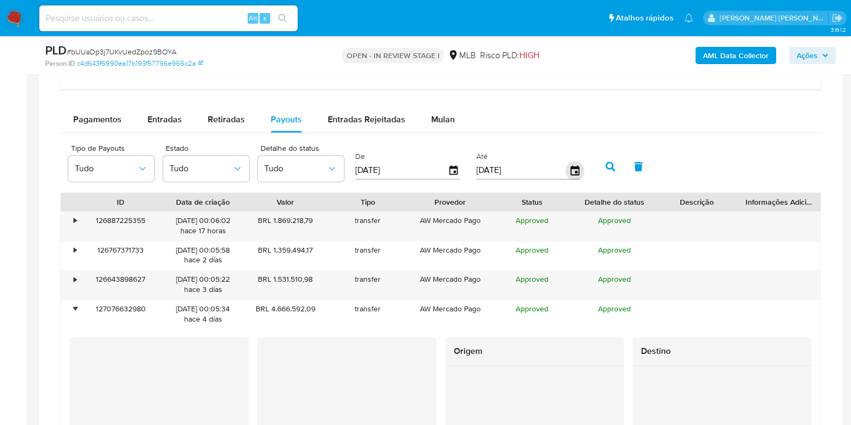
click at [569, 171] on icon "button" at bounding box center [574, 170] width 19 height 19
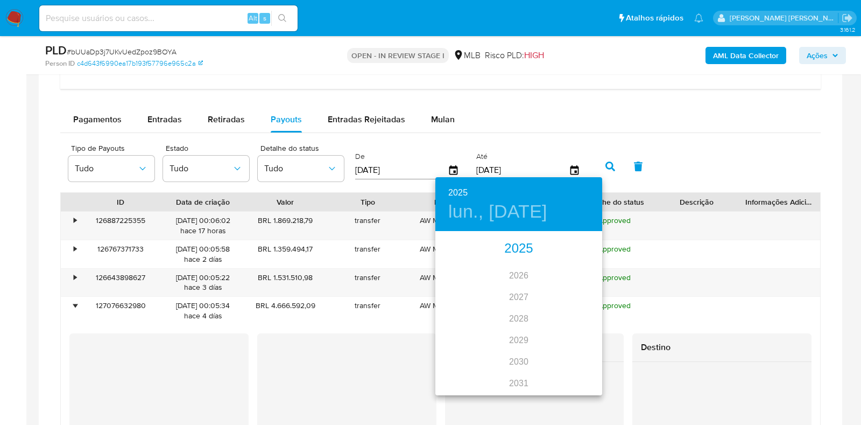
click at [521, 240] on div "2025" at bounding box center [519, 249] width 167 height 22
click at [581, 332] on div "sep." at bounding box center [574, 333] width 55 height 40
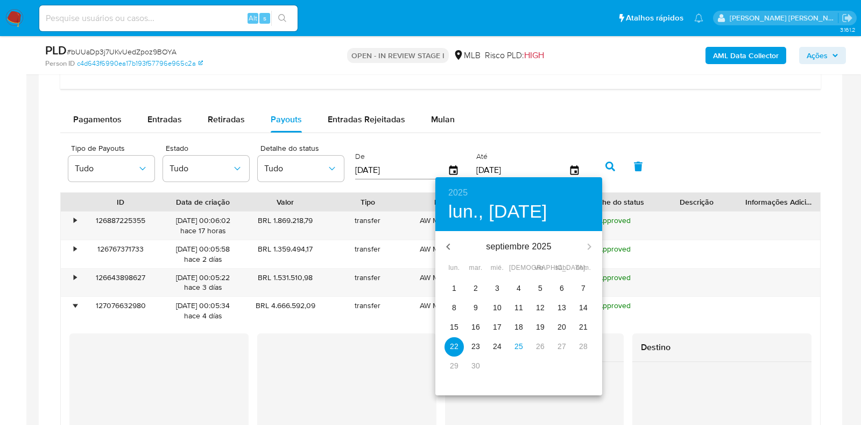
click at [500, 324] on p "17" at bounding box center [497, 326] width 9 height 11
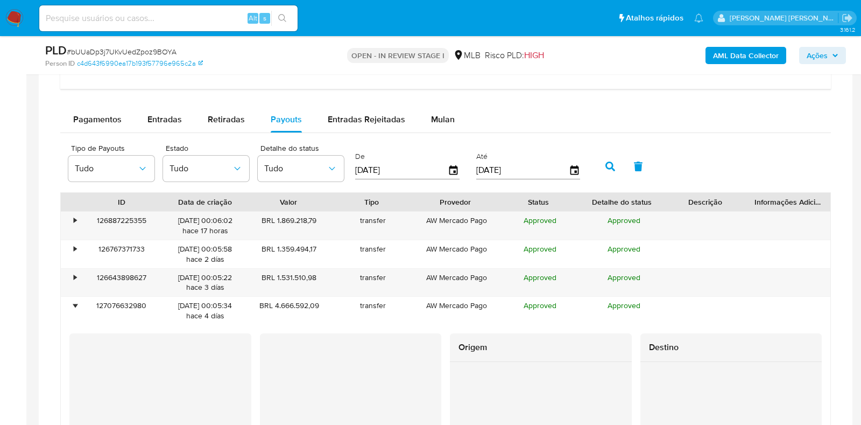
type input "17/09/2025"
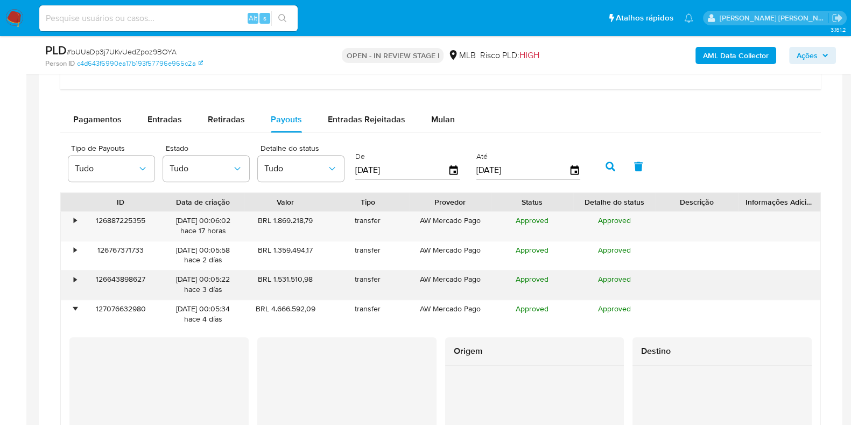
click at [606, 168] on icon "button" at bounding box center [611, 167] width 10 height 10
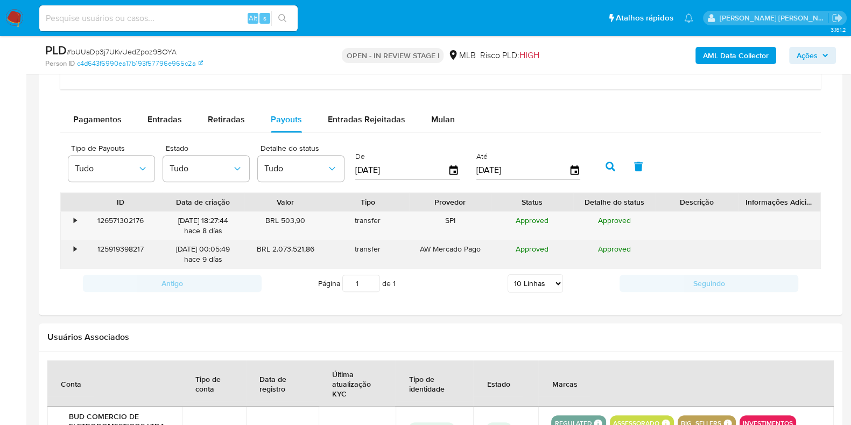
click at [74, 247] on div "•" at bounding box center [75, 249] width 3 height 10
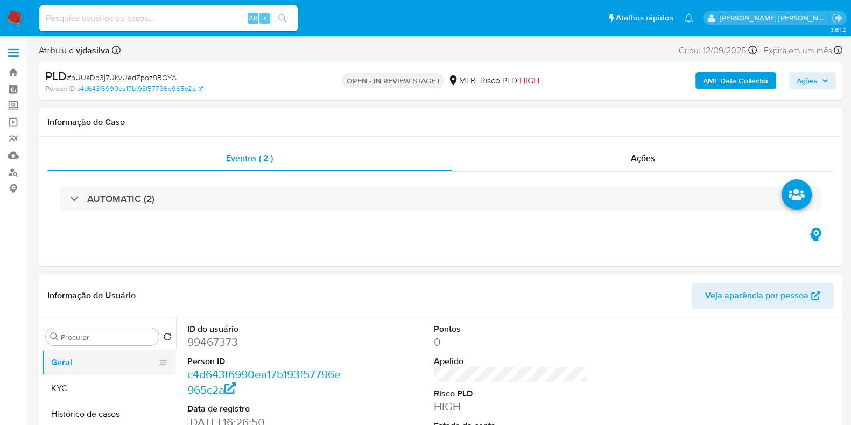
scroll to position [134, 0]
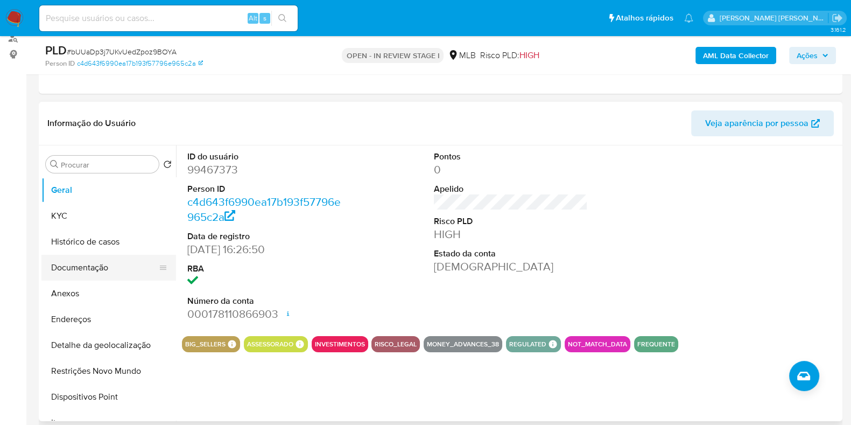
click at [92, 267] on button "Documentação" at bounding box center [104, 268] width 126 height 26
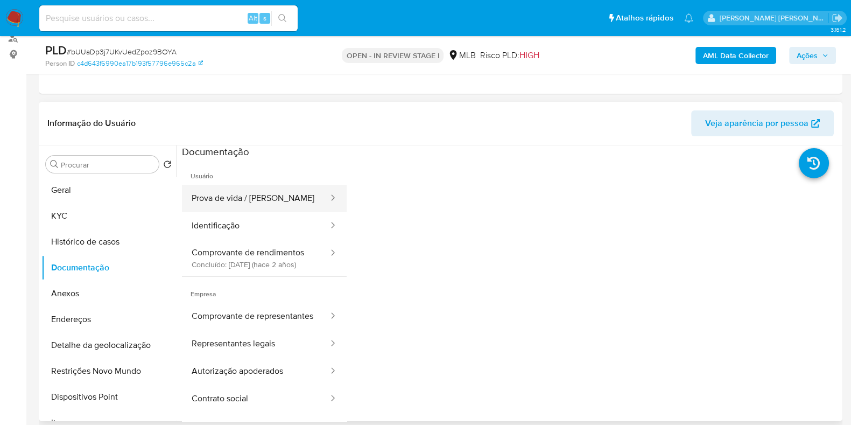
click at [265, 208] on button "Prova de vida / [PERSON_NAME]" at bounding box center [256, 198] width 148 height 27
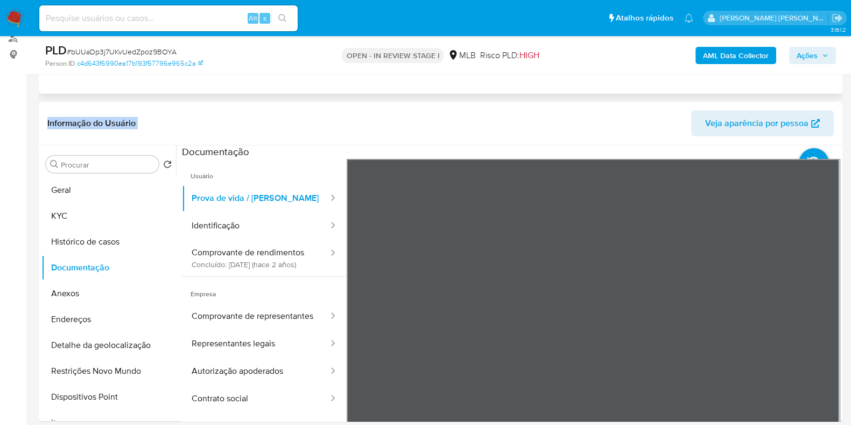
drag, startPoint x: 456, startPoint y: 123, endPoint x: 460, endPoint y: 88, distance: 34.7
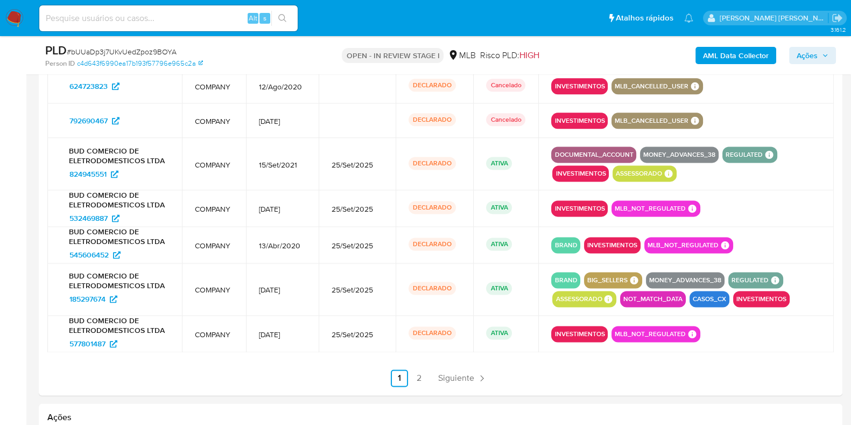
scroll to position [1793, 0]
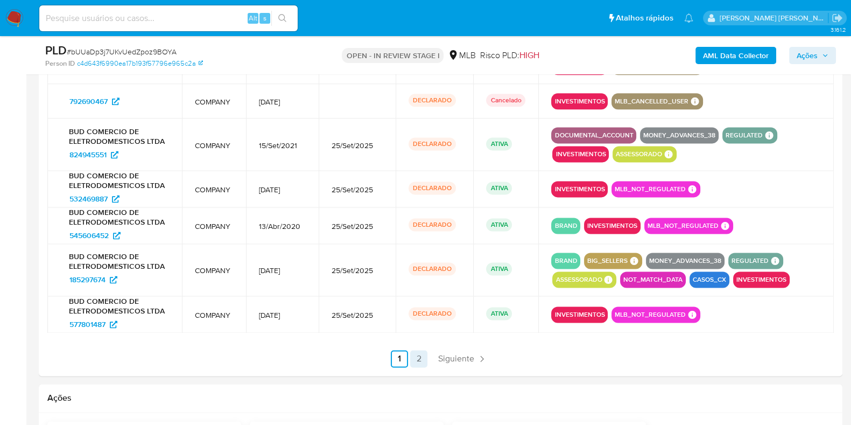
click at [416, 364] on link "2" at bounding box center [418, 358] width 17 height 17
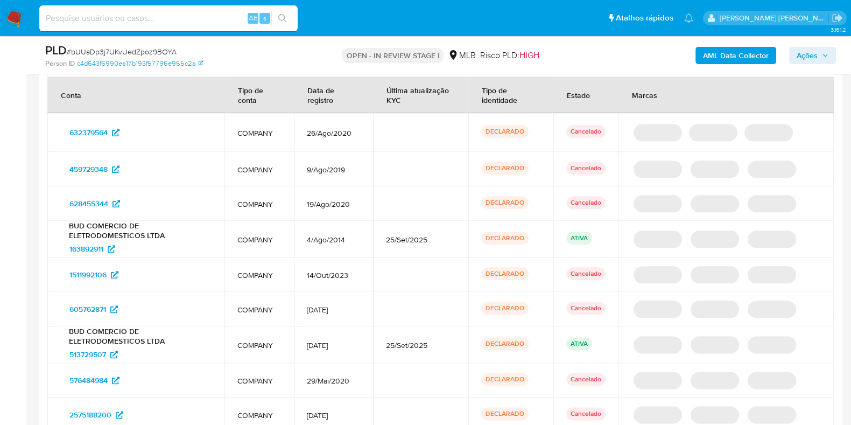
scroll to position [1591, 0]
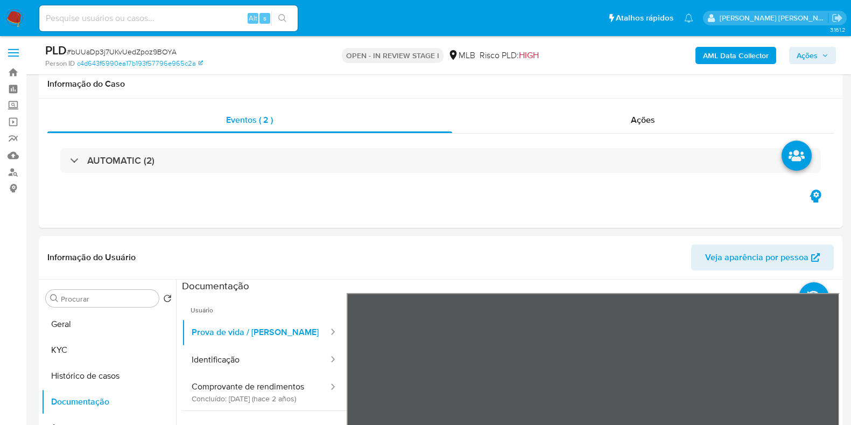
select select "10"
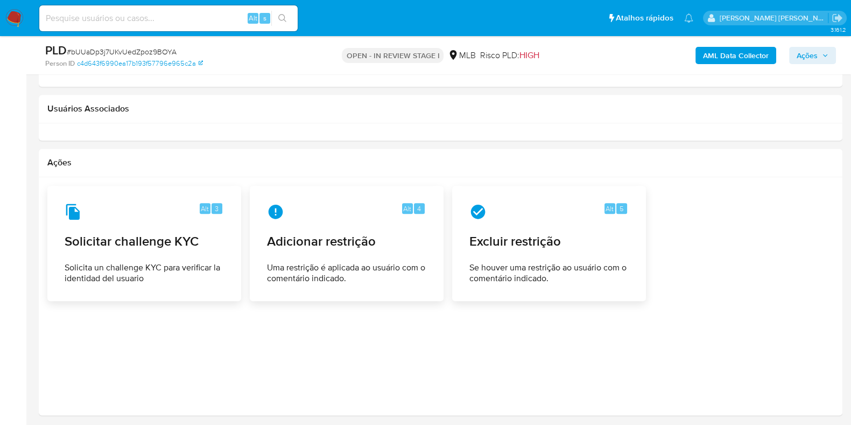
scroll to position [1599, 0]
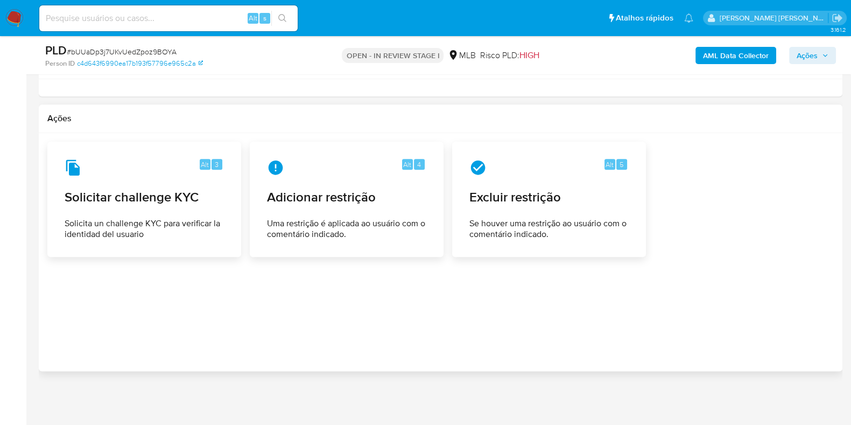
click at [54, 116] on h2 "Ações" at bounding box center [440, 118] width 787 height 11
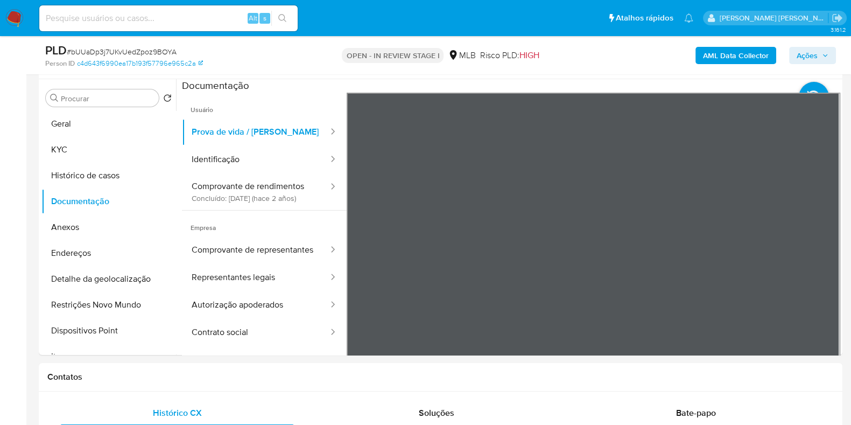
scroll to position [185, 0]
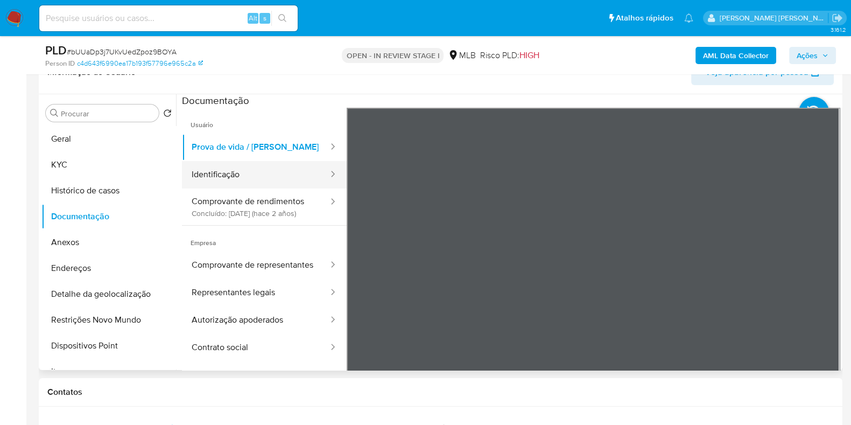
click at [205, 171] on button "Identificação" at bounding box center [256, 174] width 148 height 27
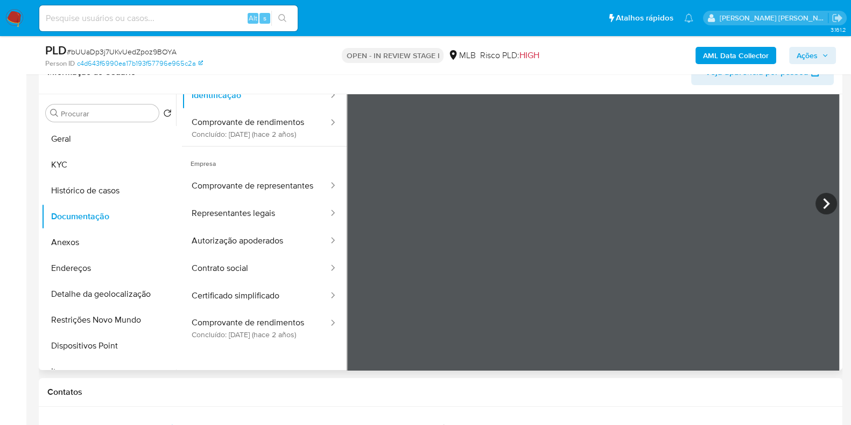
scroll to position [91, 0]
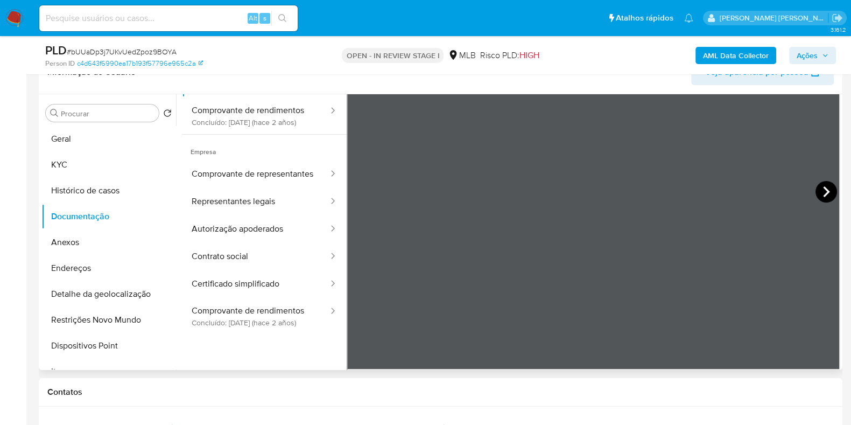
click at [823, 191] on icon at bounding box center [826, 191] width 6 height 11
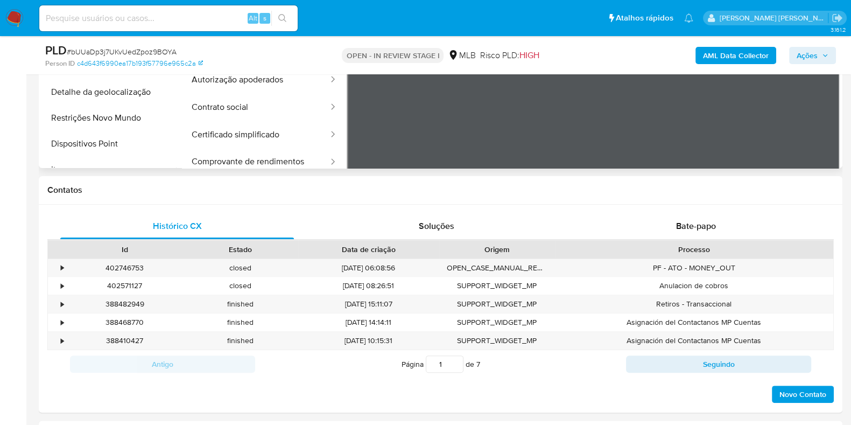
scroll to position [0, 0]
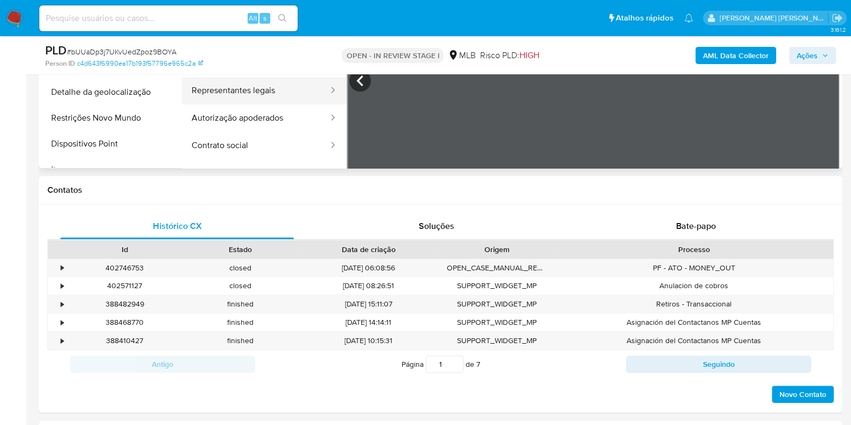
click at [253, 104] on button "Representantes legais" at bounding box center [256, 90] width 148 height 27
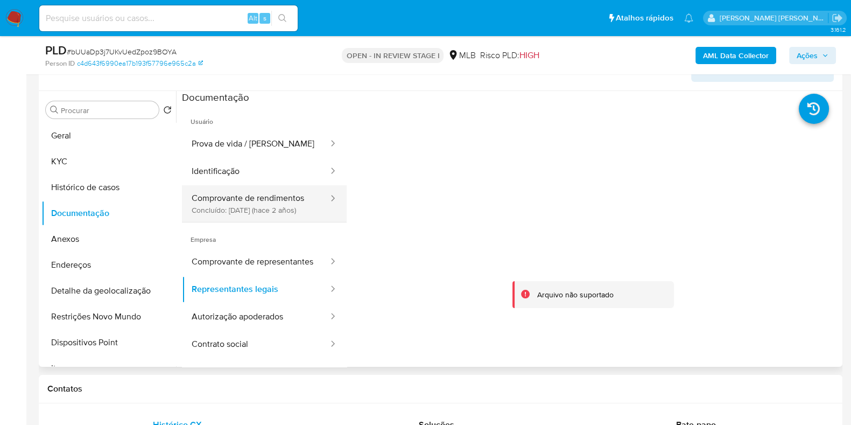
scroll to position [185, 0]
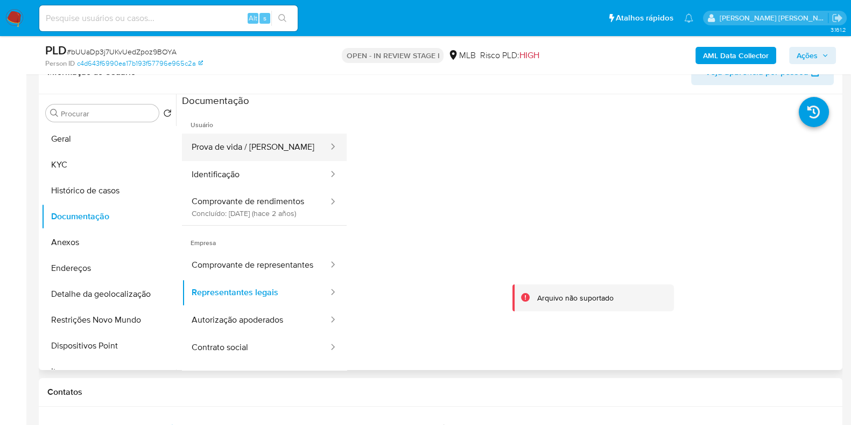
click at [243, 160] on button "Prova de vida / [PERSON_NAME]" at bounding box center [256, 147] width 148 height 27
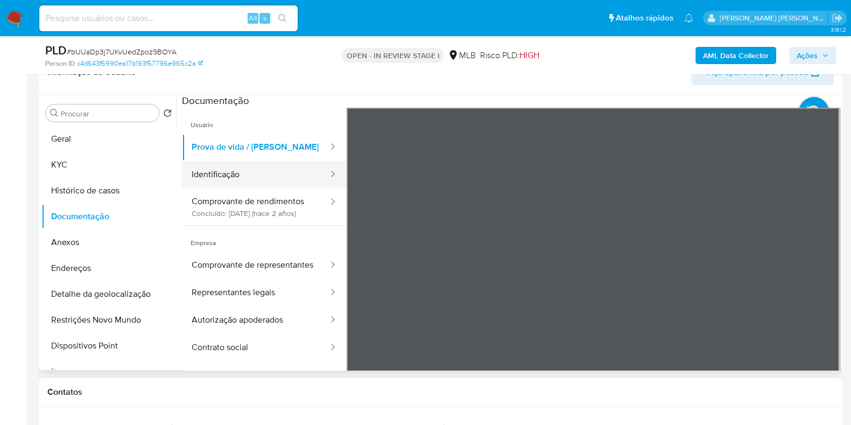
click at [229, 182] on button "Identificação" at bounding box center [256, 174] width 148 height 27
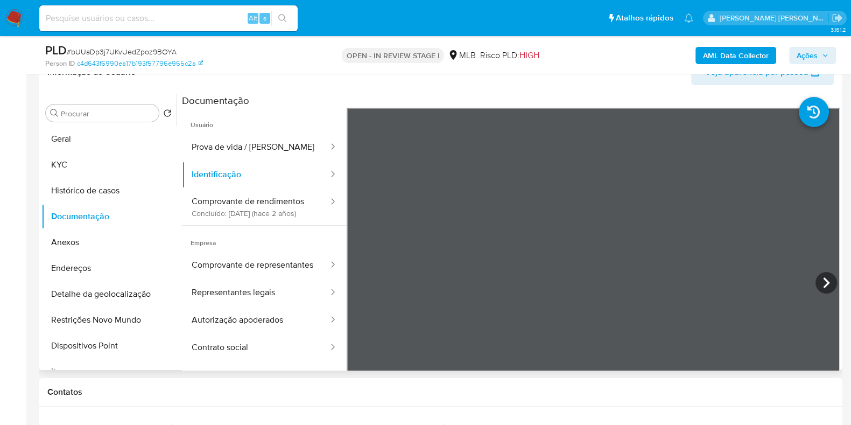
click at [816, 276] on icon at bounding box center [827, 283] width 22 height 22
click at [818, 290] on div at bounding box center [594, 284] width 494 height 353
click at [356, 291] on icon at bounding box center [360, 283] width 22 height 22
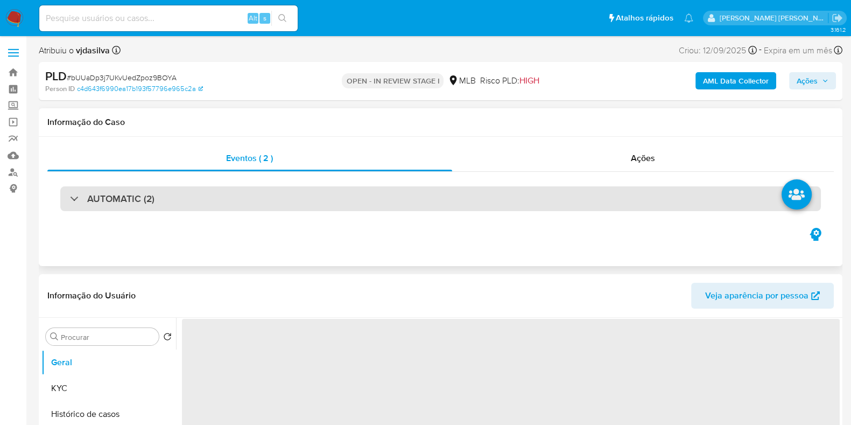
select select "10"
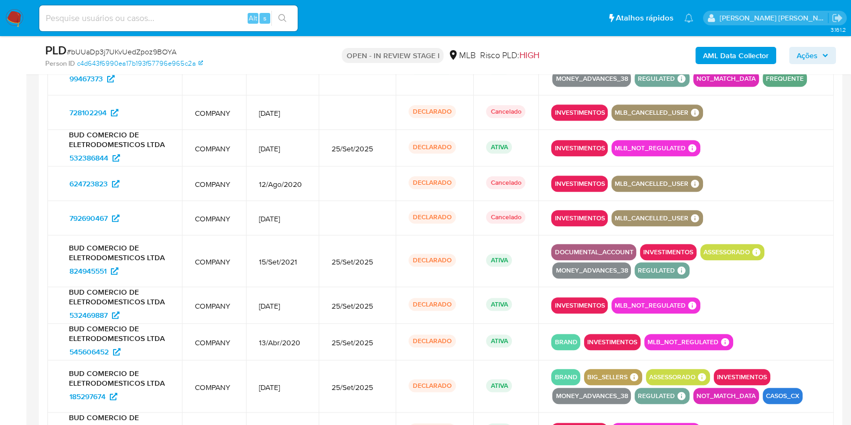
scroll to position [1256, 0]
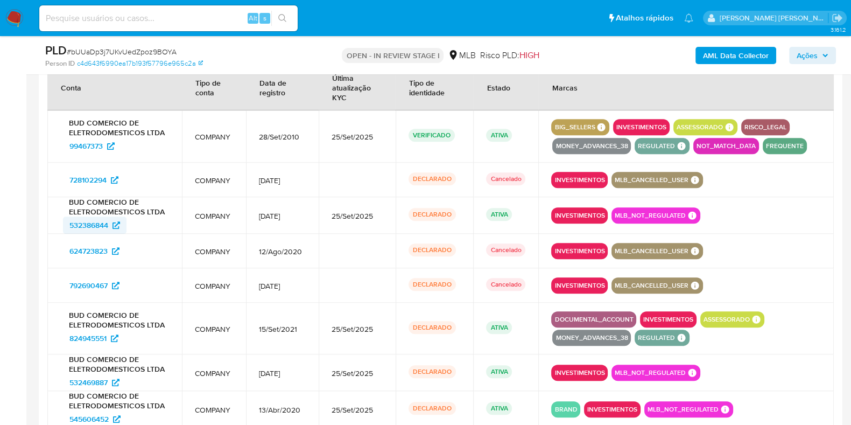
click at [87, 223] on span "532386844" at bounding box center [88, 224] width 39 height 17
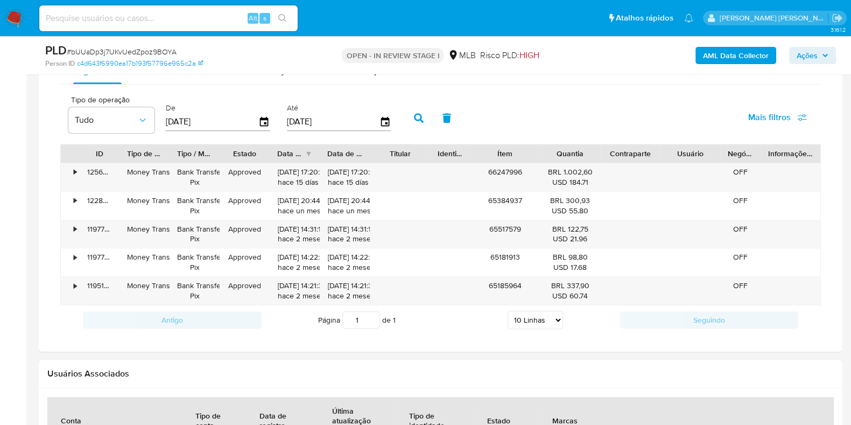
scroll to position [919, 0]
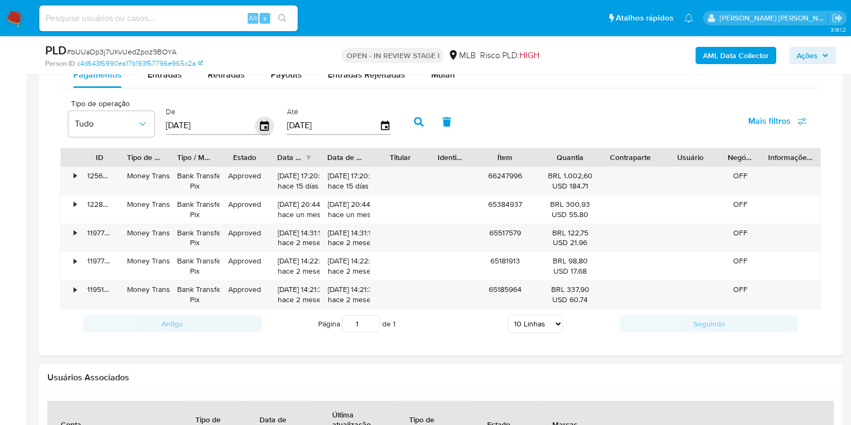
click at [260, 122] on icon "button" at bounding box center [264, 126] width 9 height 10
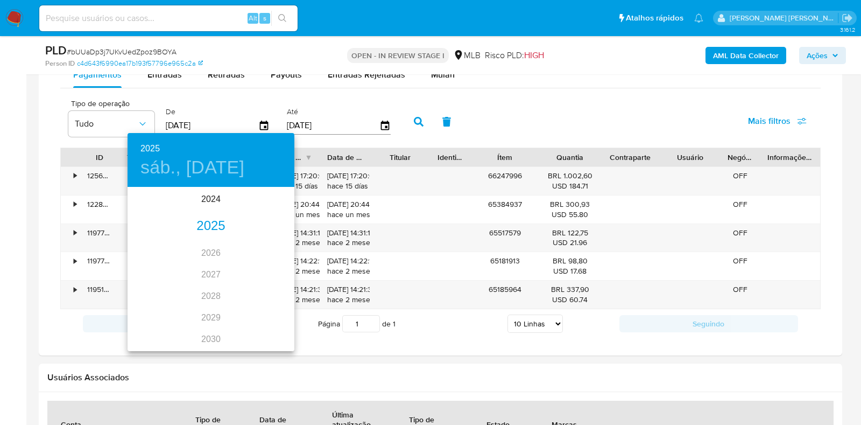
click at [213, 230] on div "2025" at bounding box center [211, 226] width 167 height 22
click at [269, 296] on div "sep." at bounding box center [266, 289] width 55 height 40
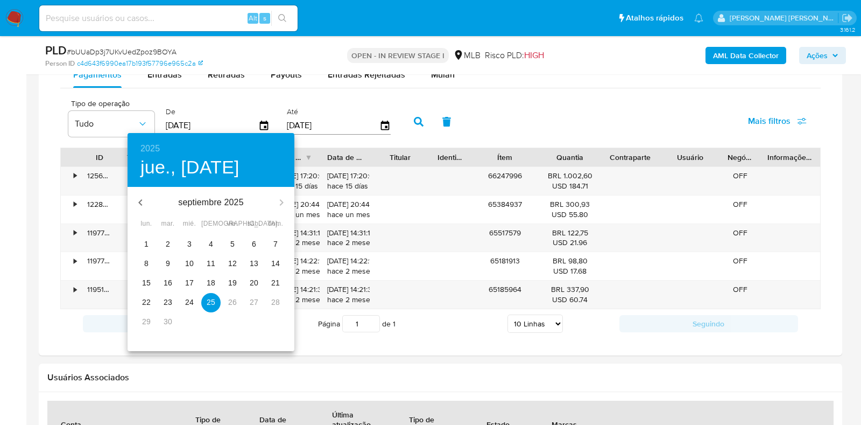
click at [190, 300] on p "24" at bounding box center [189, 302] width 9 height 11
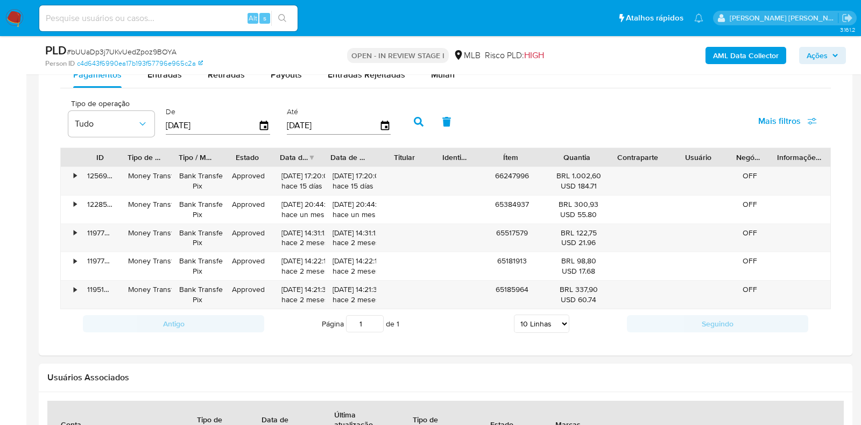
type input "24/09/2025"
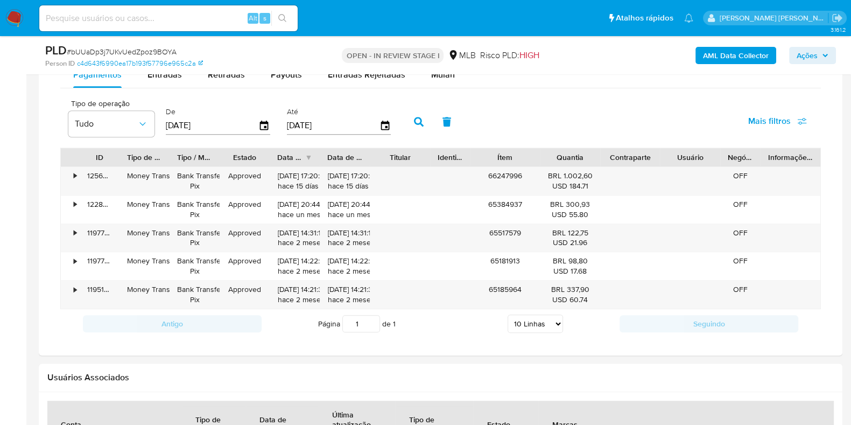
click at [409, 124] on button "button" at bounding box center [419, 122] width 28 height 26
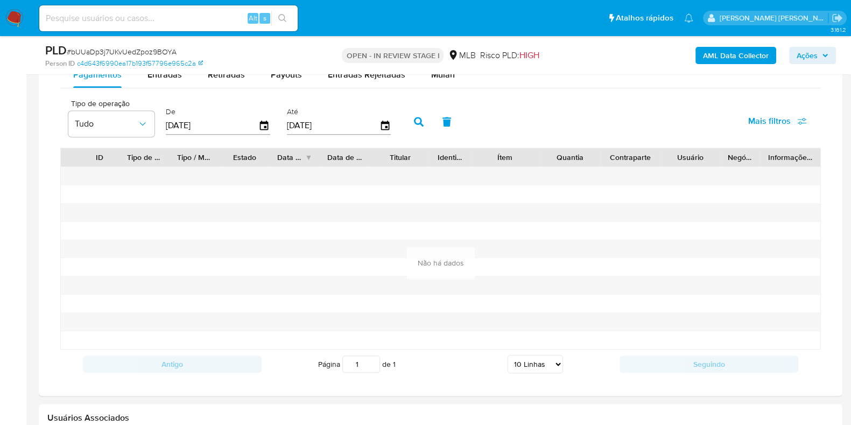
click at [407, 123] on button "button" at bounding box center [419, 122] width 28 height 26
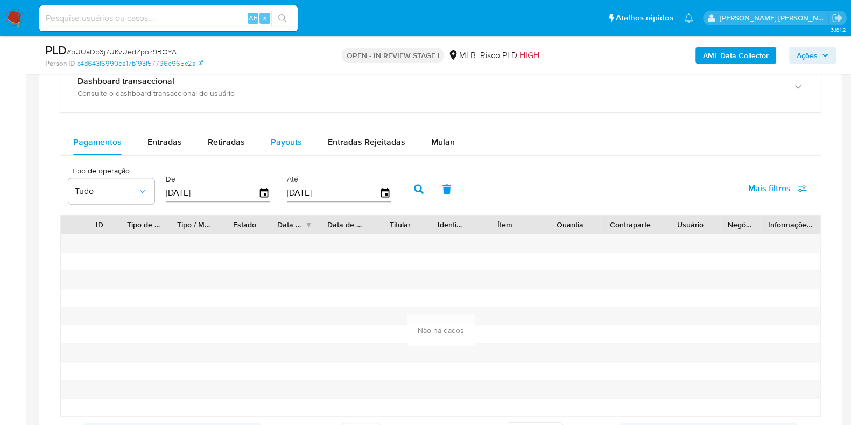
click at [274, 133] on div "Payouts" at bounding box center [286, 142] width 31 height 26
select select "10"
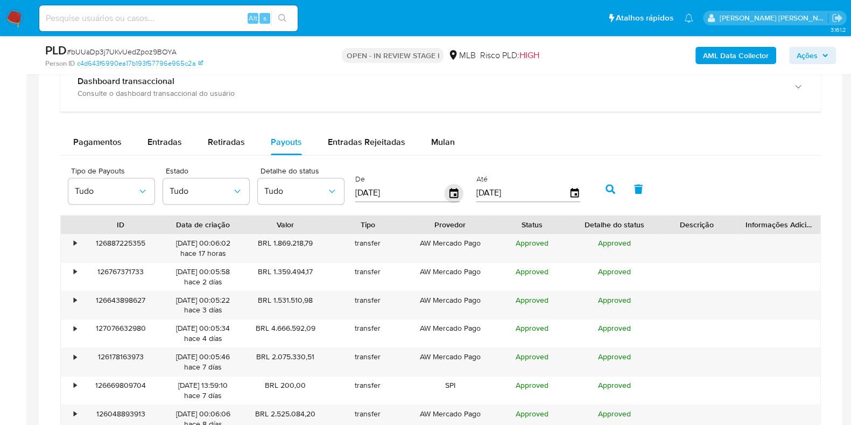
click at [450, 190] on icon "button" at bounding box center [454, 193] width 19 height 19
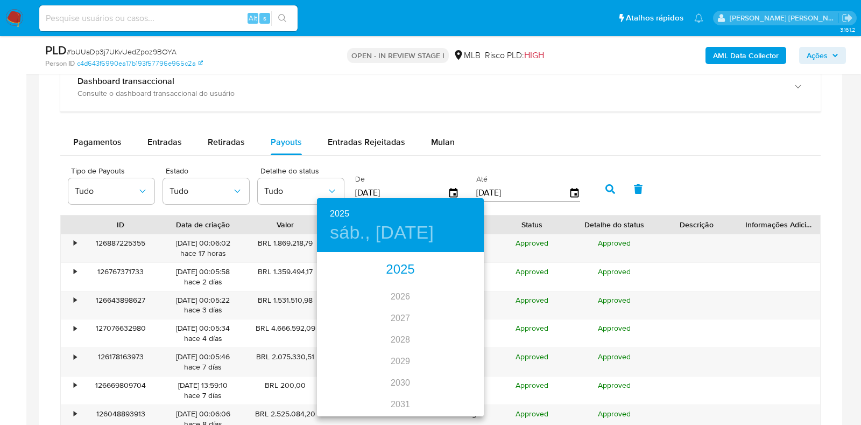
click at [396, 271] on div "2025" at bounding box center [400, 270] width 167 height 22
click at [455, 357] on div "sep." at bounding box center [456, 354] width 55 height 40
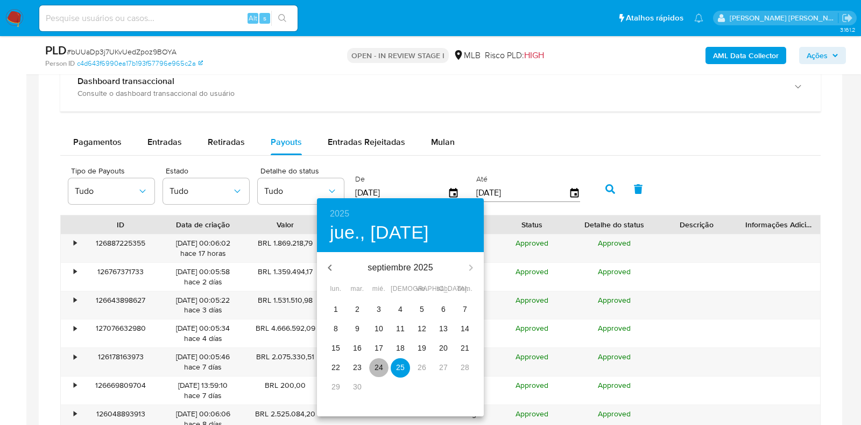
click at [380, 363] on p "24" at bounding box center [379, 367] width 9 height 11
type input "24/09/2025"
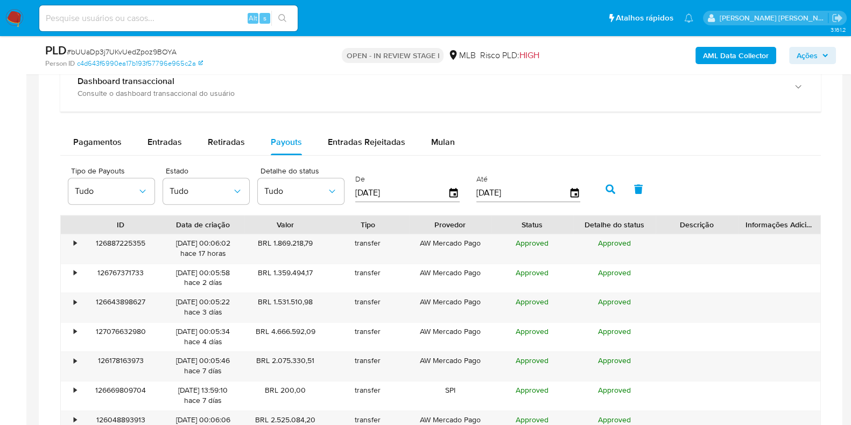
click at [606, 184] on icon "button" at bounding box center [611, 189] width 10 height 10
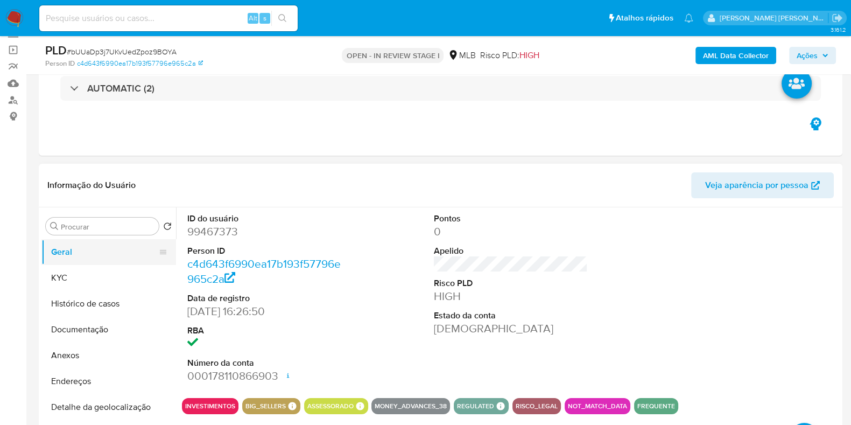
scroll to position [134, 0]
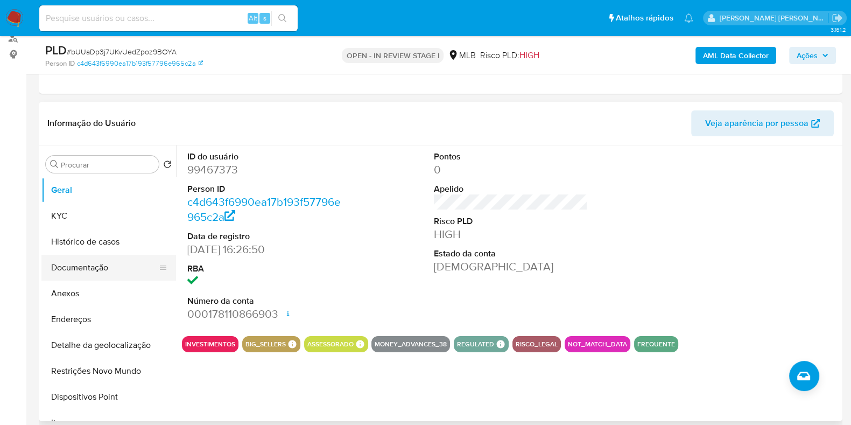
click at [102, 261] on button "Documentação" at bounding box center [104, 268] width 126 height 26
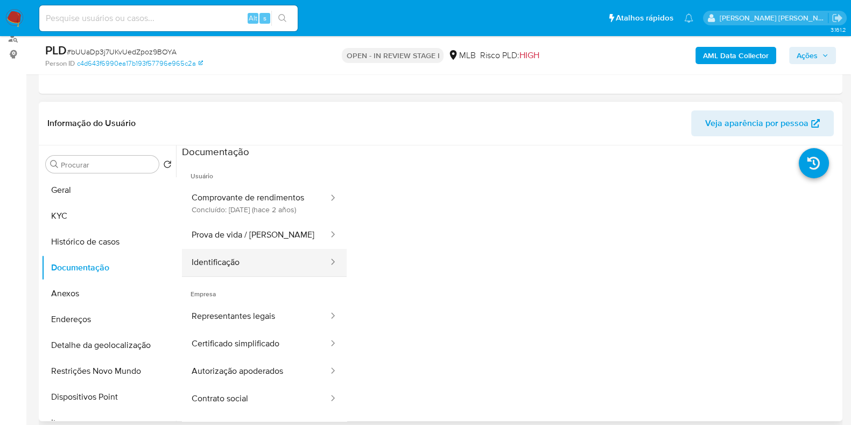
click at [265, 264] on button "Identificação" at bounding box center [256, 262] width 148 height 27
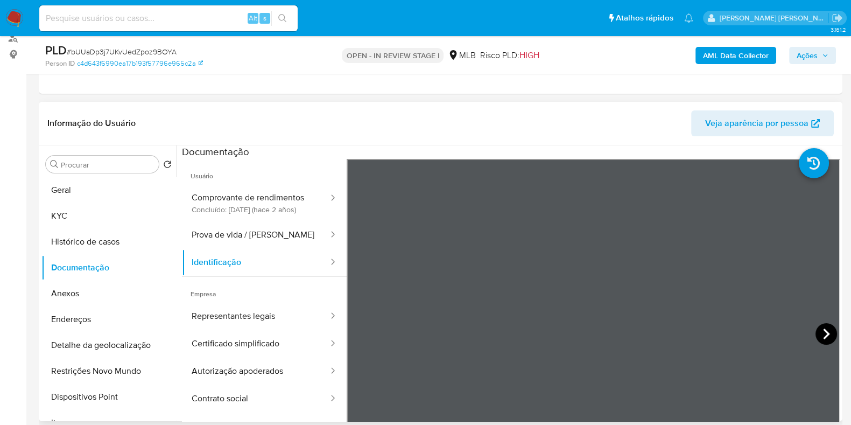
click at [831, 332] on icon at bounding box center [827, 334] width 22 height 22
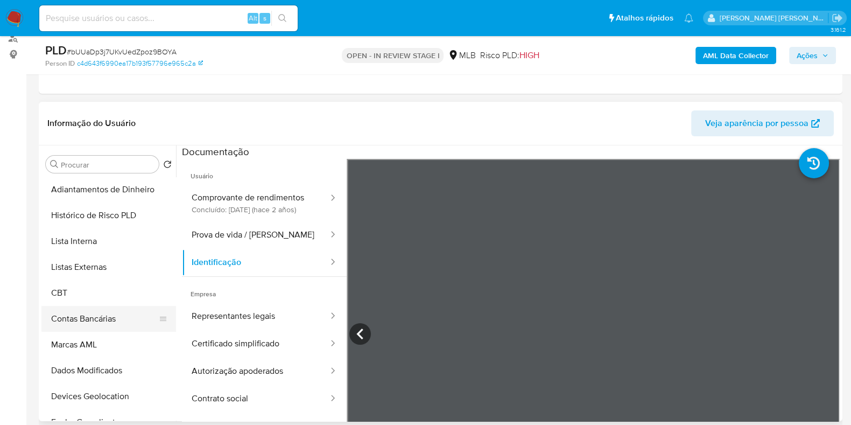
scroll to position [404, 0]
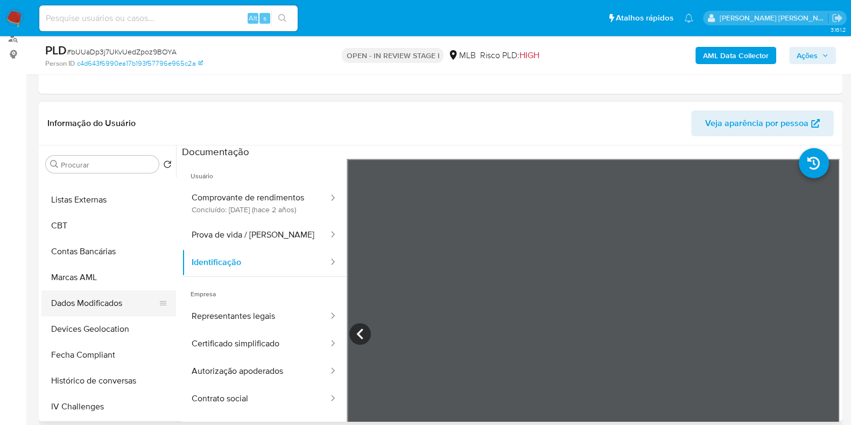
click at [102, 309] on button "Dados Modificados" at bounding box center [104, 303] width 126 height 26
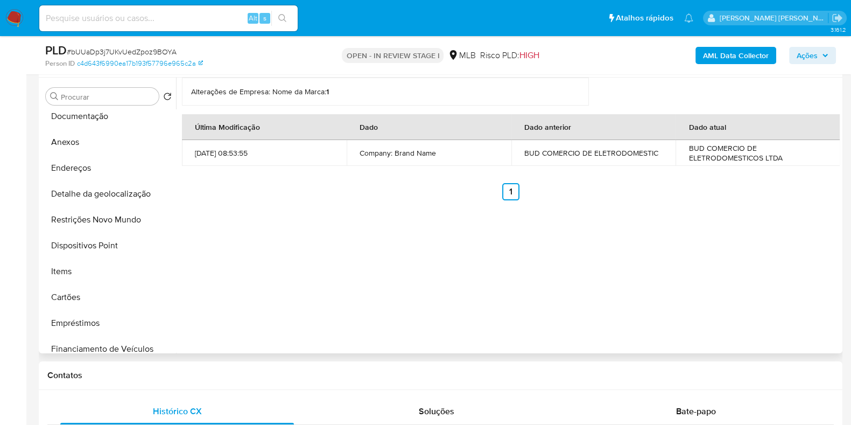
scroll to position [67, 0]
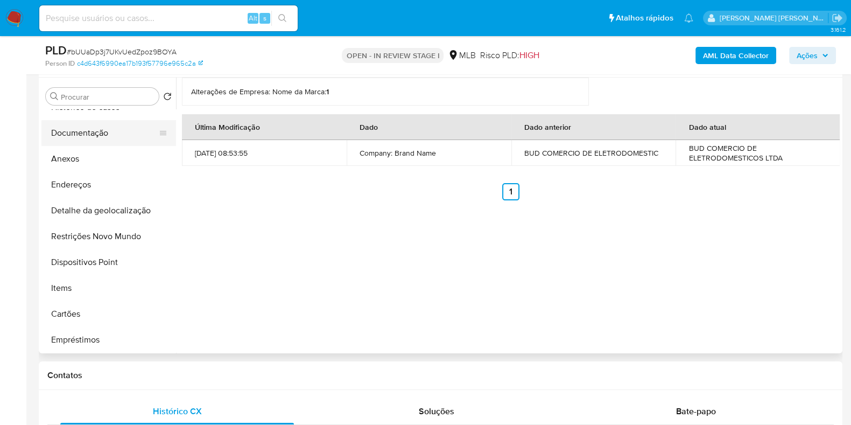
click at [89, 141] on button "Documentação" at bounding box center [104, 133] width 126 height 26
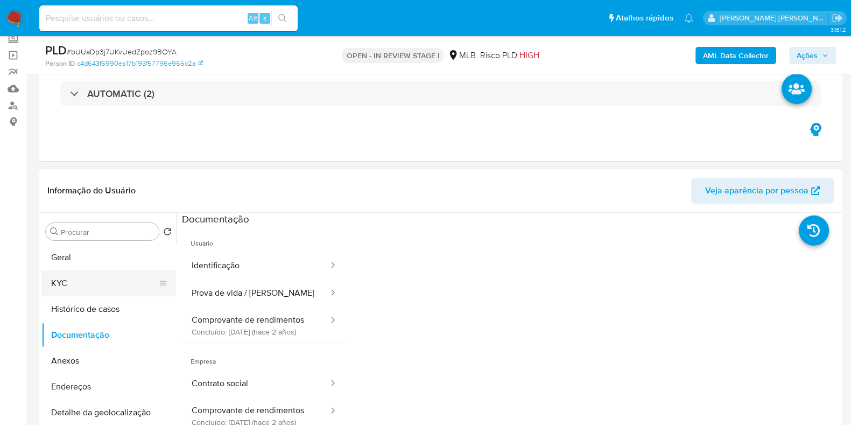
click at [72, 281] on button "KYC" at bounding box center [104, 283] width 126 height 26
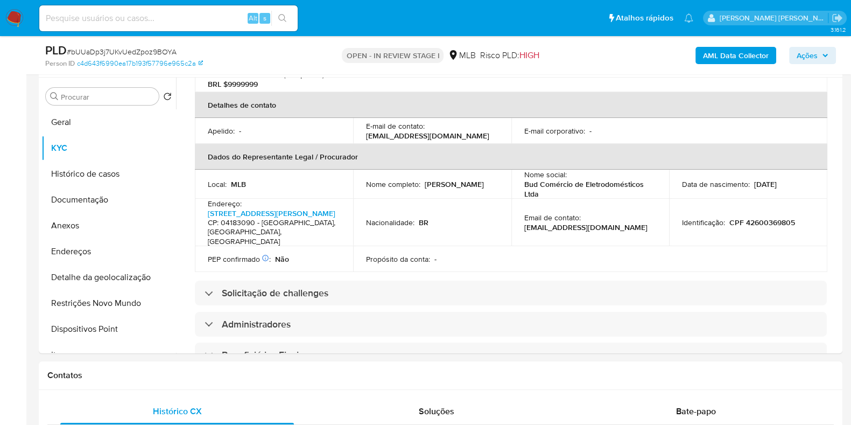
scroll to position [337, 0]
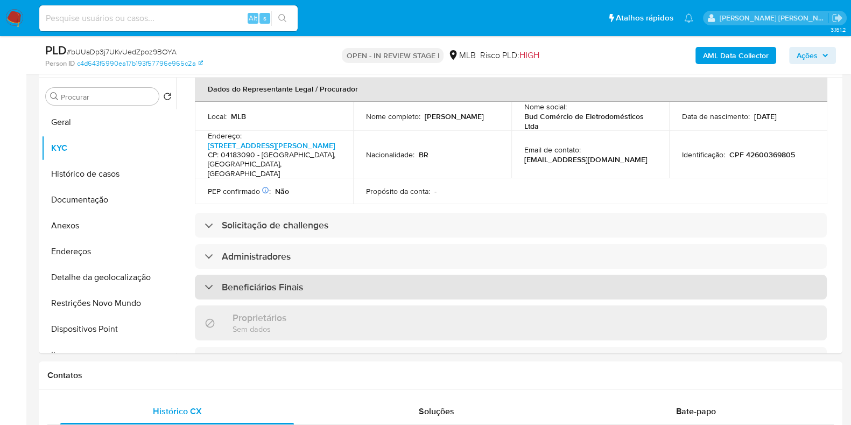
click at [277, 281] on h3 "Beneficiários Finais" at bounding box center [262, 287] width 81 height 12
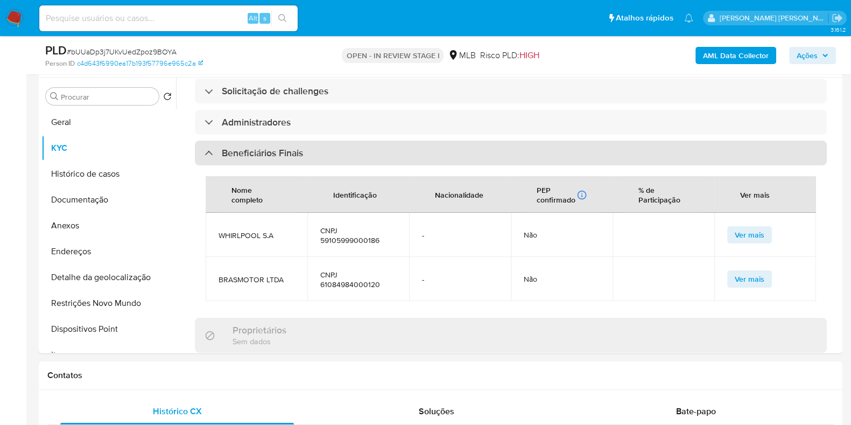
scroll to position [538, 0]
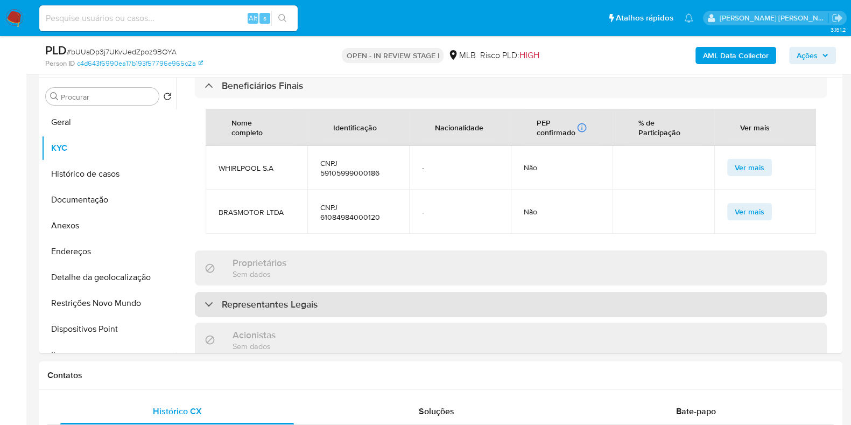
click at [276, 298] on h3 "Representantes Legais" at bounding box center [270, 304] width 96 height 12
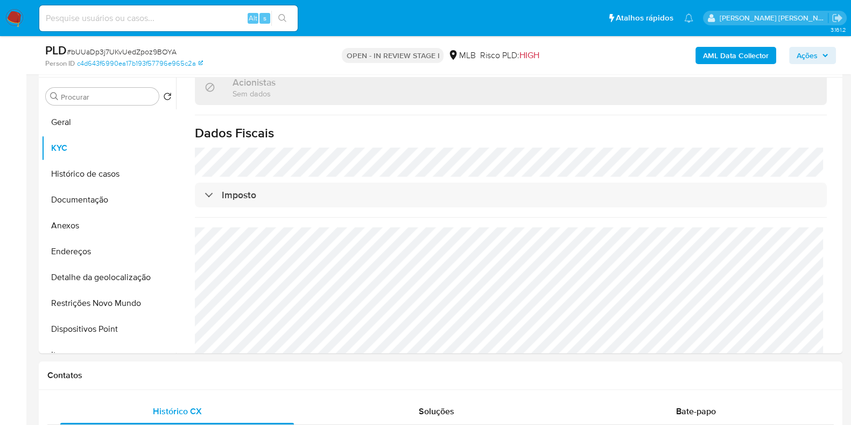
scroll to position [808, 0]
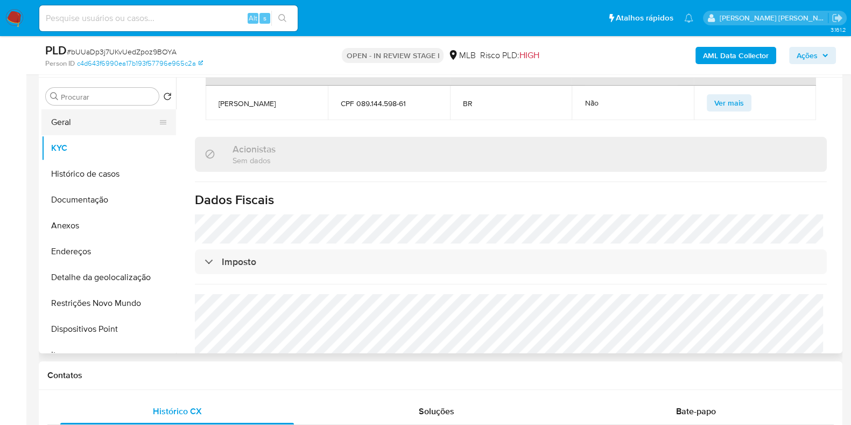
click at [106, 115] on button "Geral" at bounding box center [104, 122] width 126 height 26
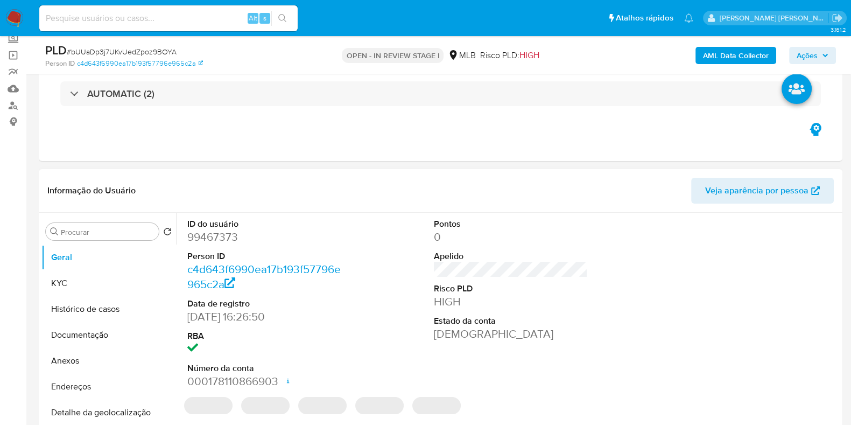
scroll to position [134, 0]
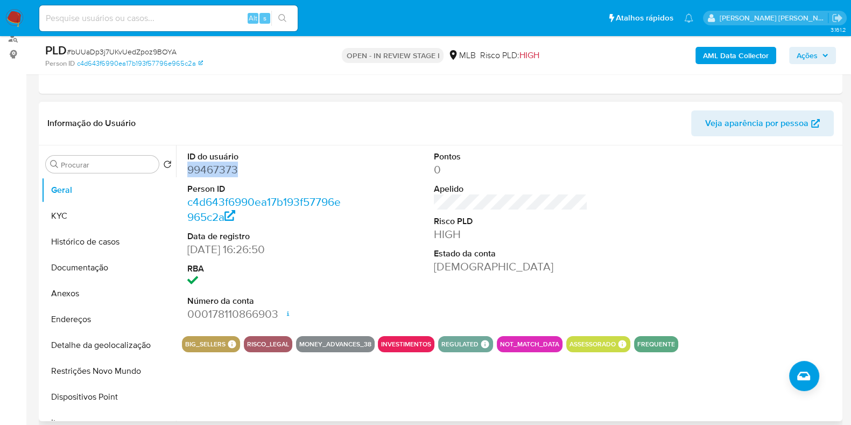
drag, startPoint x: 249, startPoint y: 173, endPoint x: 184, endPoint y: 173, distance: 65.7
click at [184, 173] on div "ID do usuário 99467373 Person ID c4d643f6990ea17b193f57796e965c2a Data de regis…" at bounding box center [264, 236] width 165 height 182
copy dd "99467373"
click at [62, 246] on button "Histórico de casos" at bounding box center [104, 242] width 126 height 26
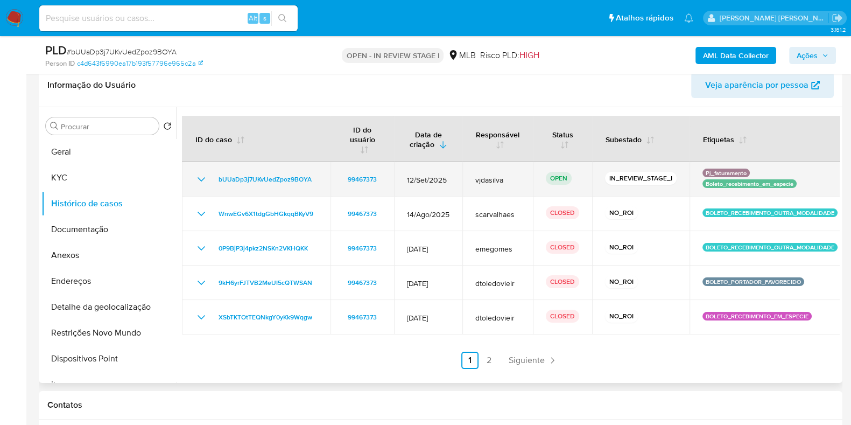
scroll to position [202, 0]
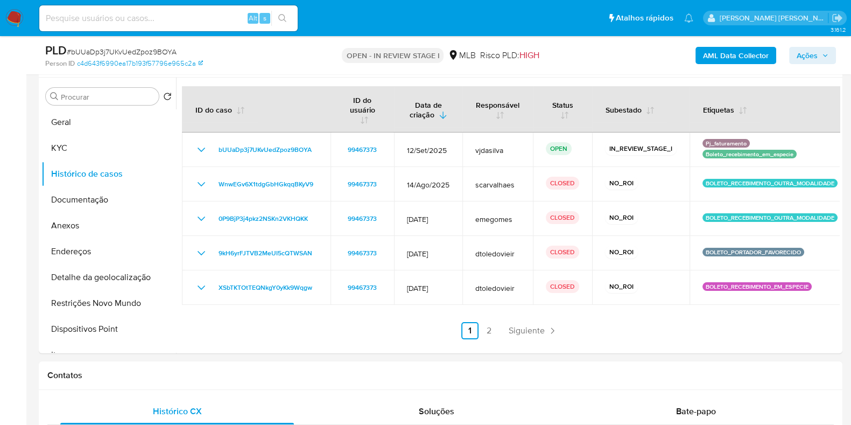
click at [709, 52] on b "AML Data Collector" at bounding box center [736, 55] width 66 height 17
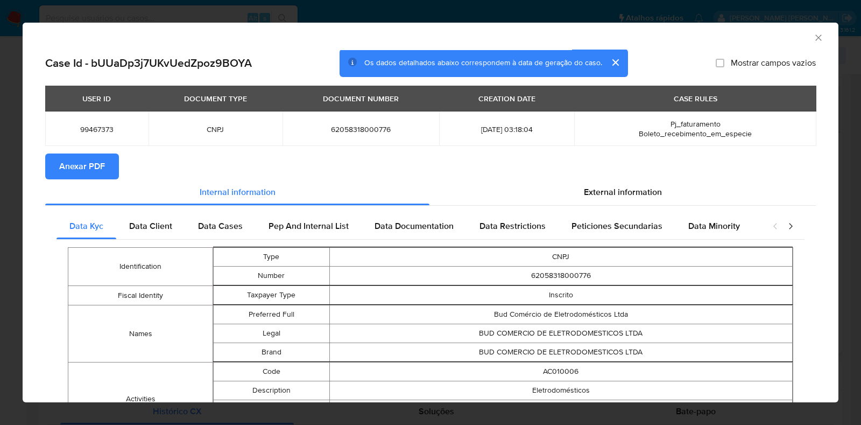
click at [86, 170] on span "Anexar PDF" at bounding box center [82, 167] width 46 height 24
click at [816, 39] on icon "Fechar a janela" at bounding box center [819, 37] width 6 height 6
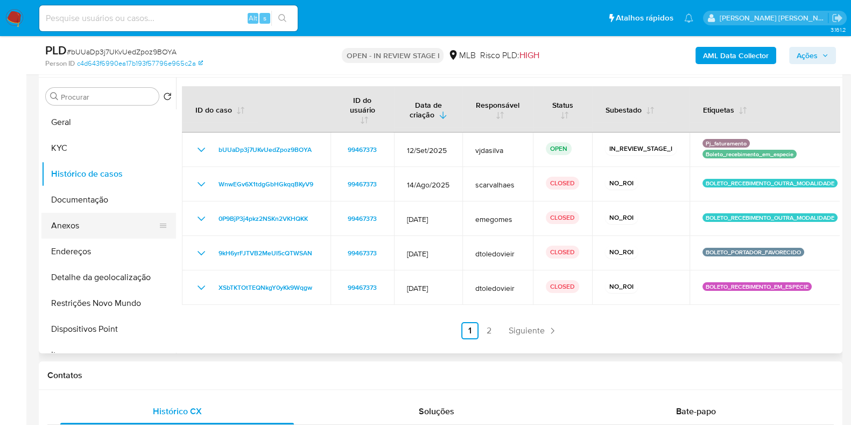
click at [80, 232] on button "Anexos" at bounding box center [104, 226] width 126 height 26
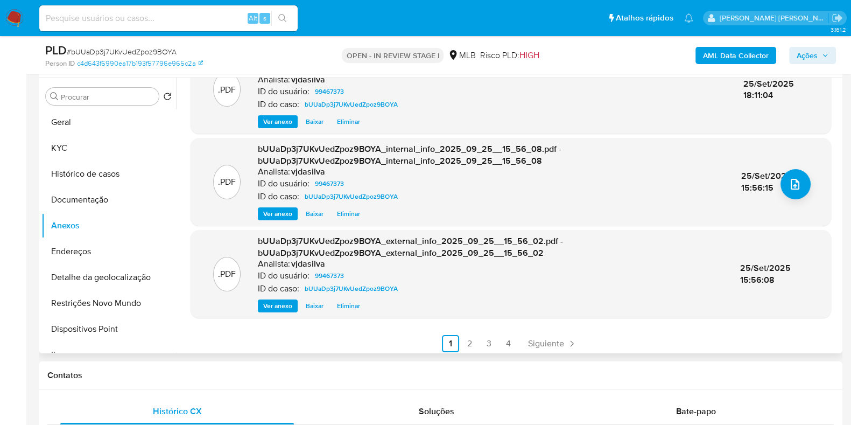
scroll to position [131, 0]
click at [350, 304] on span "Eliminar" at bounding box center [348, 307] width 23 height 11
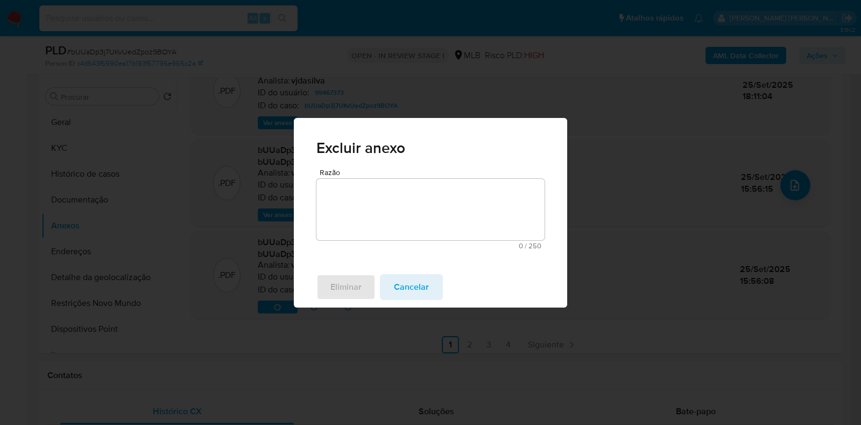
click at [417, 196] on textarea "Razão" at bounding box center [431, 209] width 228 height 61
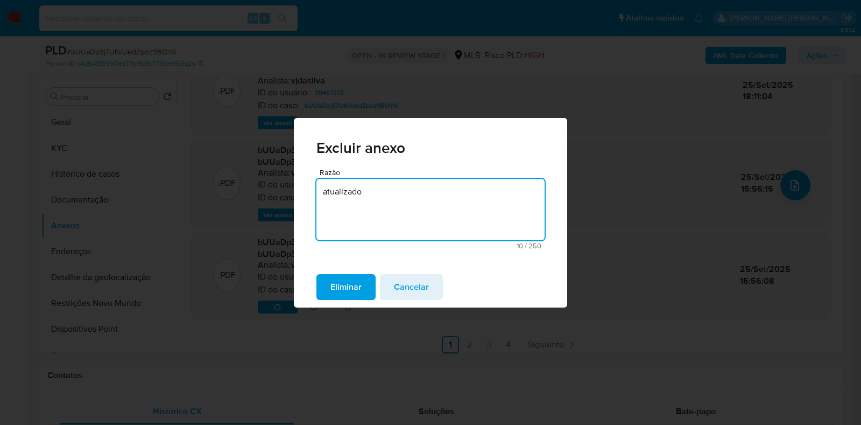
drag, startPoint x: 417, startPoint y: 195, endPoint x: 288, endPoint y: 190, distance: 128.8
click at [288, 190] on div "Excluir anexo Razão atualizado 10 / 250 240 caracteres restantes Eliminar Cance…" at bounding box center [430, 212] width 861 height 425
type textarea "atualizado"
click at [332, 289] on button "Eliminar" at bounding box center [346, 287] width 59 height 26
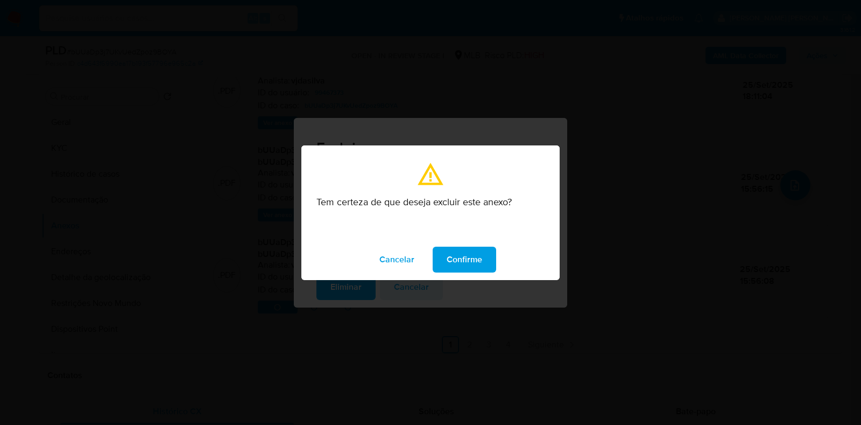
click at [459, 265] on span "Confirme" at bounding box center [465, 260] width 36 height 24
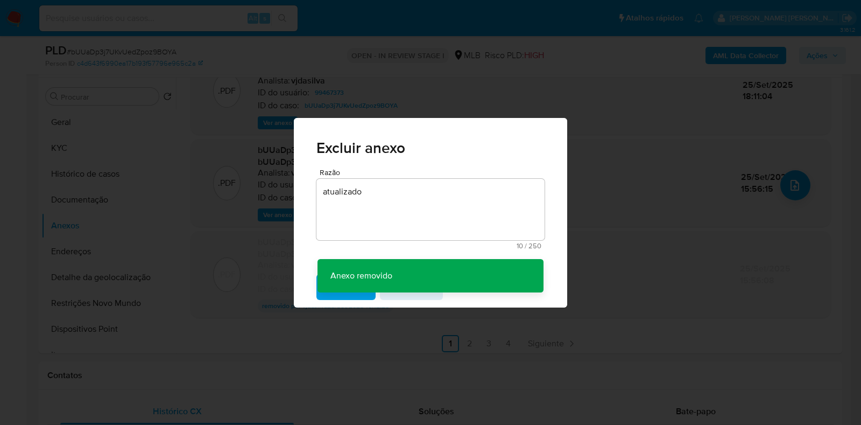
click at [267, 191] on div "Excluir anexo Razão atualizado 10 / 250 240 caracteres restantes Anexo removido…" at bounding box center [430, 212] width 861 height 425
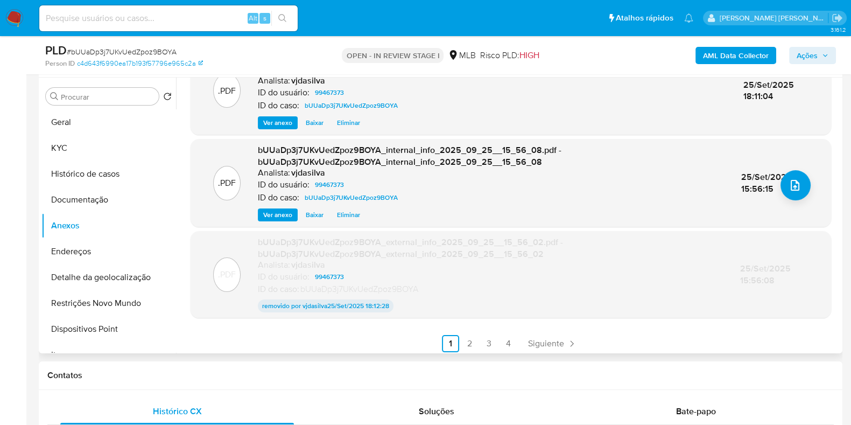
click at [354, 212] on span "Eliminar" at bounding box center [348, 214] width 23 height 11
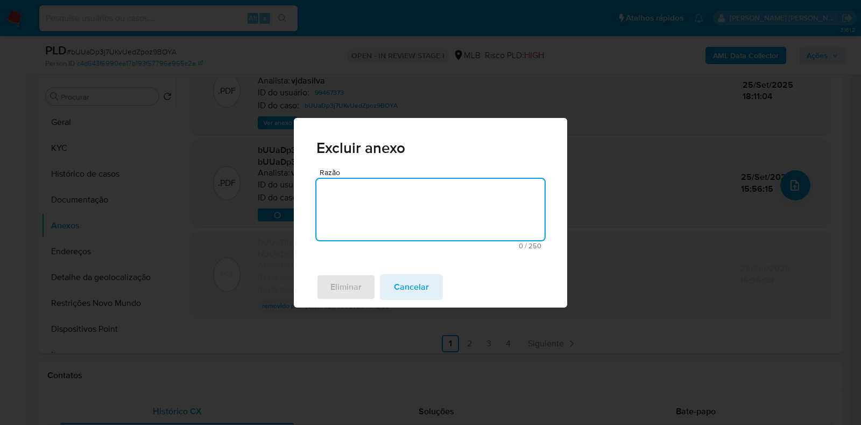
click at [342, 187] on textarea "Razão" at bounding box center [431, 209] width 228 height 61
paste textarea "atualizado"
type textarea "atualizado"
click at [339, 289] on span "Eliminar" at bounding box center [346, 287] width 31 height 24
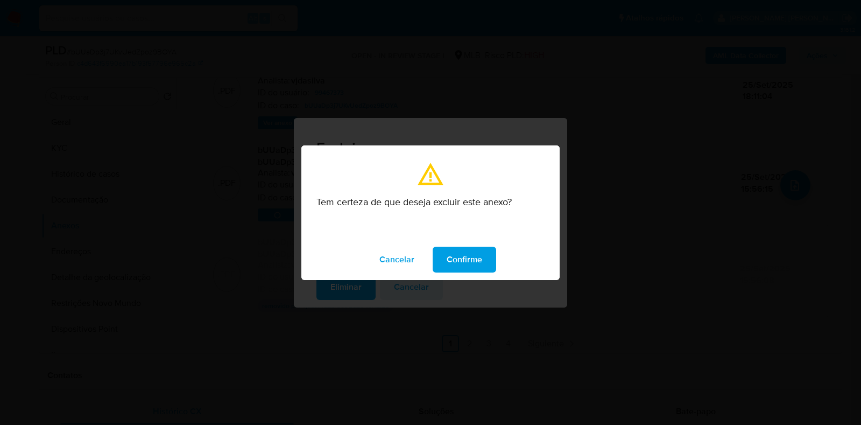
click at [455, 250] on span "Confirme" at bounding box center [465, 260] width 36 height 24
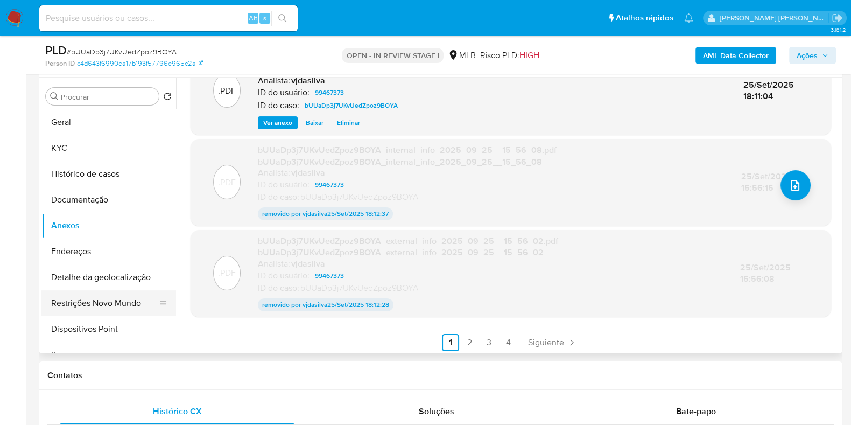
click at [130, 300] on button "Restrições Novo Mundo" at bounding box center [104, 303] width 126 height 26
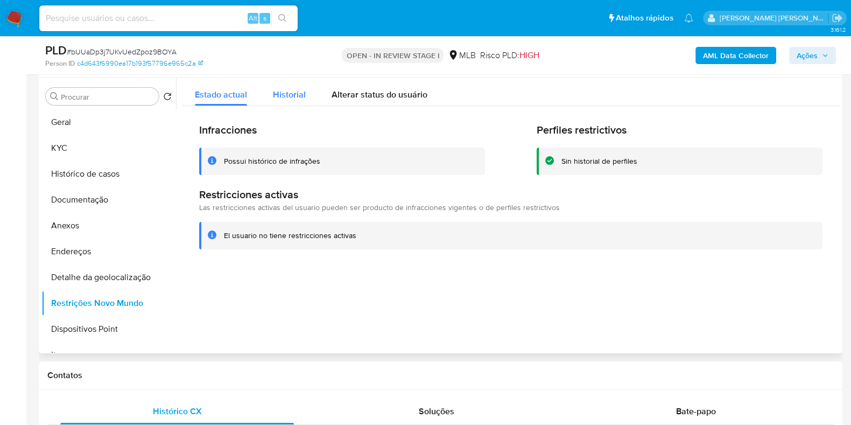
click at [285, 90] on span "Historial" at bounding box center [289, 94] width 33 height 12
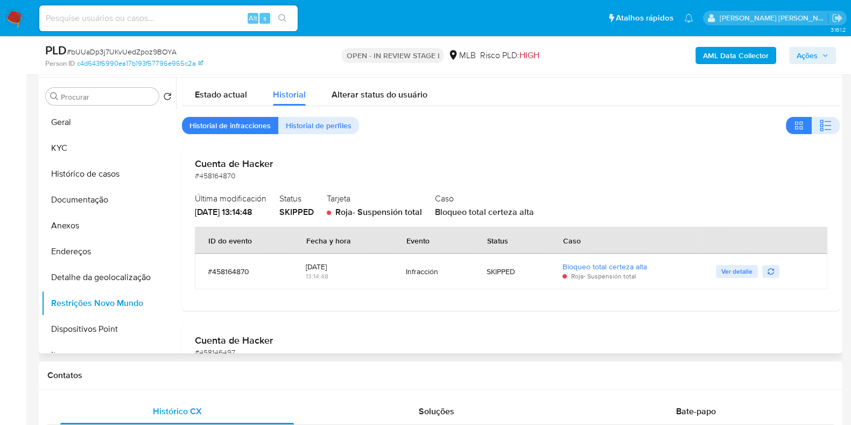
drag, startPoint x: 193, startPoint y: 164, endPoint x: 292, endPoint y: 158, distance: 98.7
click at [292, 158] on div "Cuenta de Hacker #458164870 Última modificación 24/09/2025 - 13:14:48 Status SK…" at bounding box center [511, 227] width 658 height 165
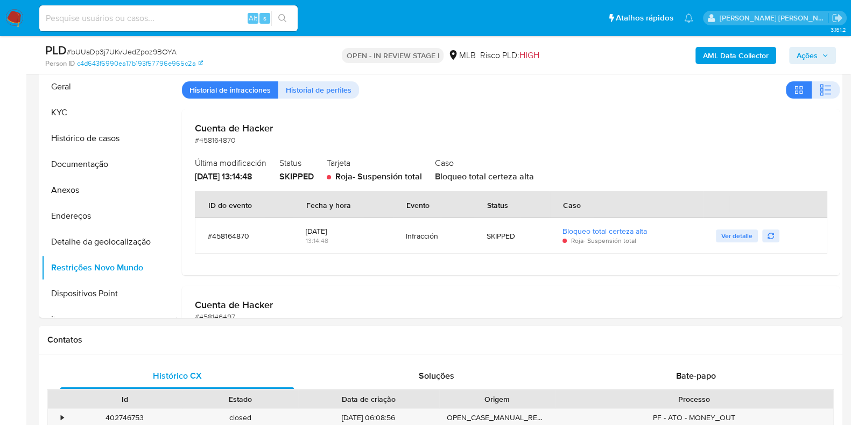
scroll to position [230, 0]
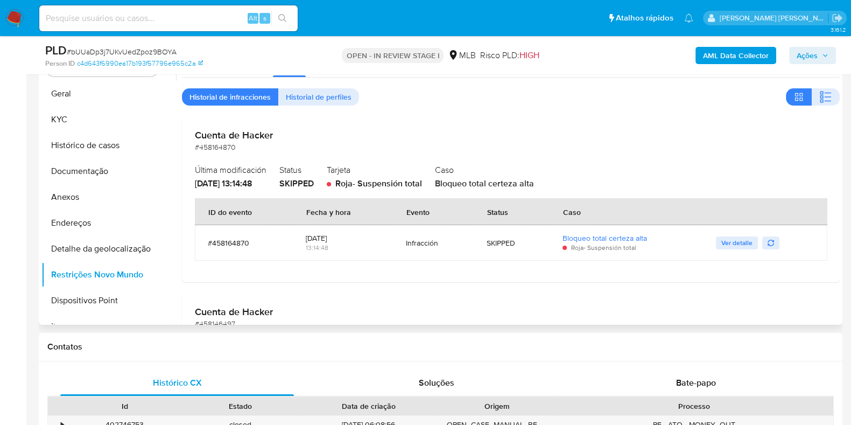
click at [686, 127] on div "Cuenta de Hacker #458164870 Última modificación 24/09/2025 - 13:14:48 Status SK…" at bounding box center [511, 198] width 658 height 165
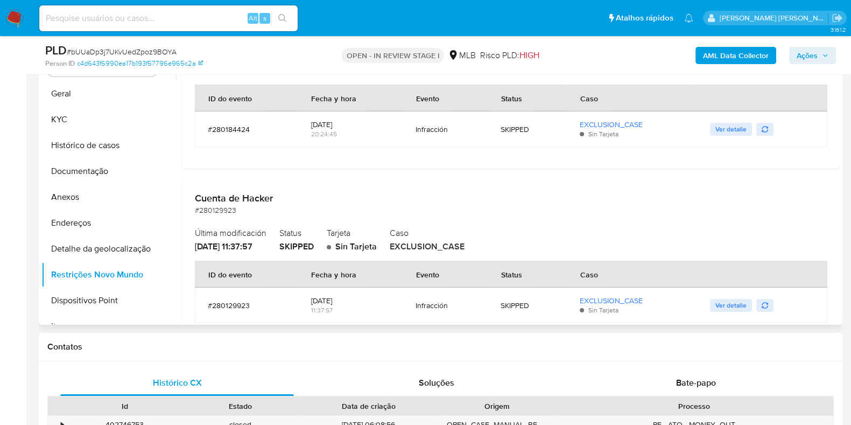
scroll to position [49697, 0]
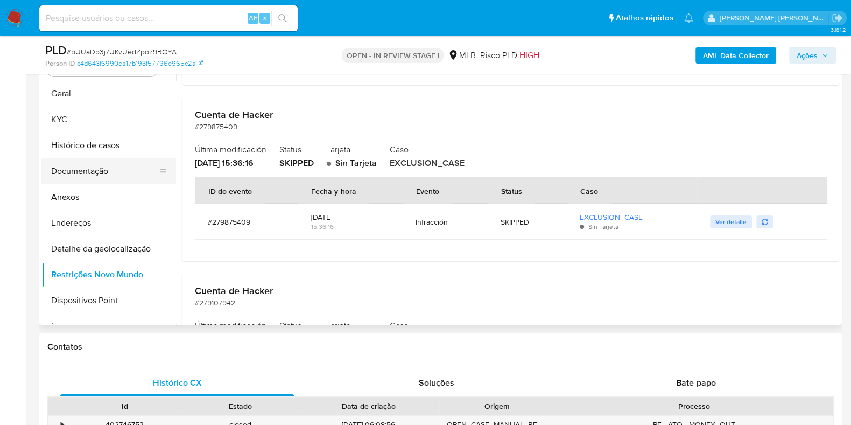
click at [118, 173] on button "Documentação" at bounding box center [104, 171] width 126 height 26
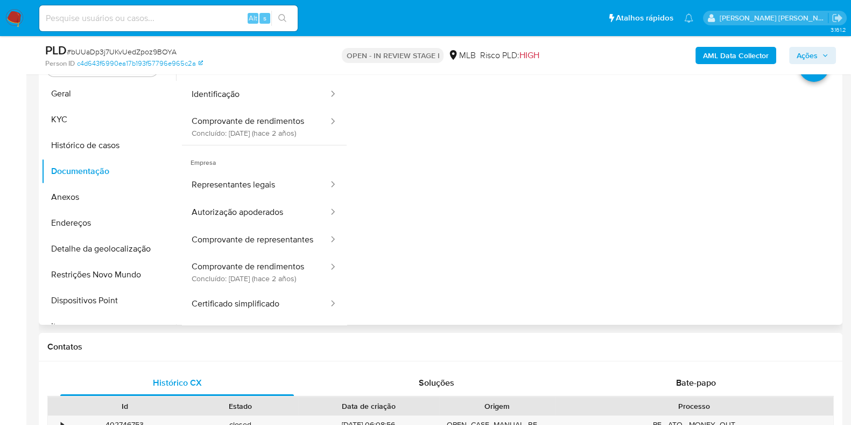
scroll to position [63, 0]
click at [283, 257] on button "Comprovante de rendimentos Concluído: 20/11/2023 (hace 2 años)" at bounding box center [256, 272] width 148 height 37
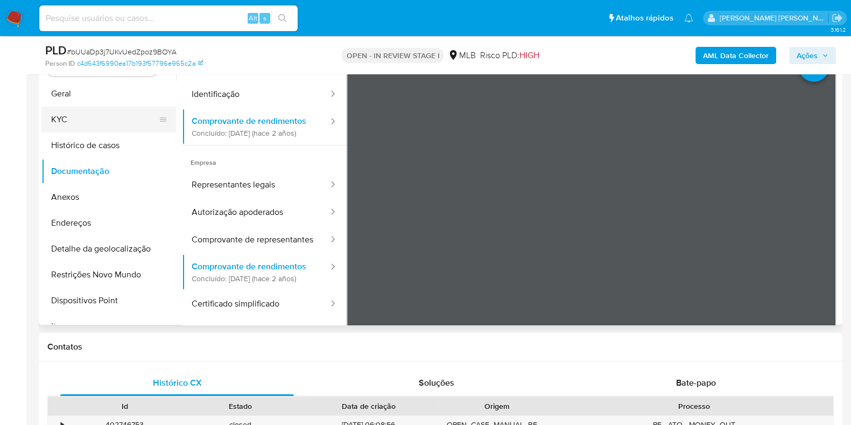
click at [124, 120] on button "KYC" at bounding box center [104, 120] width 126 height 26
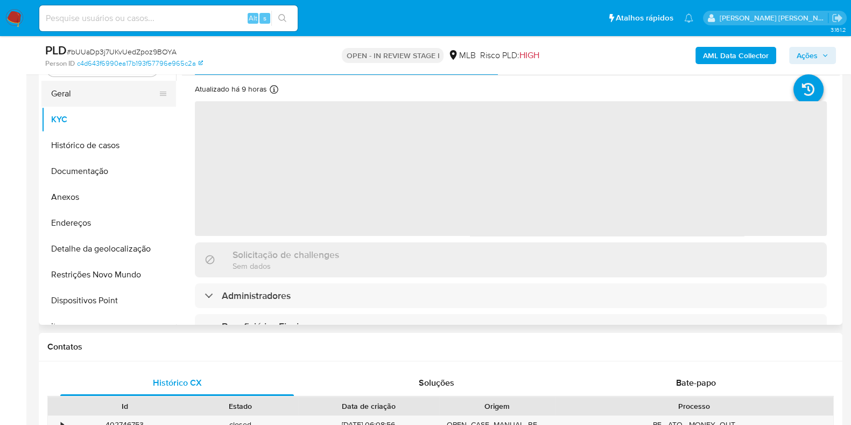
click at [110, 100] on button "Geral" at bounding box center [104, 94] width 126 height 26
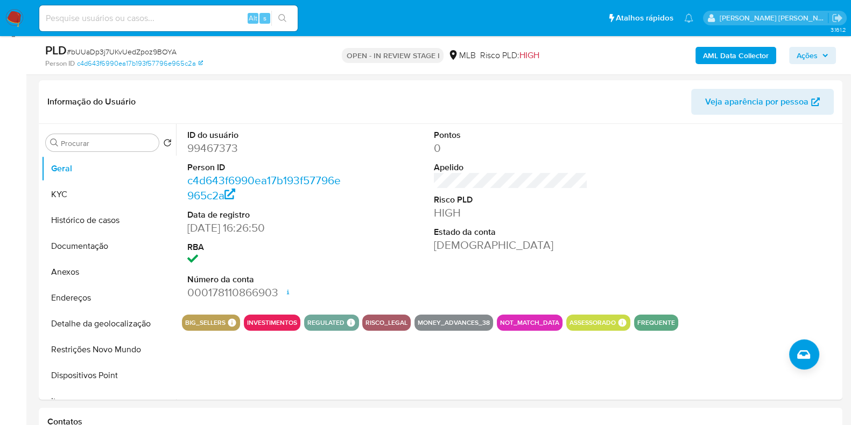
scroll to position [158, 0]
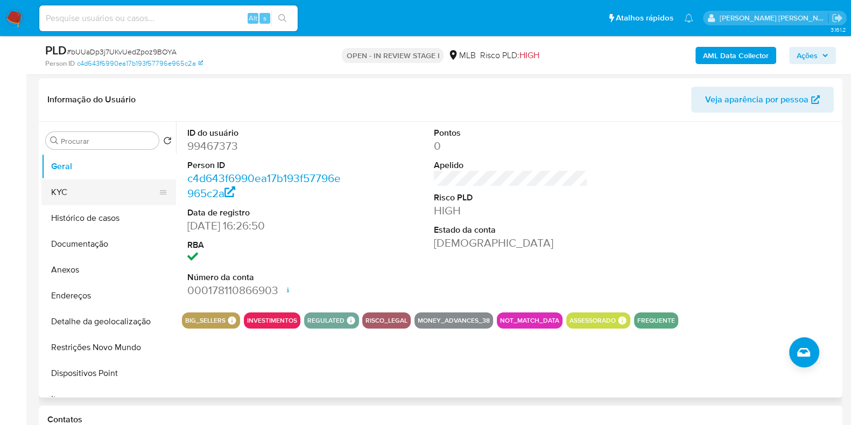
click at [132, 201] on button "KYC" at bounding box center [104, 192] width 126 height 26
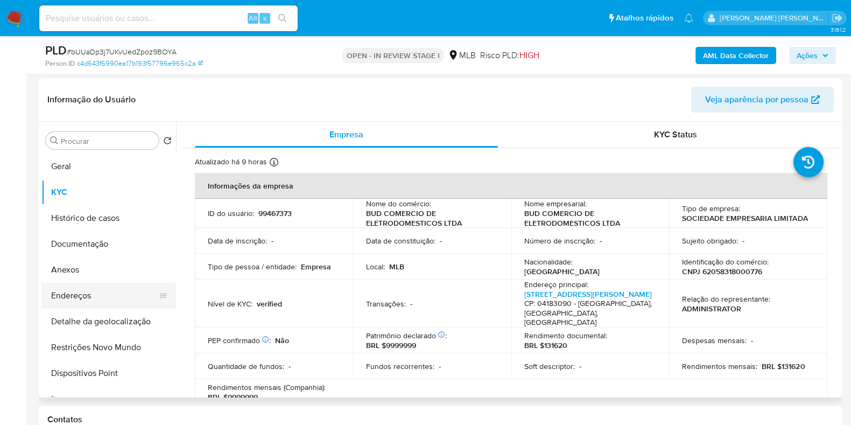
click at [116, 291] on button "Endereços" at bounding box center [104, 296] width 126 height 26
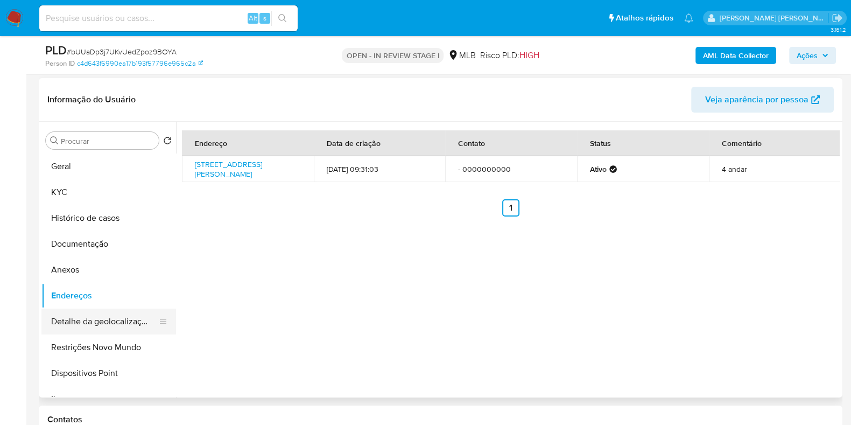
click at [117, 314] on button "Detalhe da geolocalização" at bounding box center [104, 322] width 126 height 26
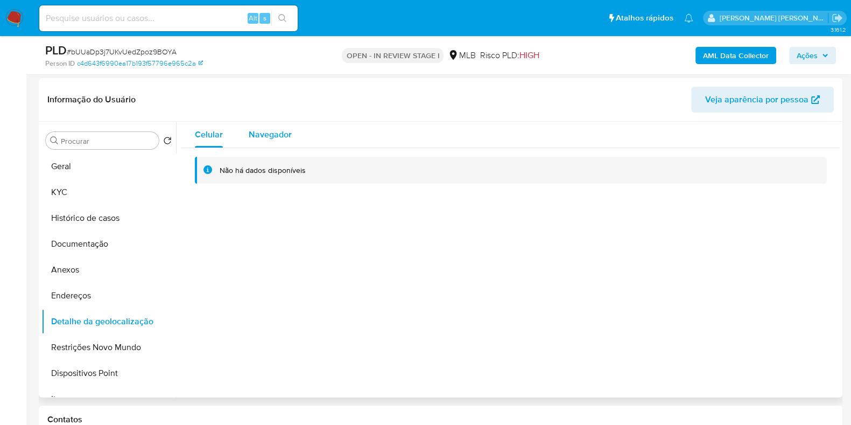
click at [285, 129] on span "Navegador" at bounding box center [270, 134] width 43 height 12
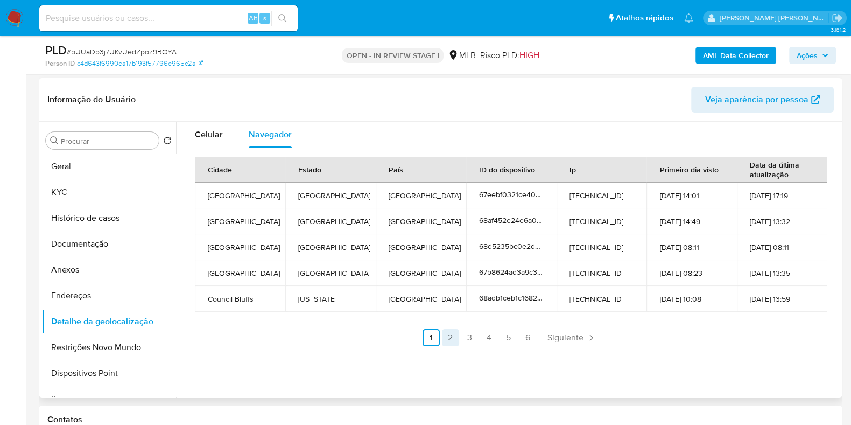
click at [447, 335] on link "2" at bounding box center [450, 337] width 17 height 17
click at [492, 336] on link "3" at bounding box center [498, 337] width 17 height 17
click at [479, 337] on link "2" at bounding box center [479, 337] width 17 height 17
click at [494, 337] on link "3" at bounding box center [498, 337] width 17 height 17
click at [513, 337] on link "4" at bounding box center [517, 337] width 17 height 17
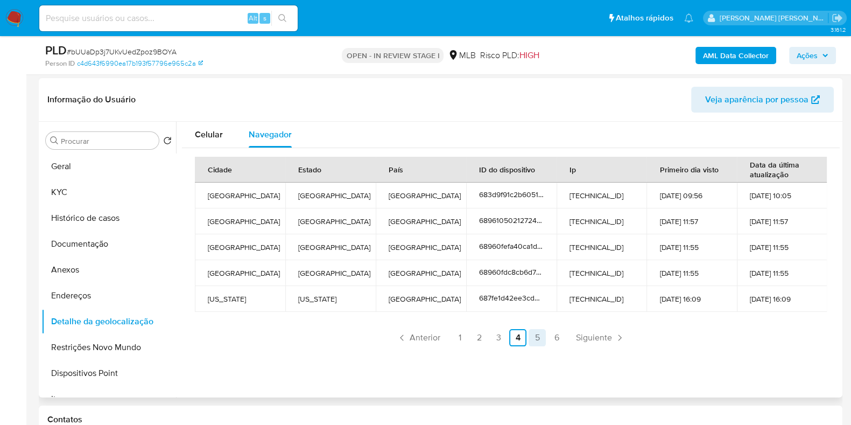
click at [532, 334] on link "5" at bounding box center [537, 337] width 17 height 17
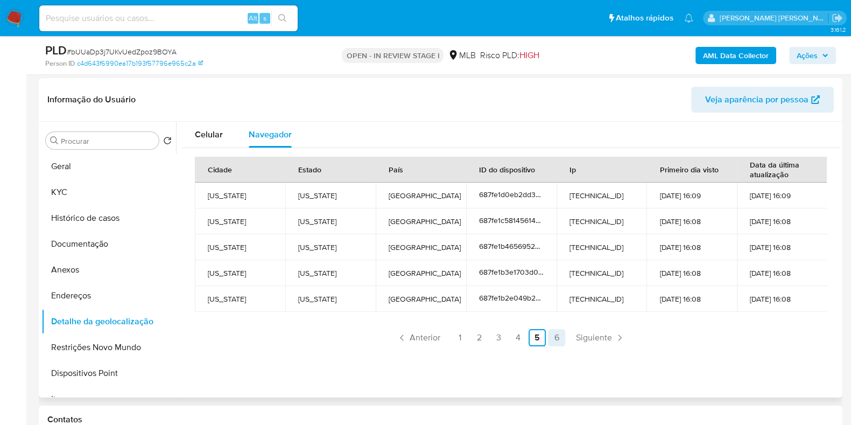
click at [553, 335] on link "6" at bounding box center [556, 337] width 17 height 17
click at [113, 346] on button "Restrições Novo Mundo" at bounding box center [104, 347] width 126 height 26
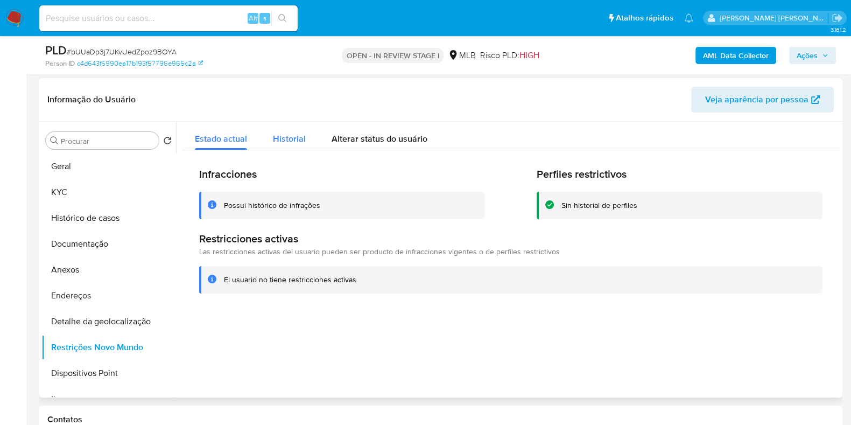
click at [288, 135] on span "Historial" at bounding box center [289, 138] width 33 height 12
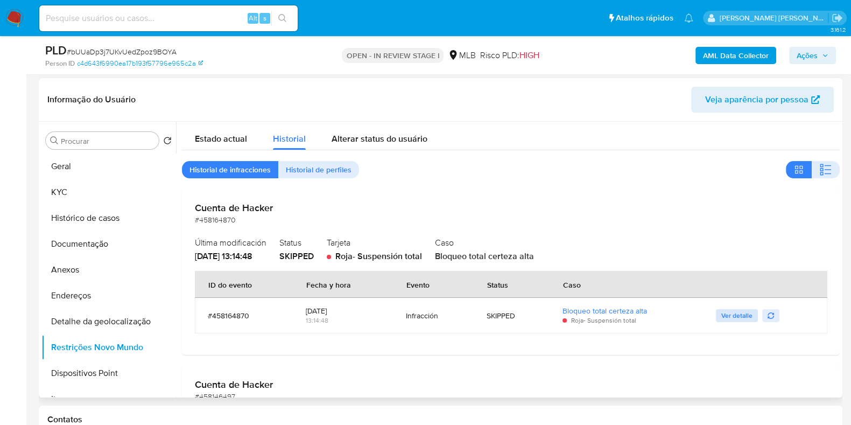
click at [733, 312] on span "Ver detalle" at bounding box center [736, 315] width 31 height 11
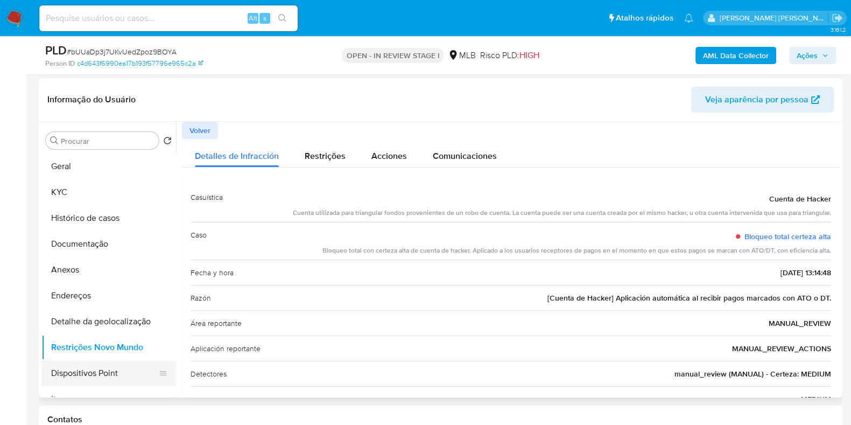
click at [135, 377] on button "Dispositivos Point" at bounding box center [104, 373] width 126 height 26
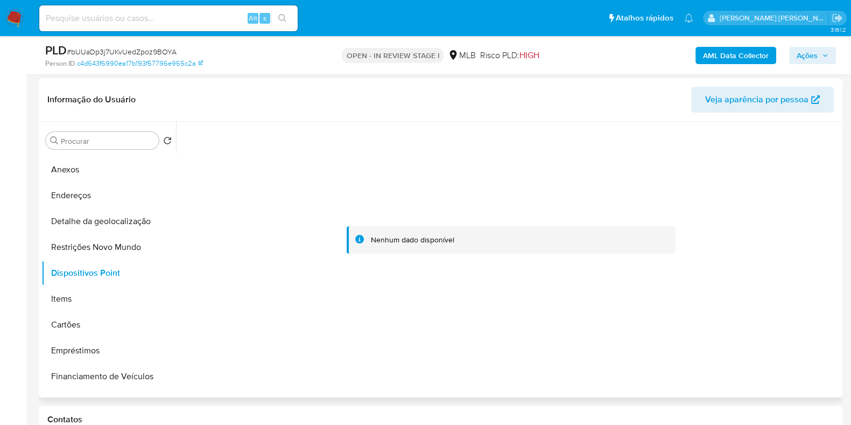
scroll to position [113, 0]
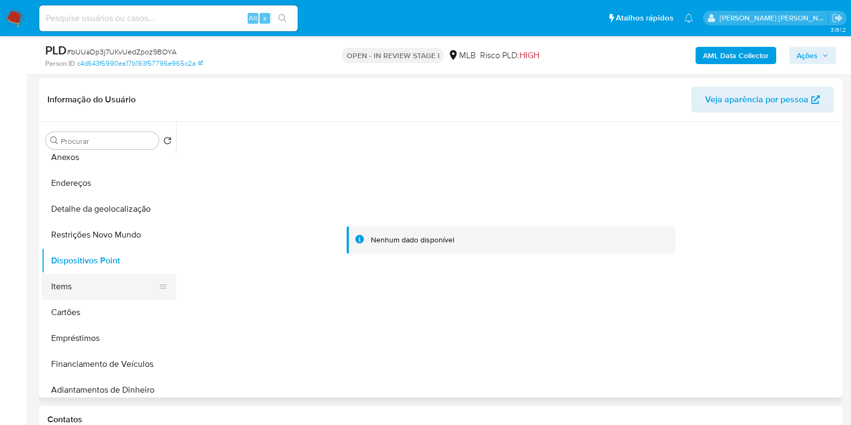
click at [92, 282] on button "Items" at bounding box center [104, 287] width 126 height 26
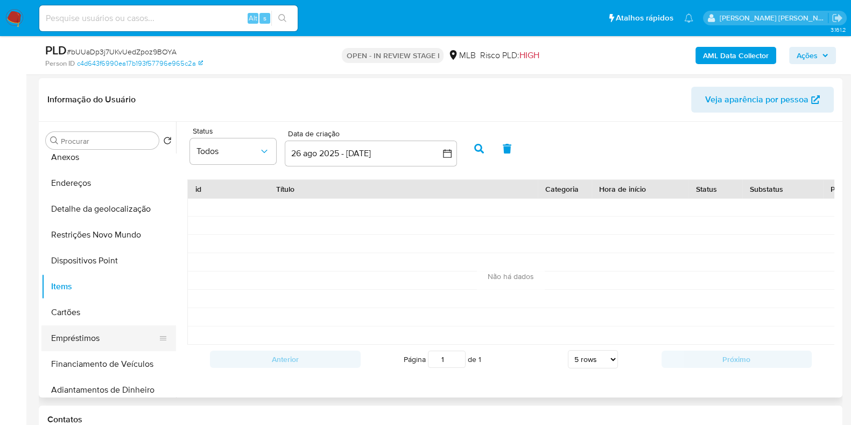
click at [127, 338] on button "Empréstimos" at bounding box center [104, 338] width 126 height 26
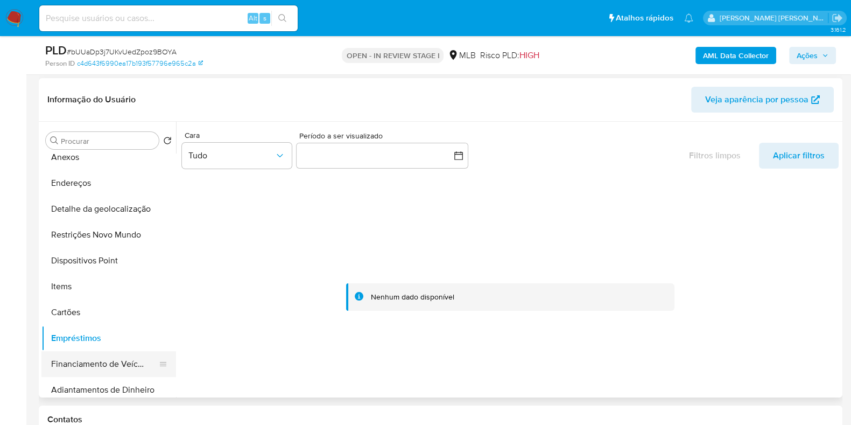
click at [124, 362] on button "Financiamento de Veículos" at bounding box center [104, 364] width 126 height 26
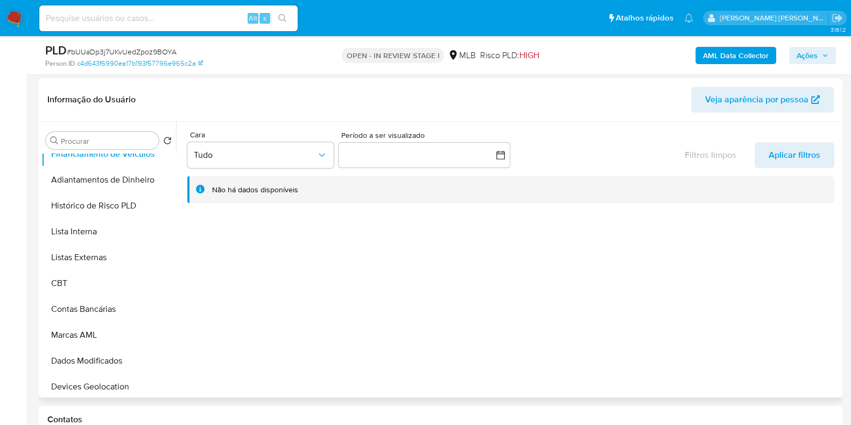
scroll to position [324, 0]
click at [123, 360] on button "Dados Modificados" at bounding box center [104, 359] width 126 height 26
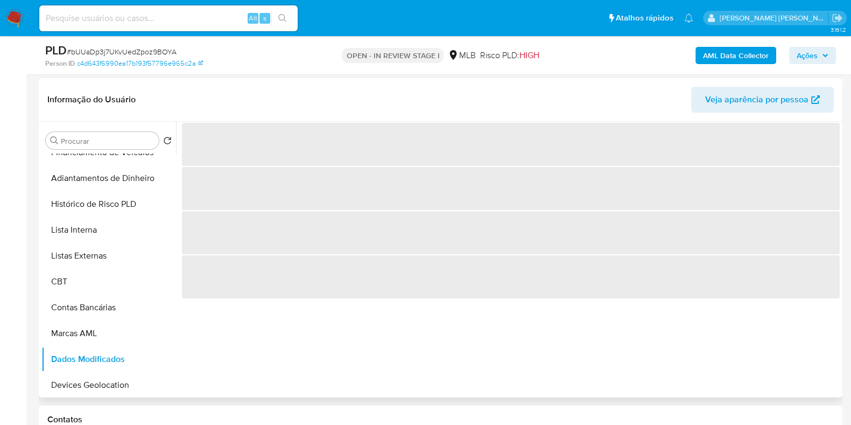
drag, startPoint x: 176, startPoint y: 321, endPoint x: 176, endPoint y: 372, distance: 51.2
click at [176, 372] on div "‌ ‌ ‌ ‌" at bounding box center [508, 260] width 664 height 276
drag, startPoint x: 172, startPoint y: 311, endPoint x: 160, endPoint y: 241, distance: 71.0
click at [160, 241] on ul "Geral KYC Histórico de casos Documentação Anexos Endereços Detalhe da geolocali…" at bounding box center [108, 274] width 135 height 243
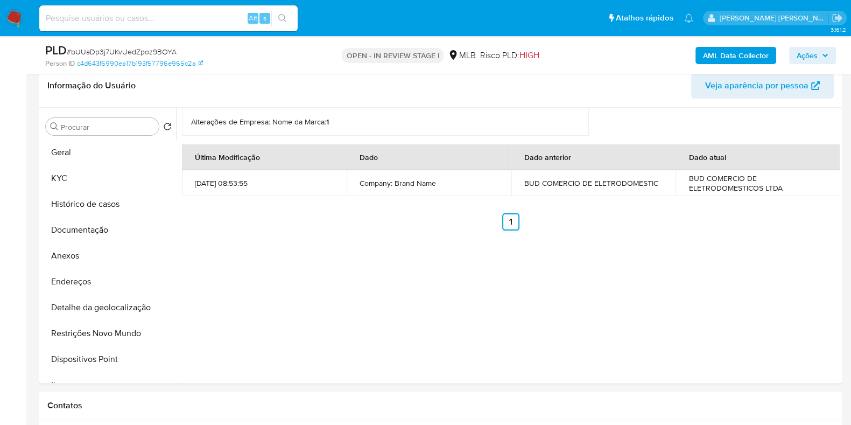
scroll to position [176, 0]
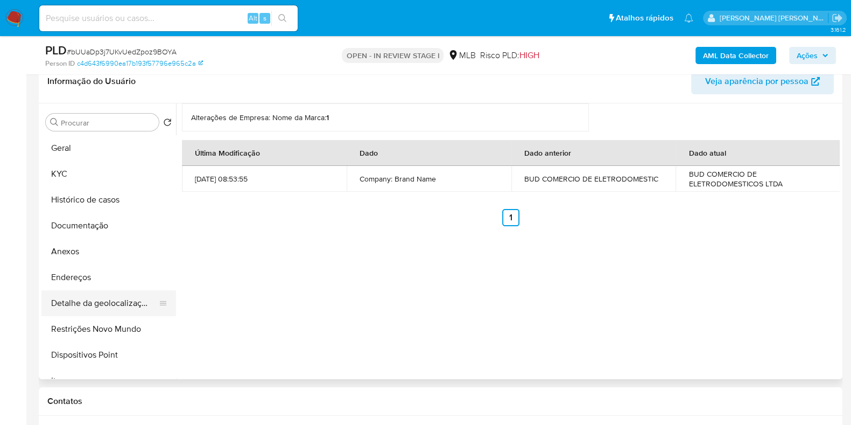
click at [122, 307] on button "Detalhe da geolocalização" at bounding box center [104, 303] width 126 height 26
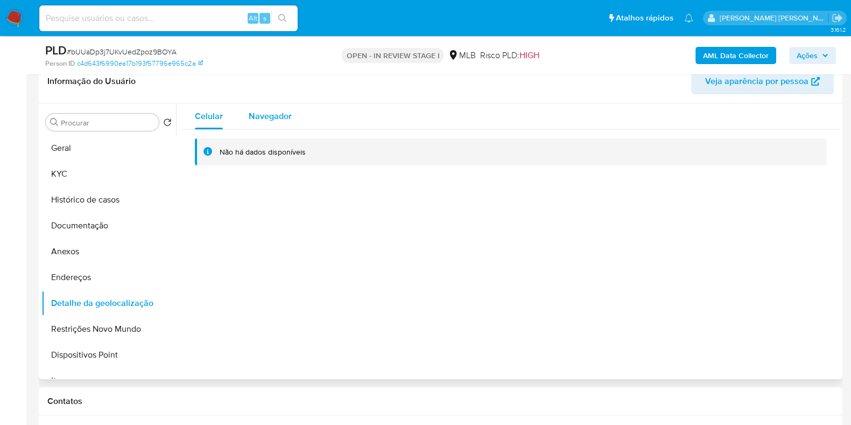
click at [276, 111] on span "Navegador" at bounding box center [270, 116] width 43 height 12
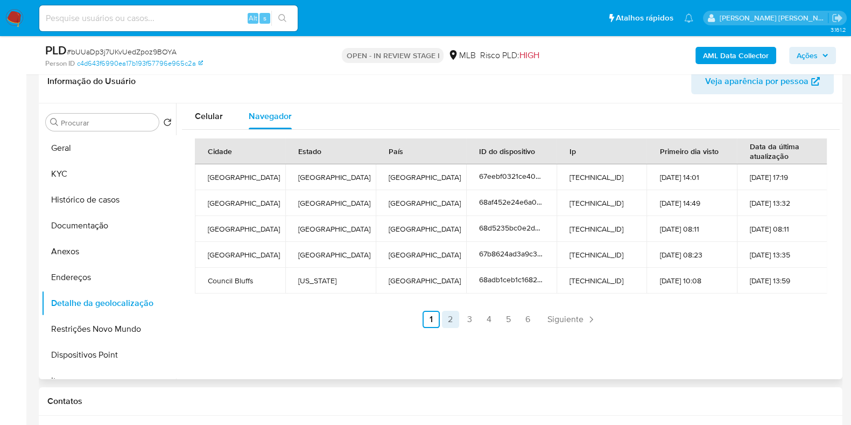
click at [450, 321] on link "2" at bounding box center [450, 319] width 17 height 17
click at [495, 316] on link "3" at bounding box center [498, 319] width 17 height 17
click at [512, 317] on link "4" at bounding box center [517, 319] width 17 height 17
click at [536, 315] on link "5" at bounding box center [537, 319] width 17 height 17
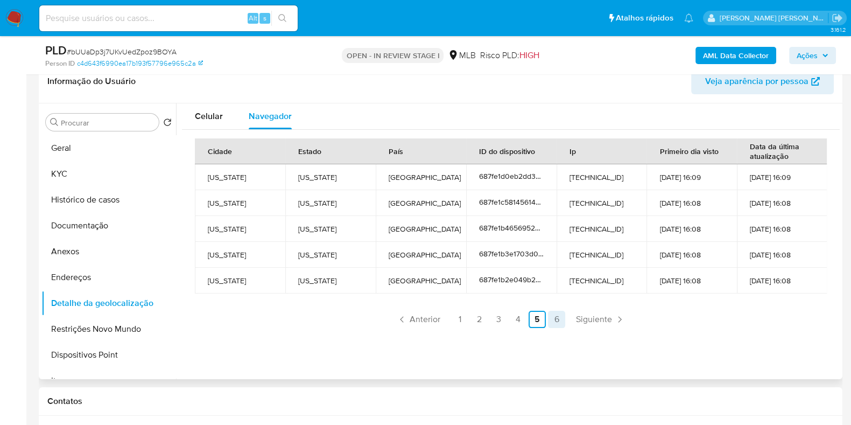
click at [555, 312] on link "6" at bounding box center [556, 319] width 17 height 17
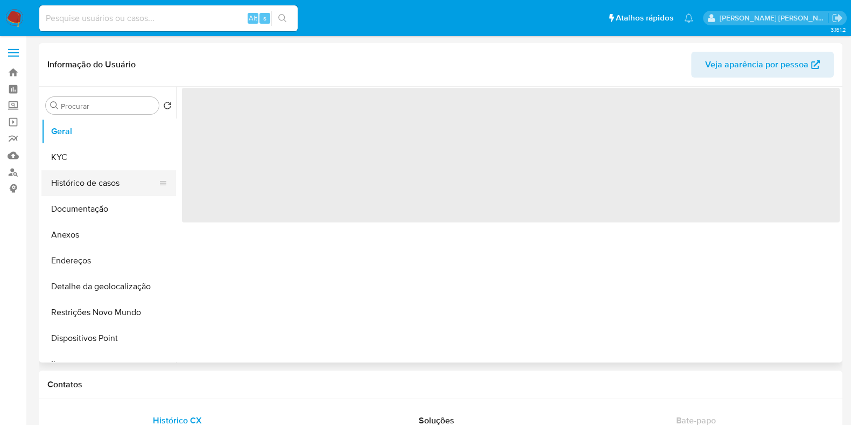
select select "10"
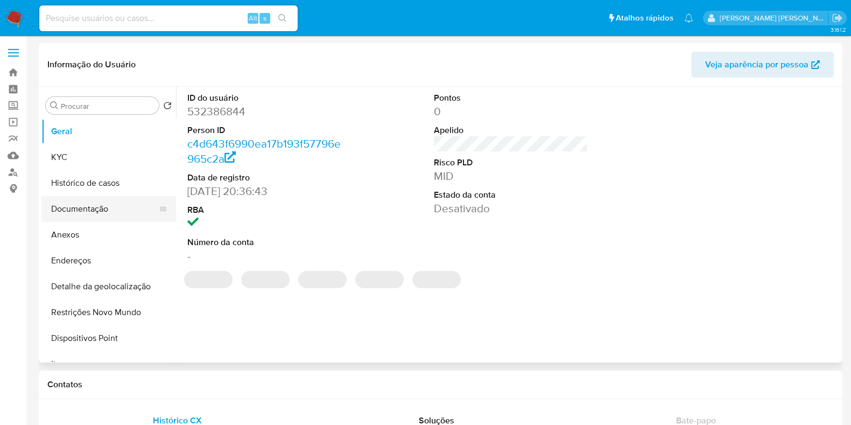
click at [99, 207] on button "Documentação" at bounding box center [104, 209] width 126 height 26
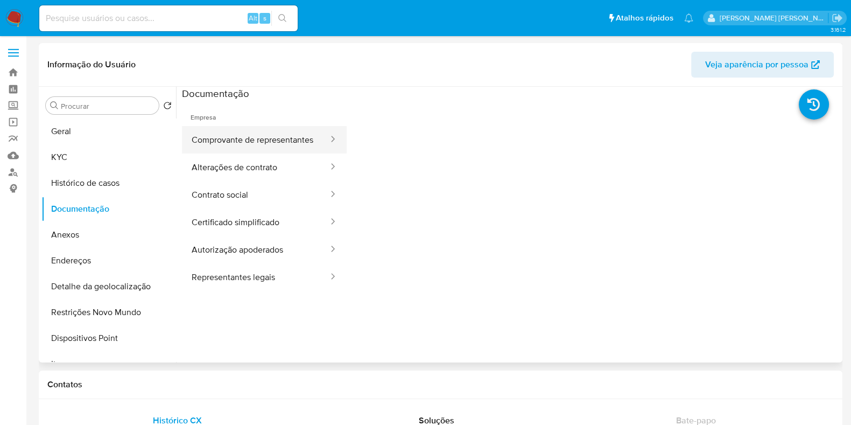
click at [237, 143] on button "Comprovante de representantes" at bounding box center [256, 139] width 148 height 27
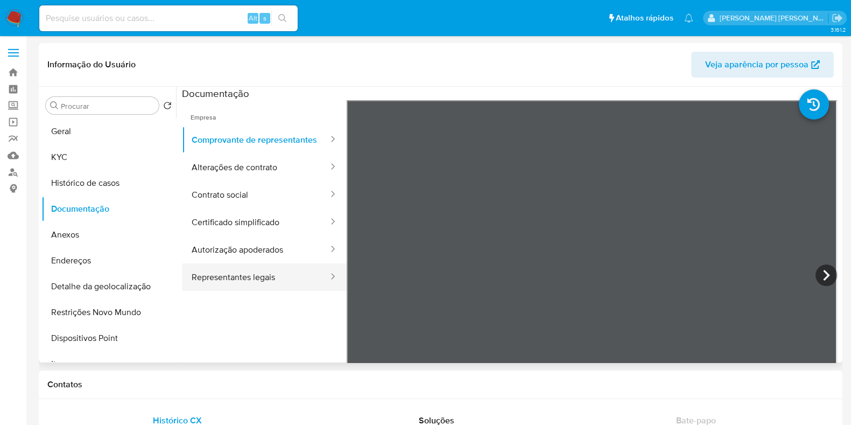
click at [236, 288] on button "Representantes legais" at bounding box center [256, 276] width 148 height 27
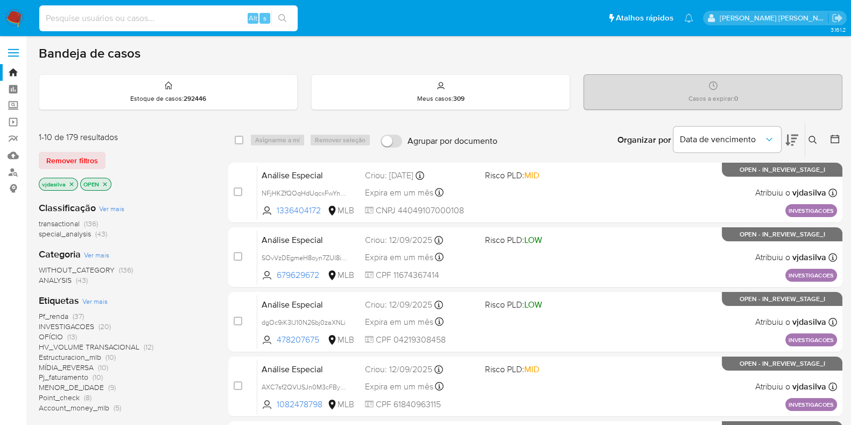
click at [130, 14] on input at bounding box center [168, 18] width 258 height 14
paste input "185297674"
type input "185297674"
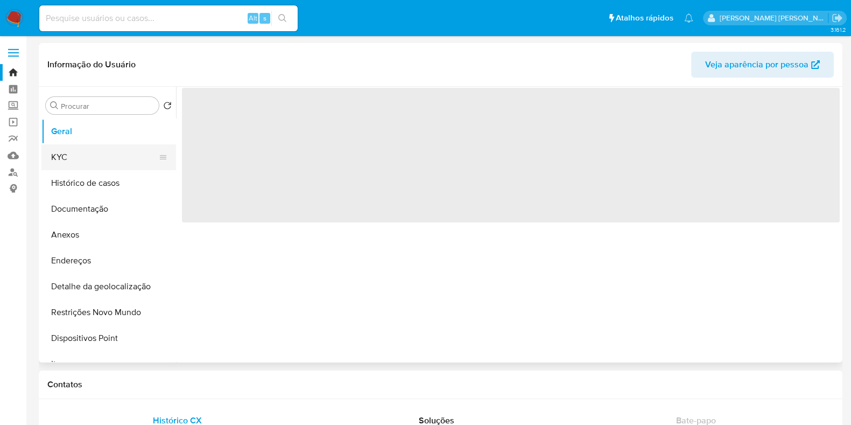
click at [123, 155] on button "KYC" at bounding box center [104, 157] width 126 height 26
select select "10"
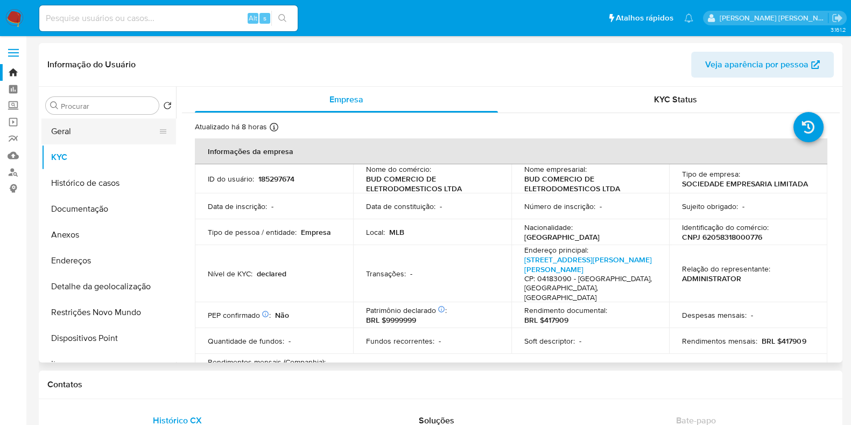
click at [121, 142] on button "Geral" at bounding box center [104, 131] width 126 height 26
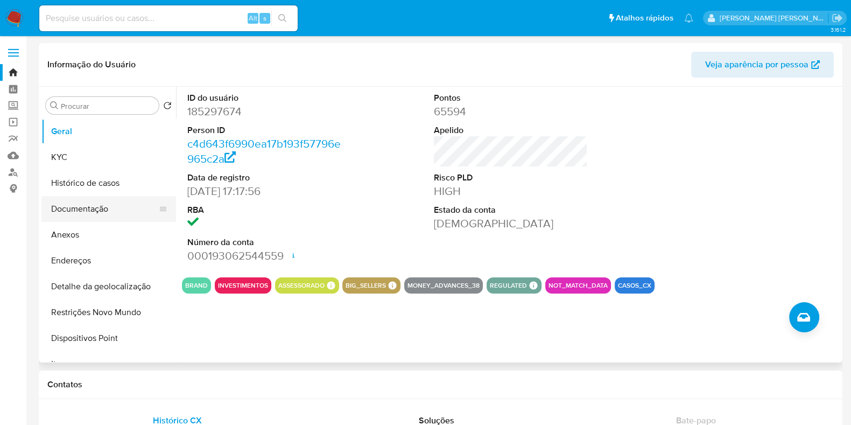
click at [110, 206] on button "Documentação" at bounding box center [104, 209] width 126 height 26
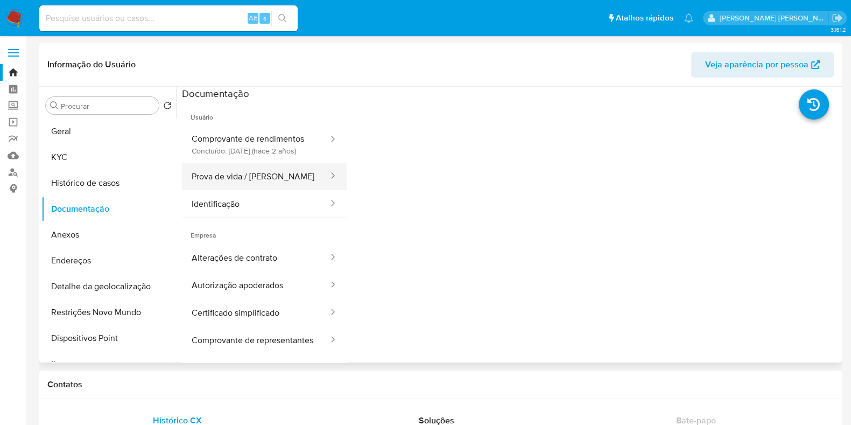
click at [261, 181] on button "Prova de vida / [PERSON_NAME]" at bounding box center [256, 176] width 148 height 27
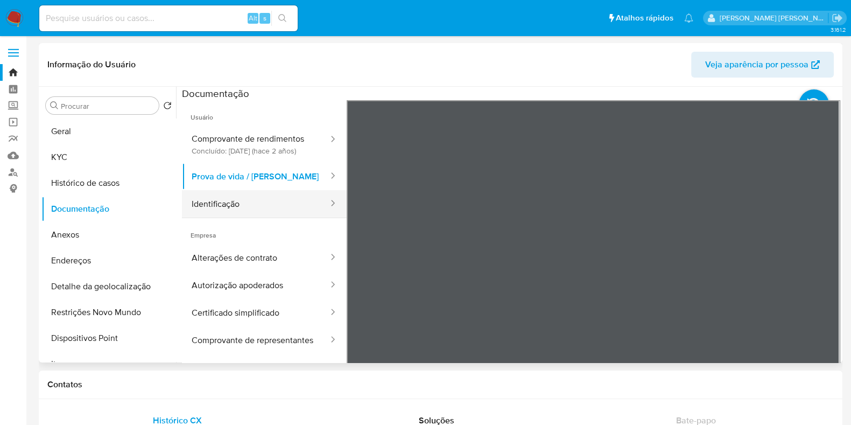
click at [327, 208] on icon at bounding box center [332, 203] width 11 height 11
click at [286, 208] on button "Identificação" at bounding box center [256, 203] width 148 height 27
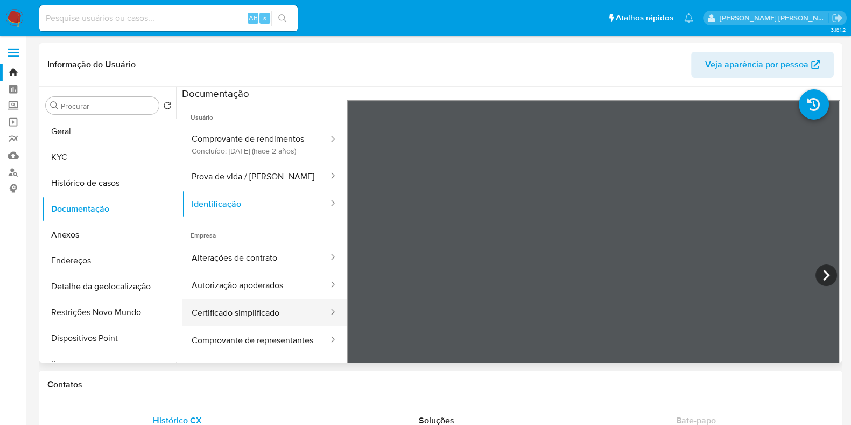
click at [260, 318] on button "Certificado simplificado" at bounding box center [256, 312] width 148 height 27
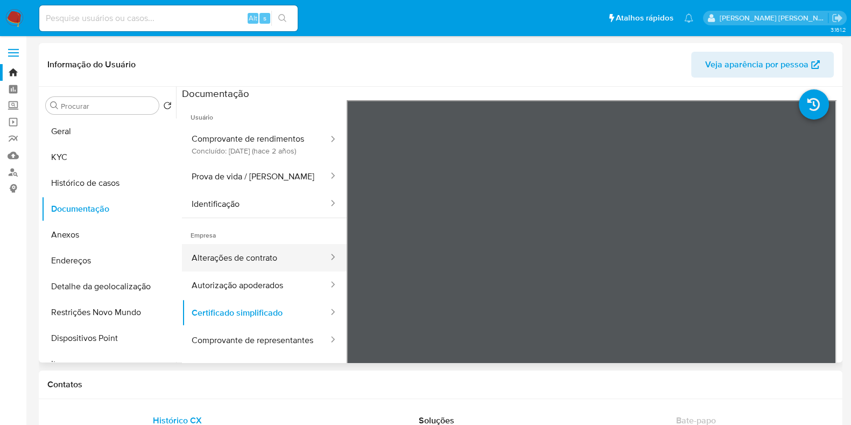
click at [255, 265] on button "Alterações de contrato" at bounding box center [256, 257] width 148 height 27
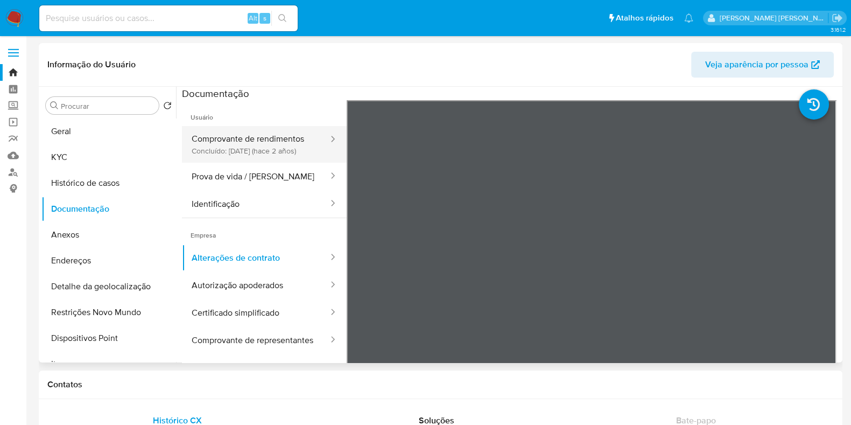
click at [188, 143] on button "Comprovante de rendimentos Concluído: [DATE] (hace 2 años)" at bounding box center [256, 144] width 148 height 37
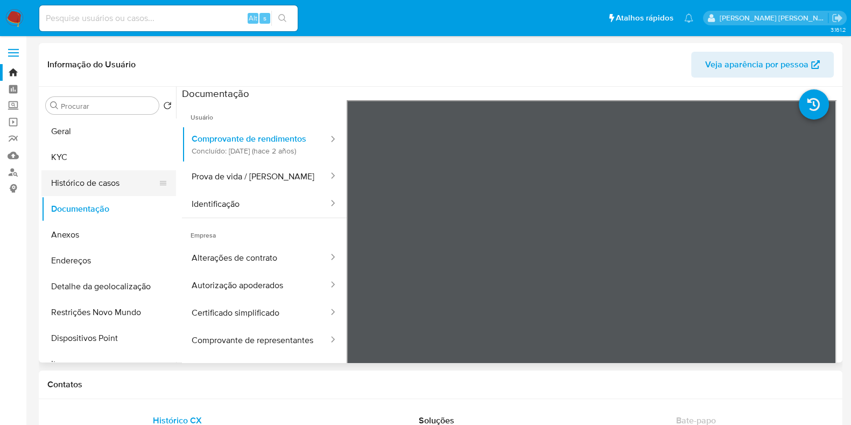
click at [112, 184] on button "Histórico de casos" at bounding box center [104, 183] width 126 height 26
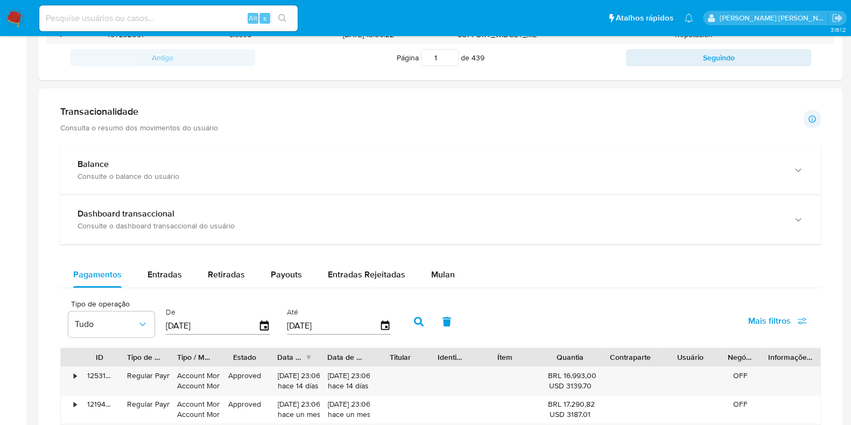
scroll to position [489, 0]
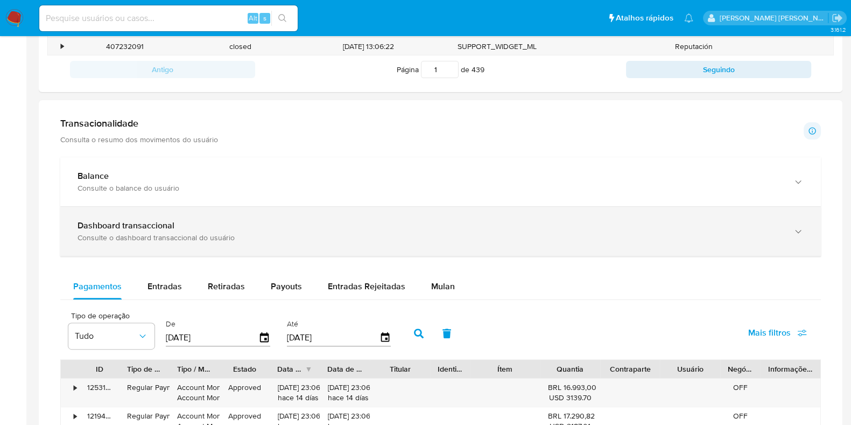
click at [756, 217] on div "Dashboard transaccional Consulte o dashboard transaccional do usuário" at bounding box center [440, 231] width 761 height 49
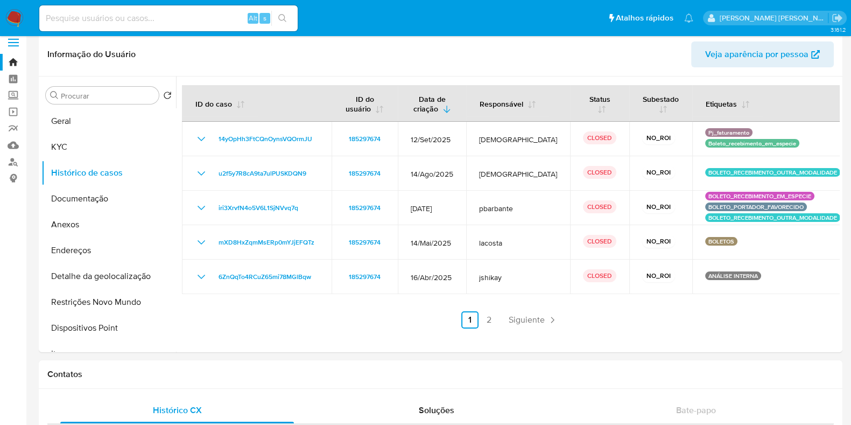
scroll to position [0, 0]
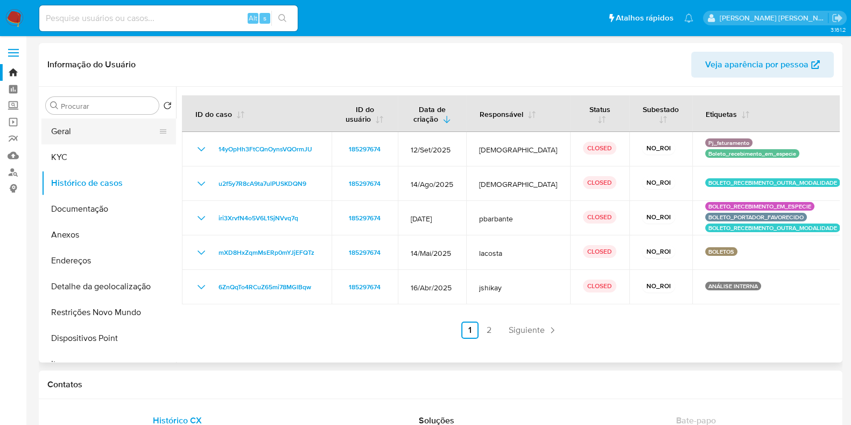
click at [56, 133] on button "Geral" at bounding box center [104, 131] width 126 height 26
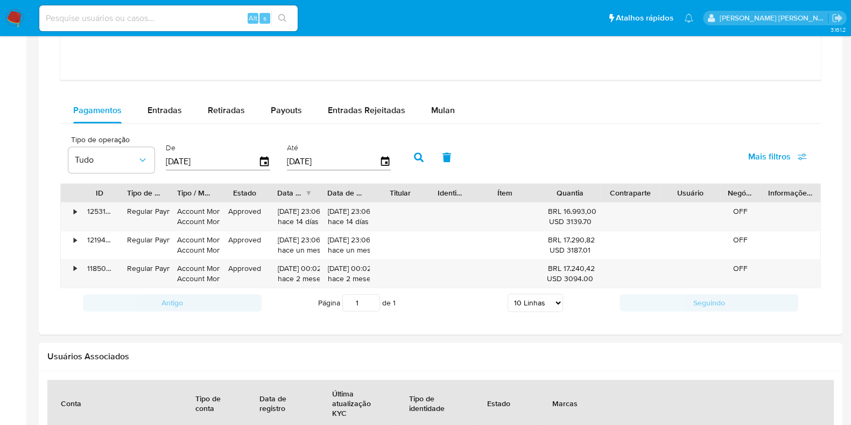
scroll to position [1169, 0]
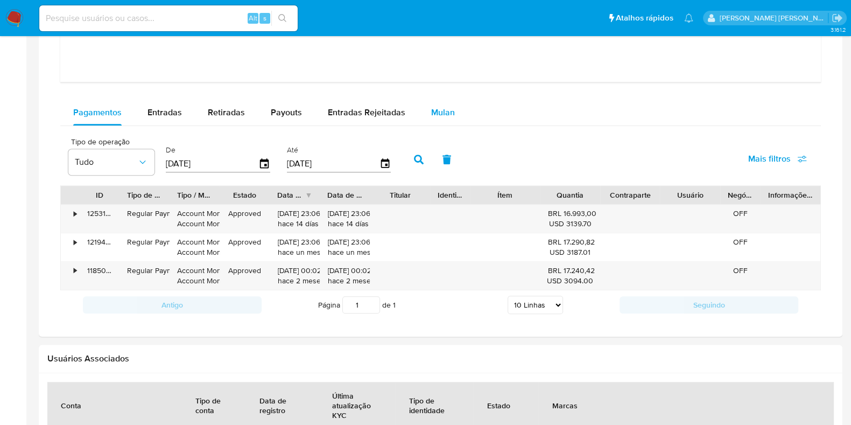
click at [441, 103] on div "Mulan" at bounding box center [443, 113] width 24 height 26
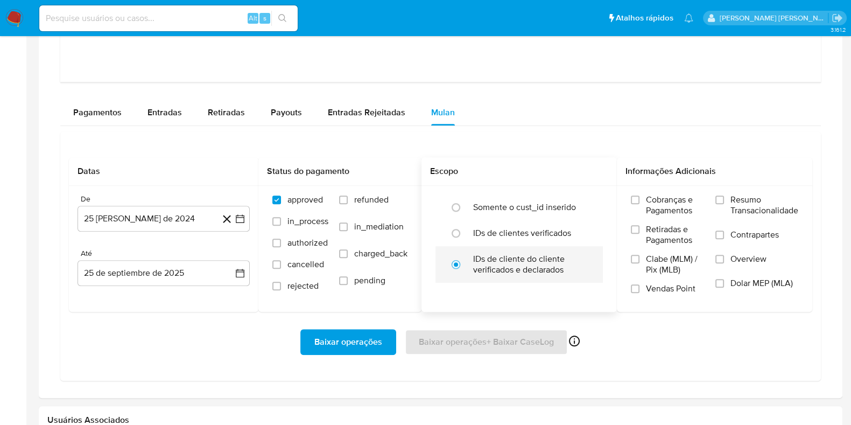
drag, startPoint x: 566, startPoint y: 273, endPoint x: 474, endPoint y: 258, distance: 93.8
click at [474, 258] on li "IDs de cliente do cliente verificados e declarados" at bounding box center [519, 264] width 167 height 37
click at [738, 115] on div "Pagamentos Entradas Retiradas Payouts Entradas Rejeitadas Mulan" at bounding box center [440, 113] width 761 height 26
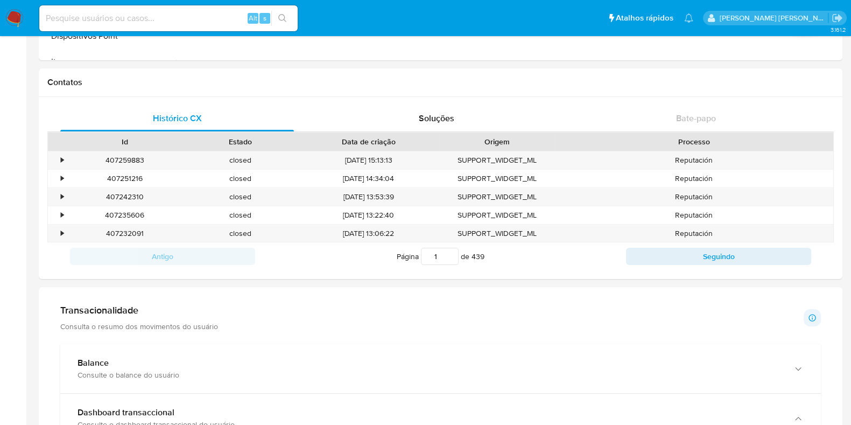
scroll to position [0, 0]
